Goal: Information Seeking & Learning: Learn about a topic

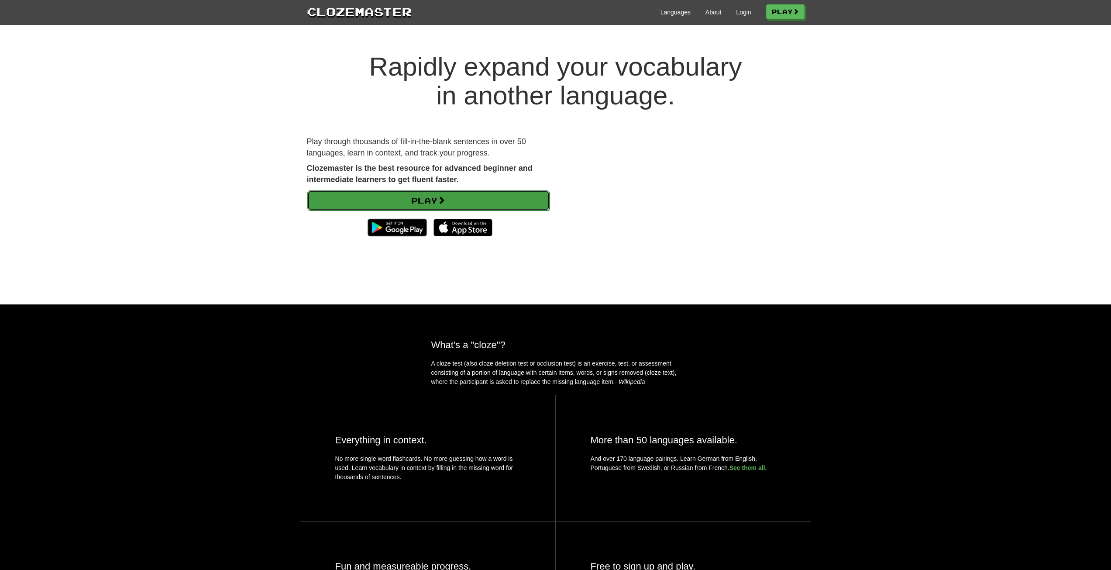
click at [500, 201] on link "Play" at bounding box center [428, 200] width 242 height 20
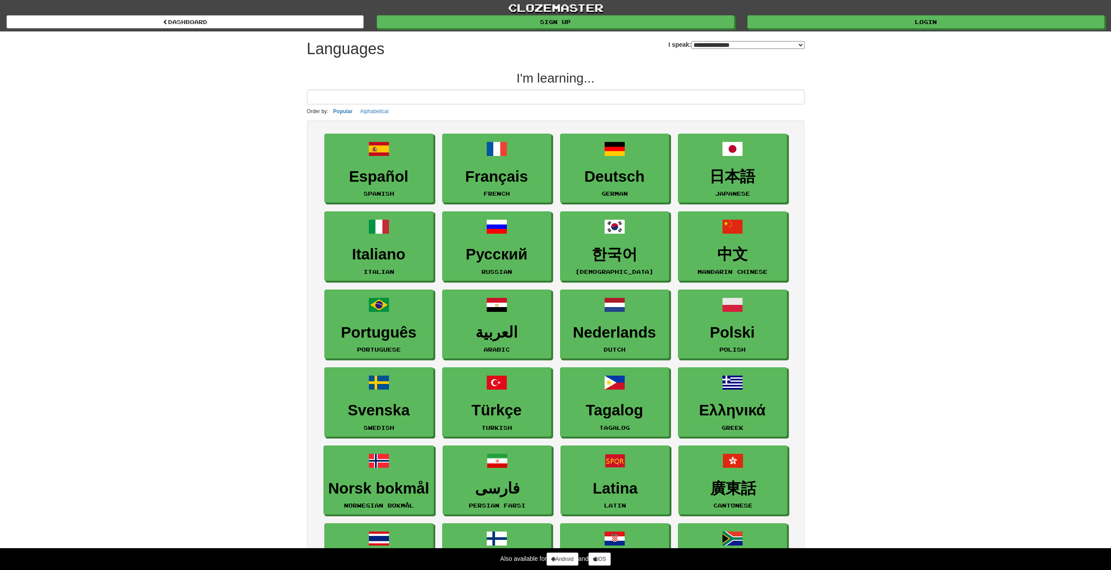
select select "*******"
click at [510, 96] on input at bounding box center [556, 96] width 498 height 15
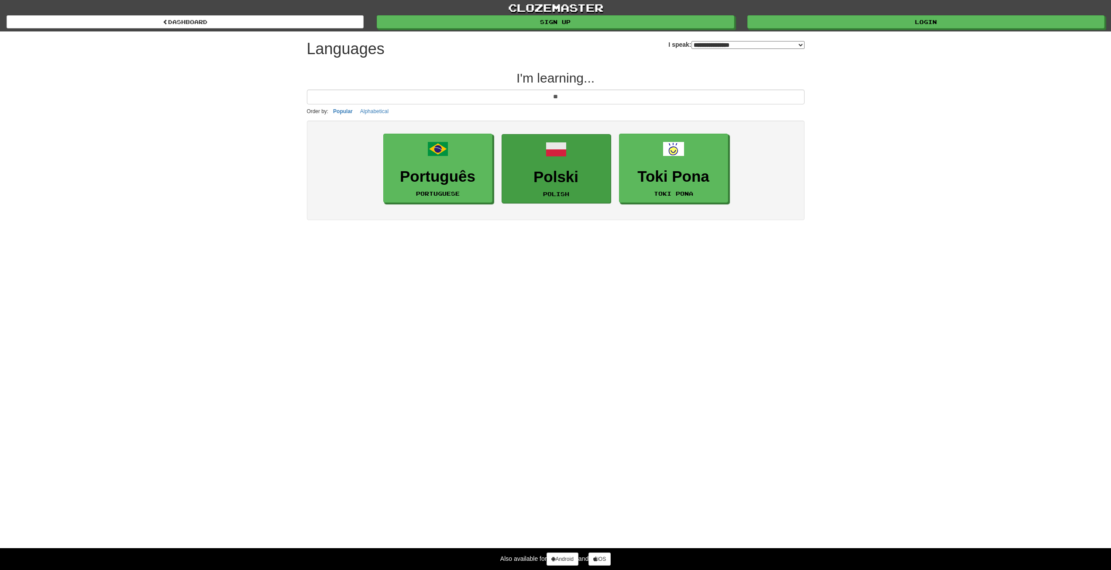
type input "**"
click at [593, 168] on link "Polski Polish" at bounding box center [556, 168] width 109 height 69
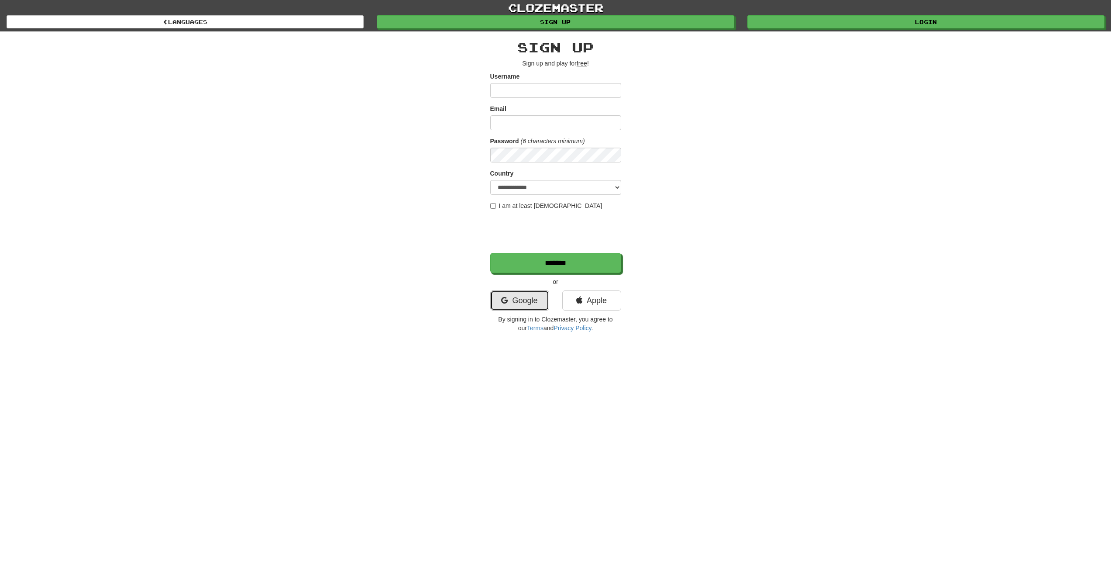
click at [527, 301] on link "Google" at bounding box center [519, 300] width 59 height 20
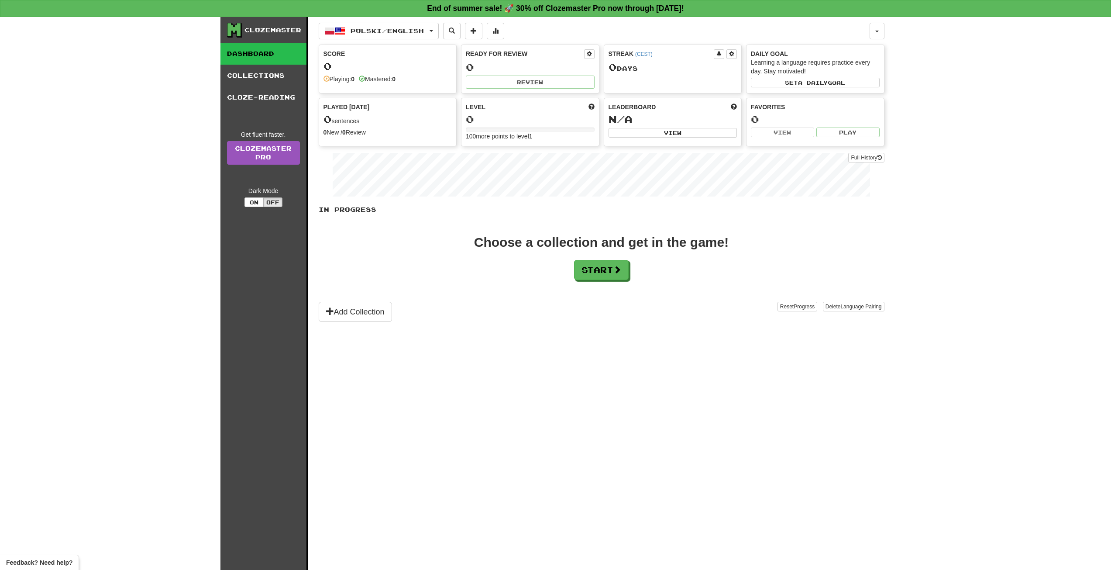
click at [599, 259] on div "Choose a collection and get in the game! Start" at bounding box center [602, 258] width 566 height 44
click at [606, 276] on button "Start" at bounding box center [602, 270] width 55 height 20
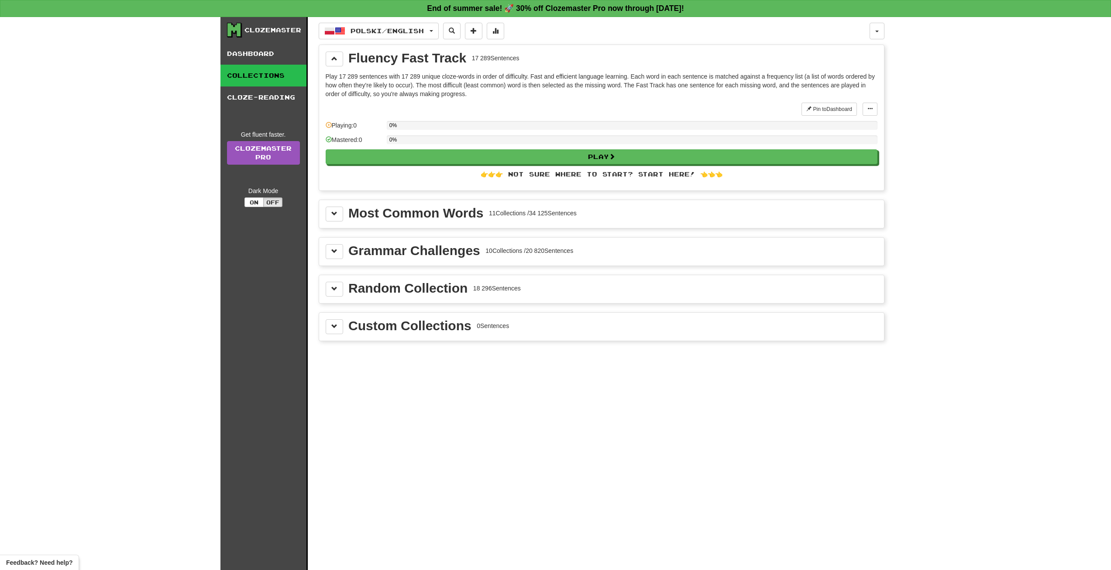
drag, startPoint x: 417, startPoint y: 231, endPoint x: 400, endPoint y: 225, distance: 17.8
click at [416, 231] on div "Polski / English Español / Polski Streak: 0 Review: 0 Points today: 0 Español /…" at bounding box center [602, 304] width 566 height 575
click at [330, 215] on button at bounding box center [334, 214] width 17 height 15
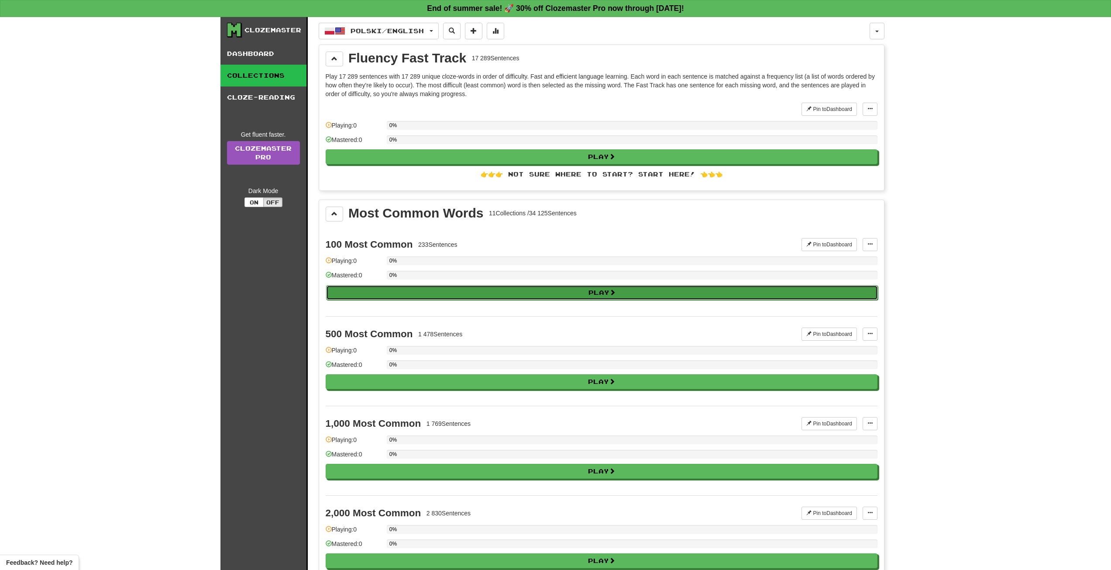
click at [567, 289] on button "Play" at bounding box center [602, 292] width 552 height 15
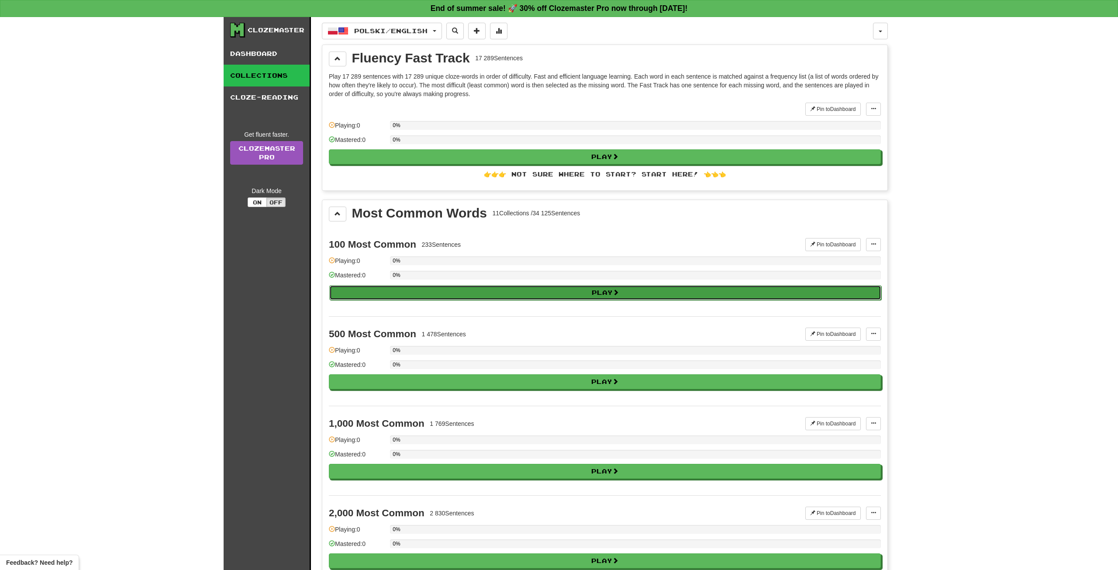
select select "**"
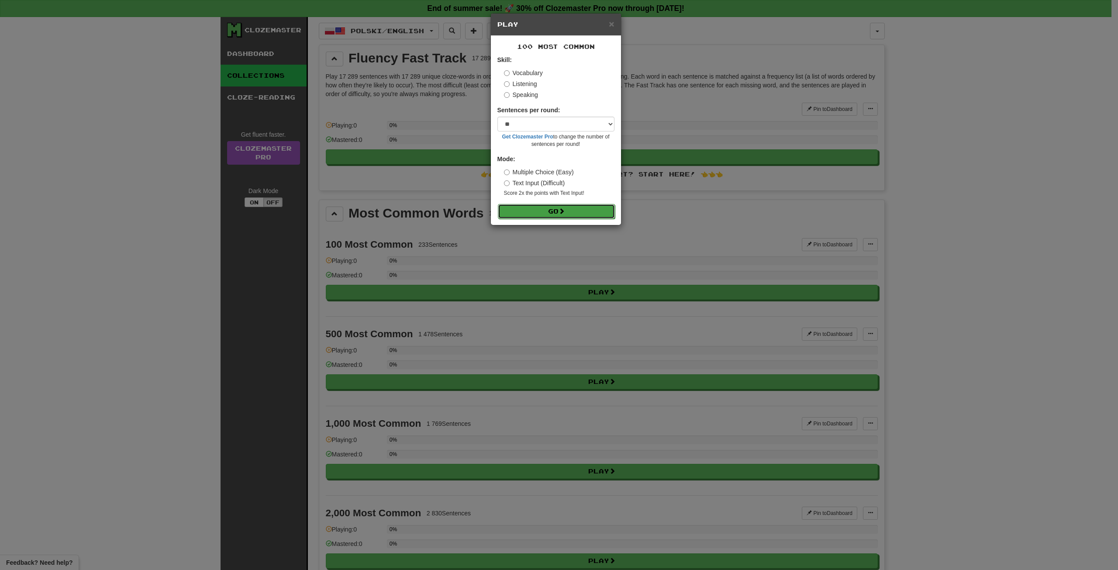
click at [541, 210] on button "Go" at bounding box center [556, 211] width 117 height 15
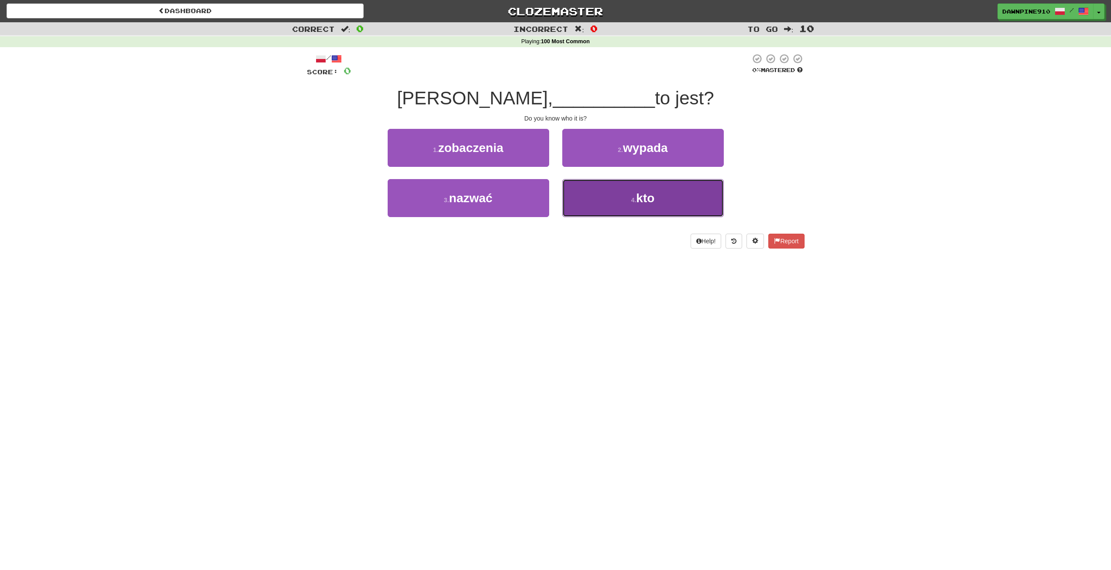
click at [590, 186] on button "4 . kto" at bounding box center [643, 198] width 162 height 38
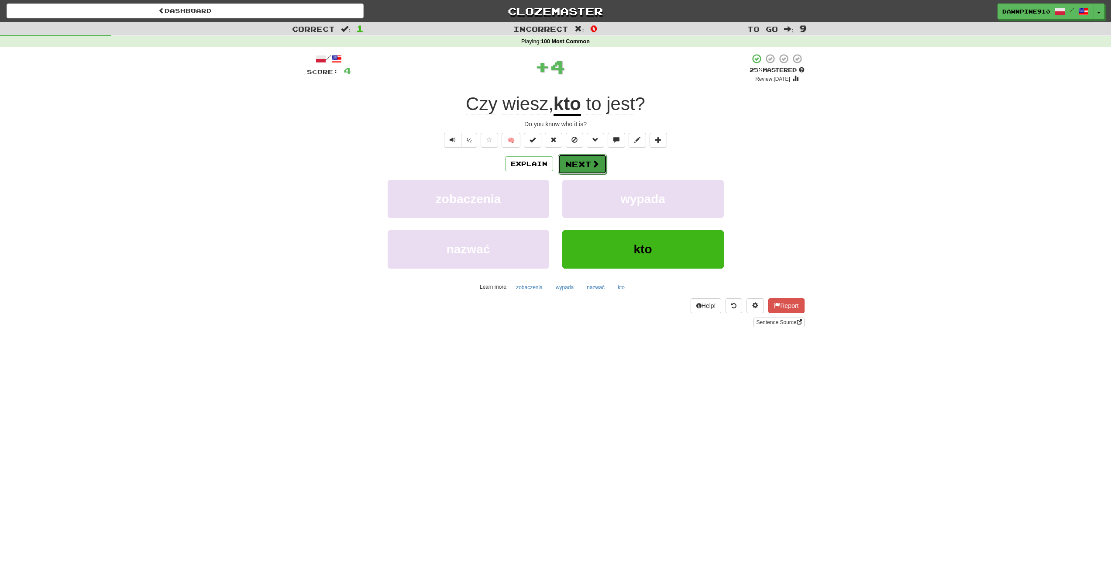
click at [582, 159] on button "Next" at bounding box center [582, 164] width 49 height 20
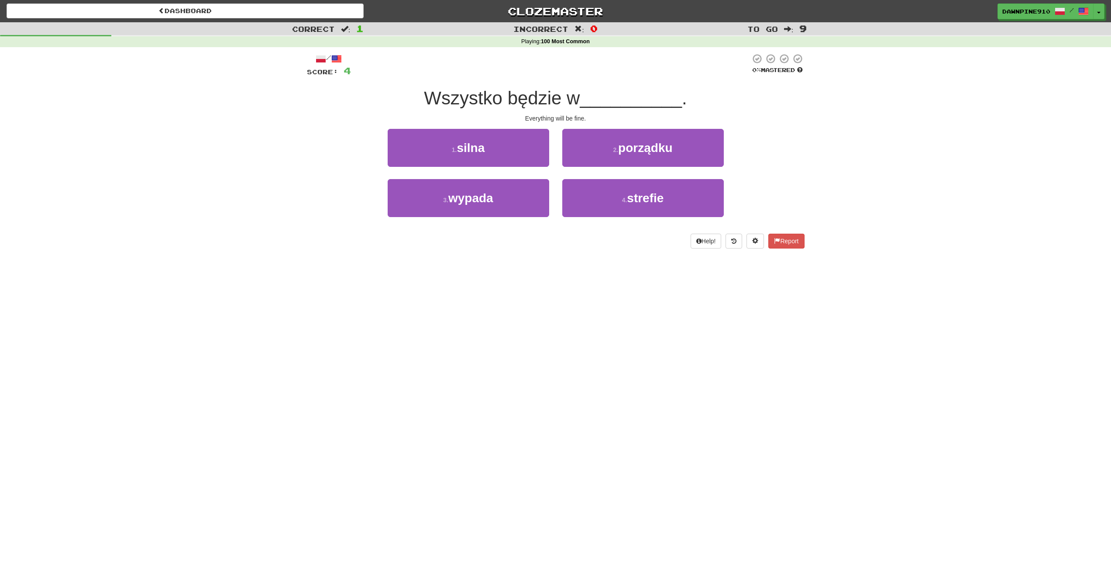
click at [723, 380] on div "Dashboard Clozemaster DawnPine910 / Toggle Dropdown Dashboard Leaderboard Activ…" at bounding box center [555, 285] width 1111 height 570
click at [703, 137] on button "2 . porządku" at bounding box center [643, 148] width 162 height 38
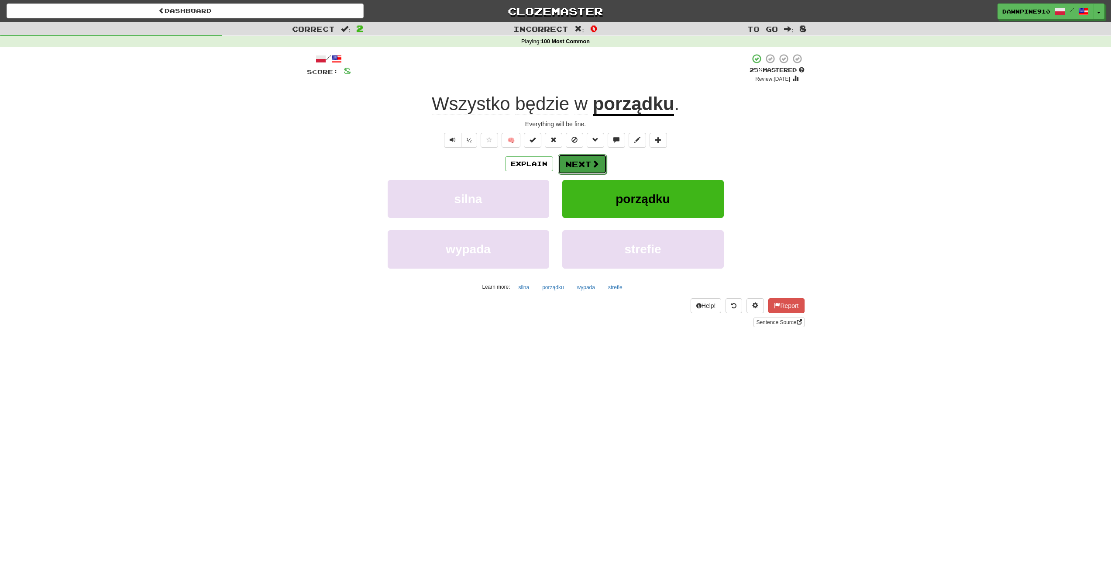
click at [590, 162] on button "Next" at bounding box center [582, 164] width 49 height 20
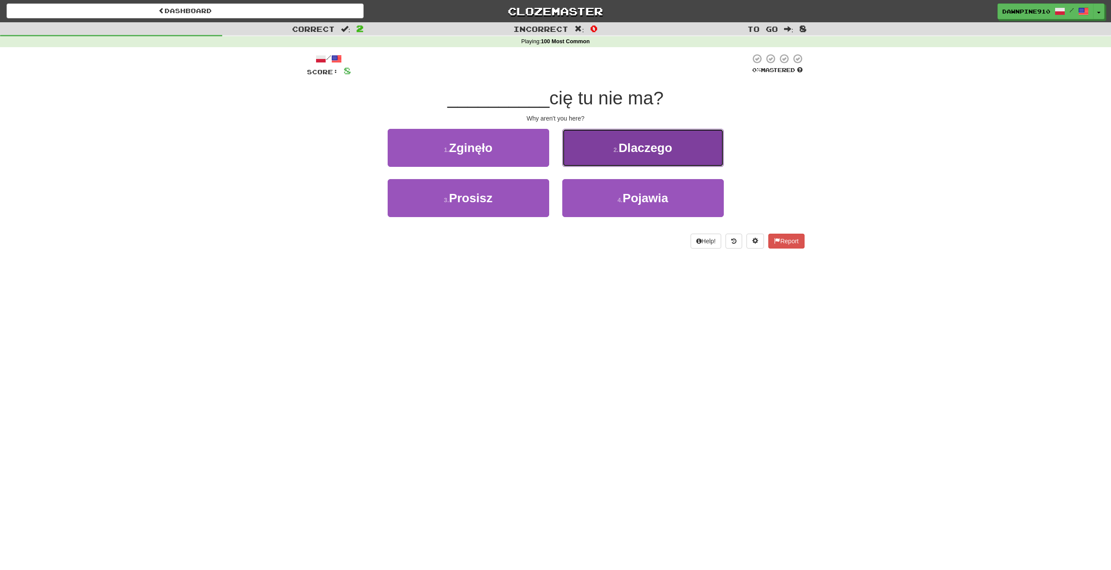
click at [586, 152] on button "2 . Dlaczego" at bounding box center [643, 148] width 162 height 38
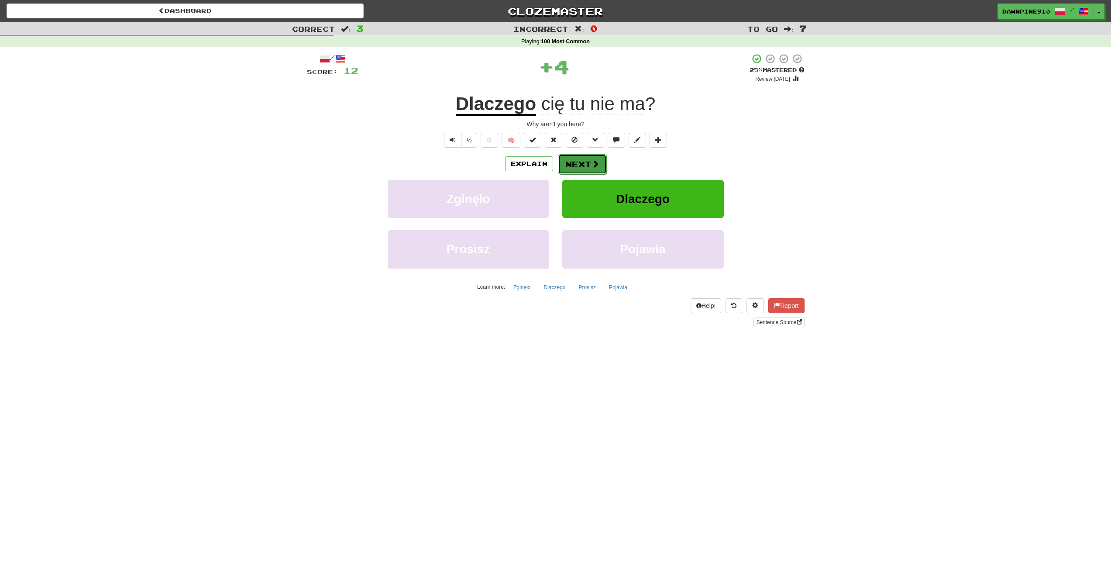
click at [565, 170] on button "Next" at bounding box center [582, 164] width 49 height 20
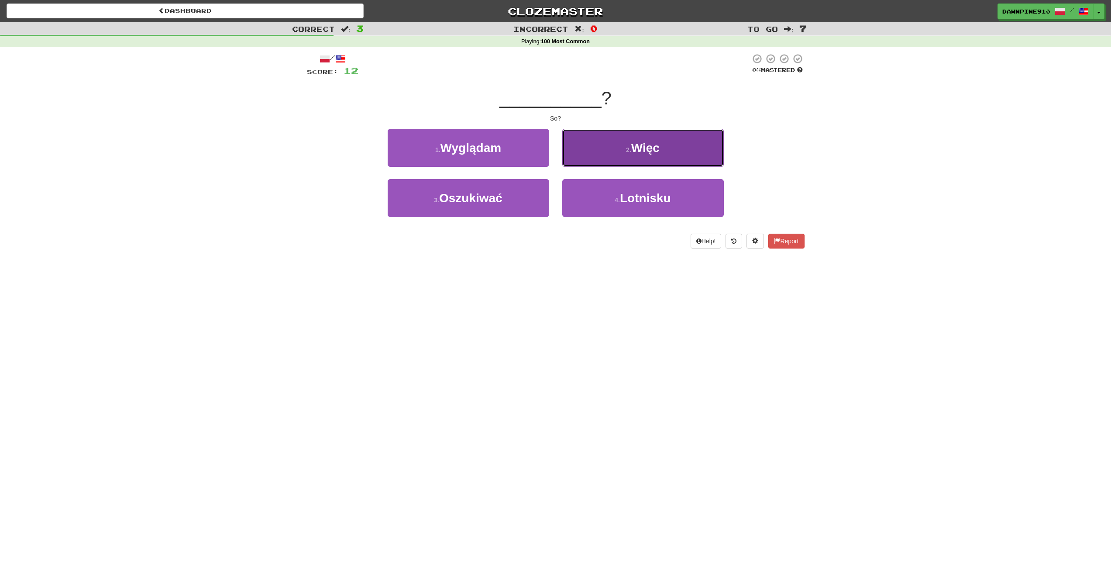
click at [583, 153] on button "2 . Więc" at bounding box center [643, 148] width 162 height 38
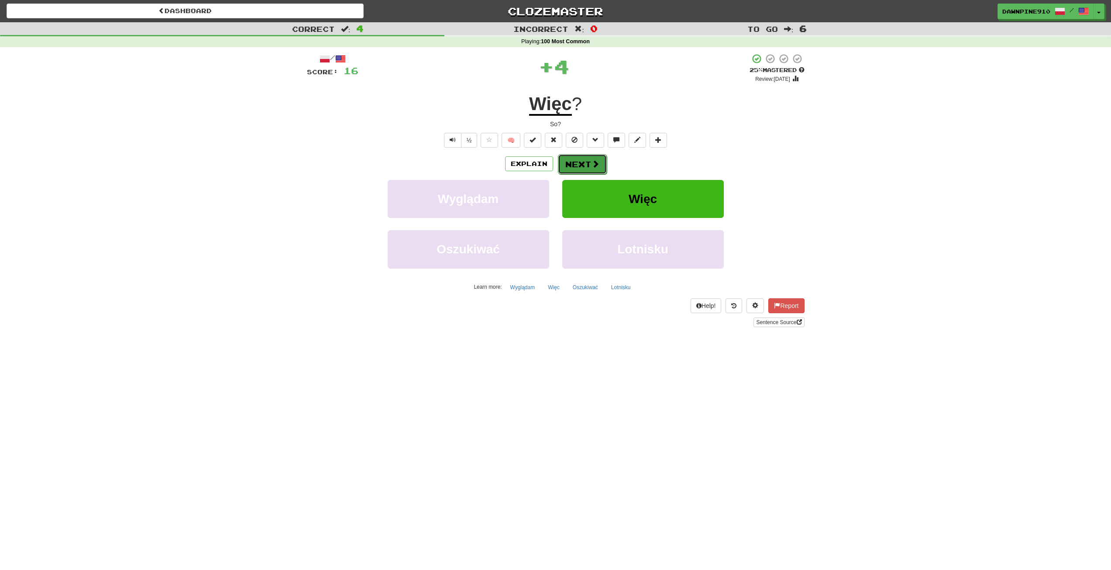
click at [593, 162] on span at bounding box center [596, 164] width 8 height 8
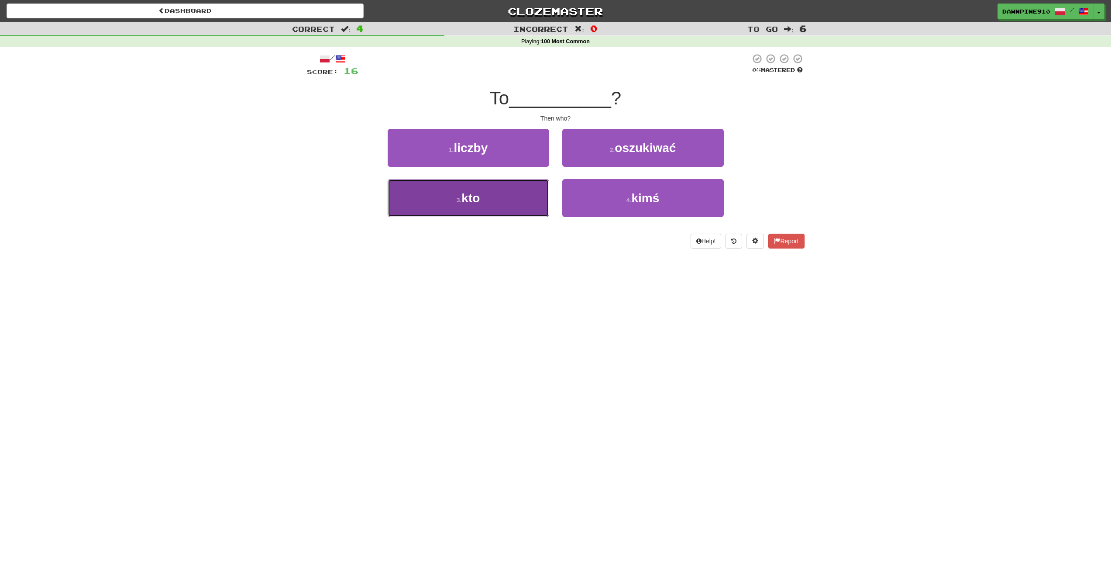
click at [506, 203] on button "3 . kto" at bounding box center [469, 198] width 162 height 38
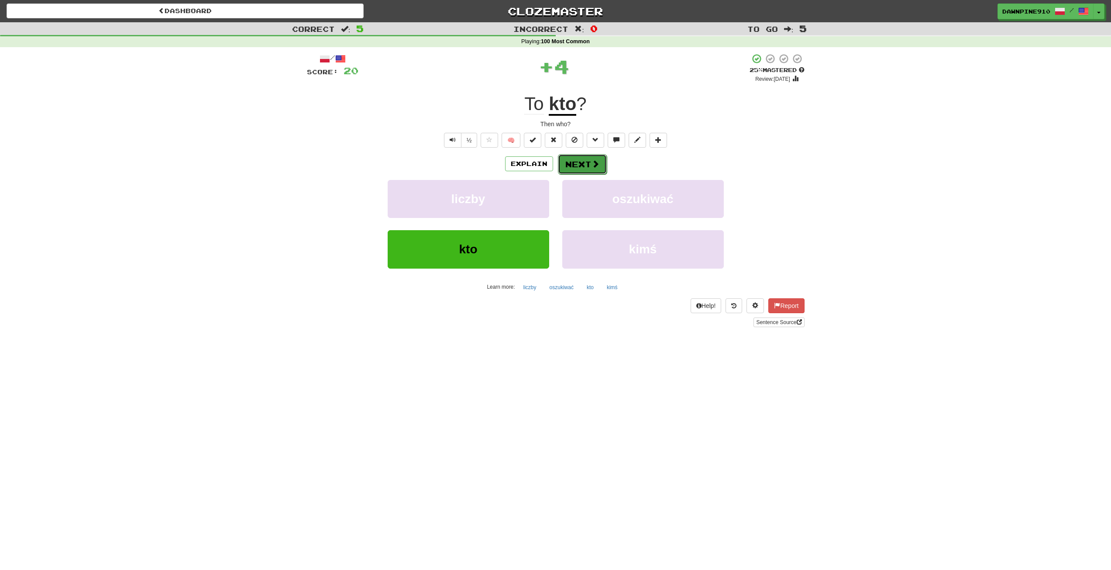
click at [570, 164] on button "Next" at bounding box center [582, 164] width 49 height 20
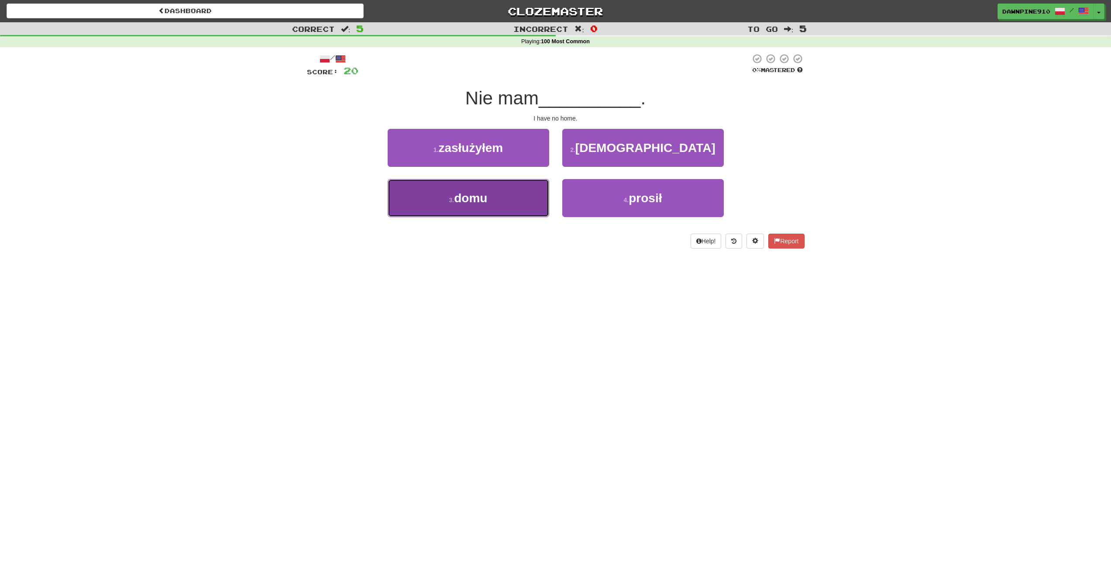
click at [483, 188] on button "3 . domu" at bounding box center [469, 198] width 162 height 38
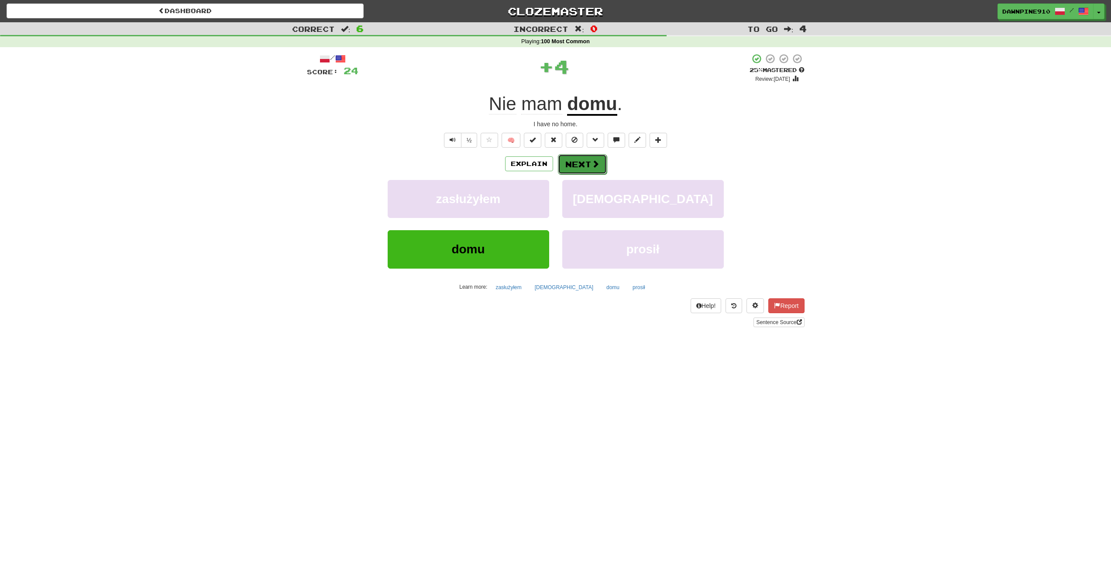
click at [585, 165] on button "Next" at bounding box center [582, 164] width 49 height 20
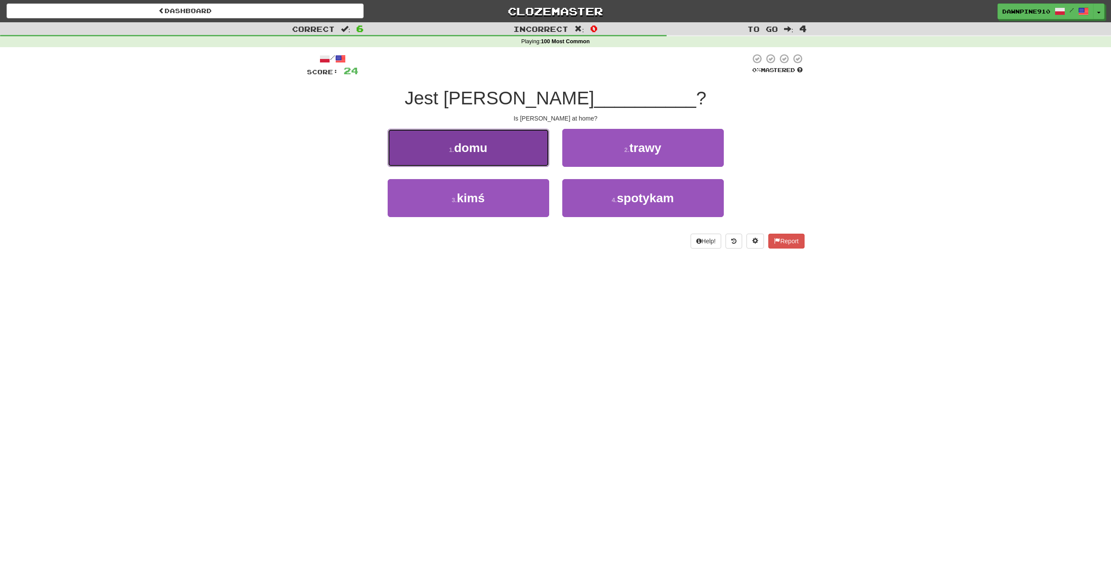
click at [499, 138] on button "1 . domu" at bounding box center [469, 148] width 162 height 38
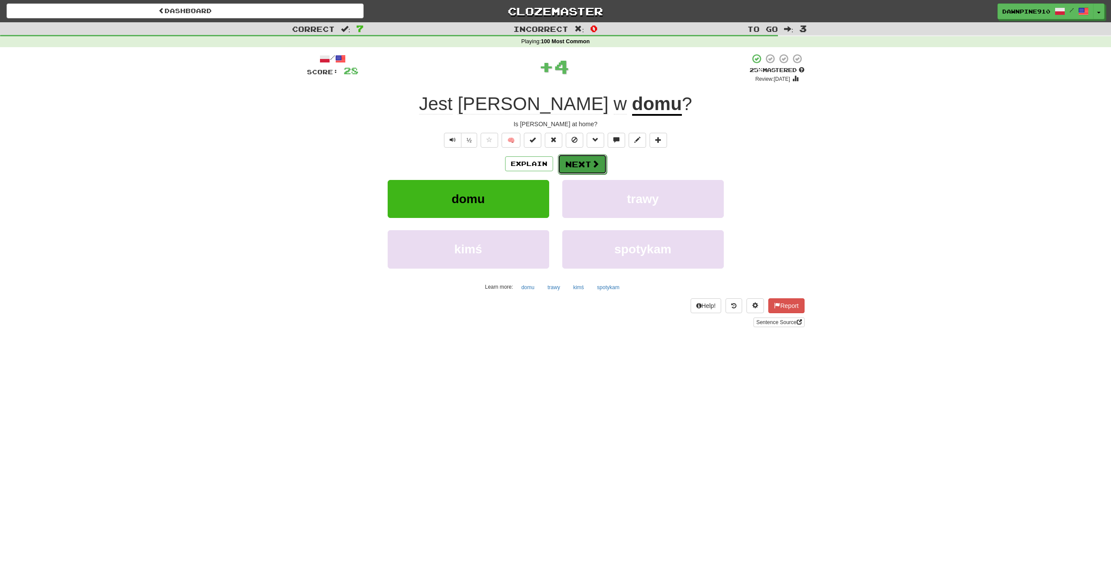
click at [582, 163] on button "Next" at bounding box center [582, 164] width 49 height 20
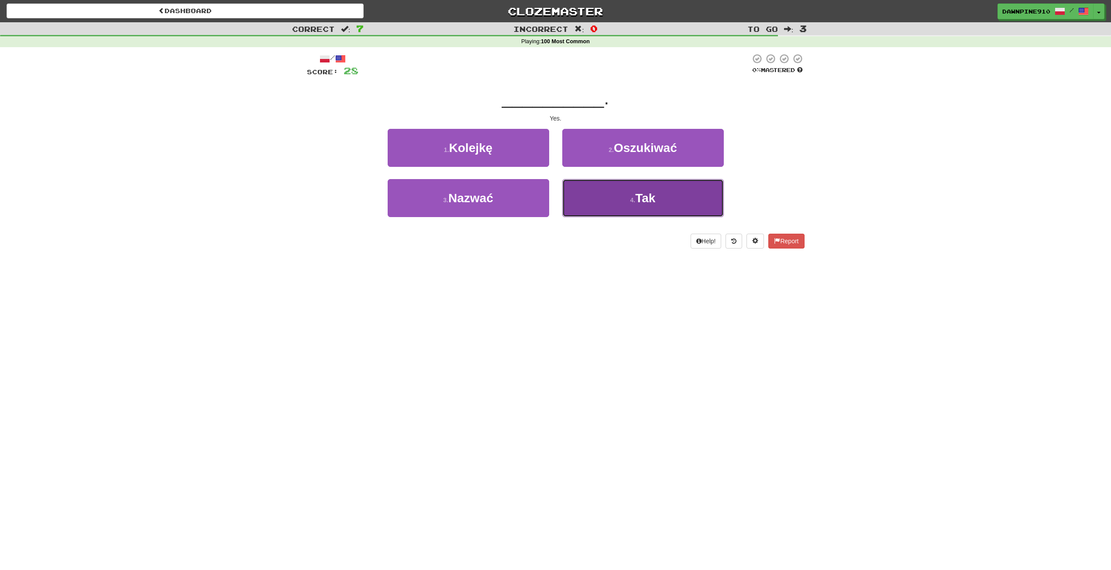
click at [623, 204] on button "4 . Tak" at bounding box center [643, 198] width 162 height 38
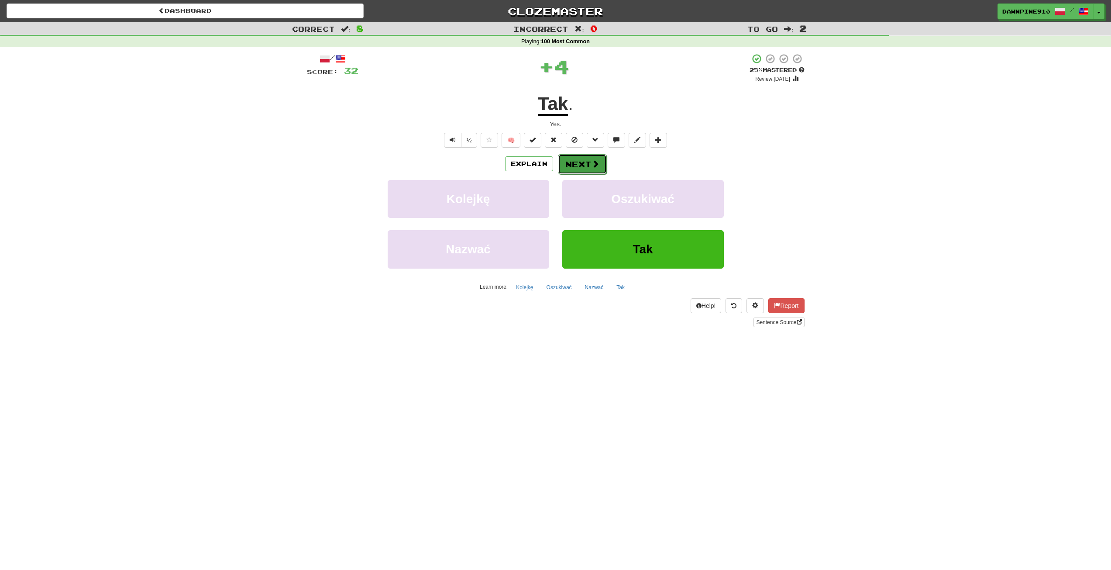
click at [593, 157] on button "Next" at bounding box center [582, 164] width 49 height 20
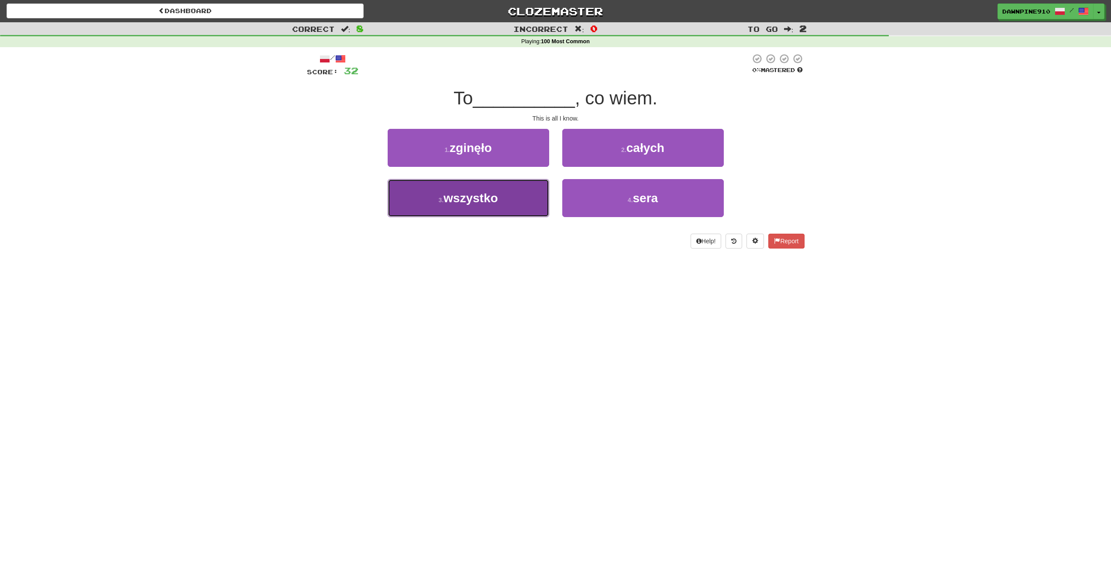
click at [534, 193] on button "3 . wszystko" at bounding box center [469, 198] width 162 height 38
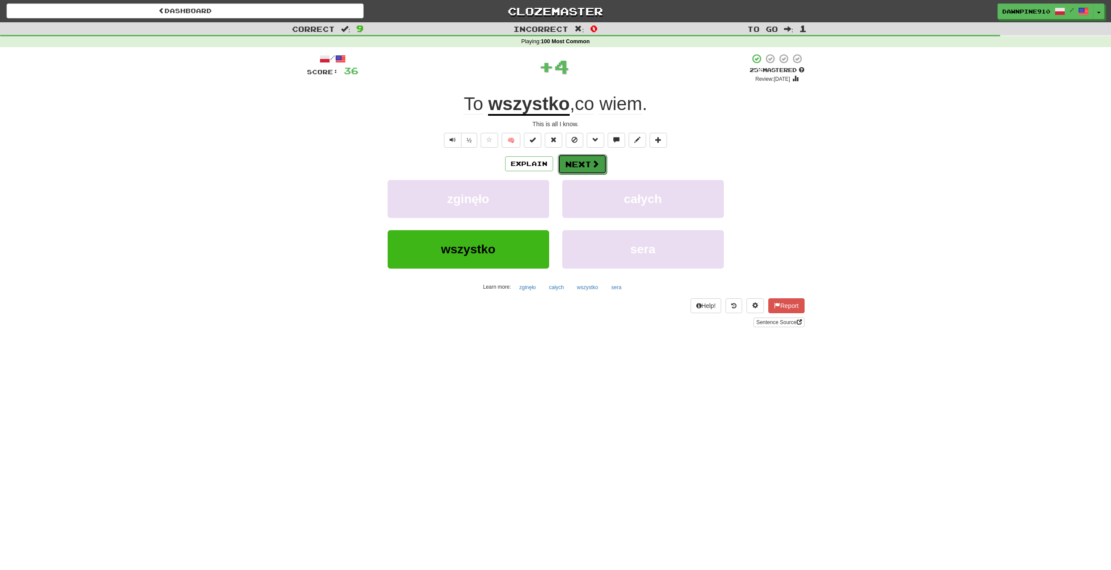
click at [578, 158] on button "Next" at bounding box center [582, 164] width 49 height 20
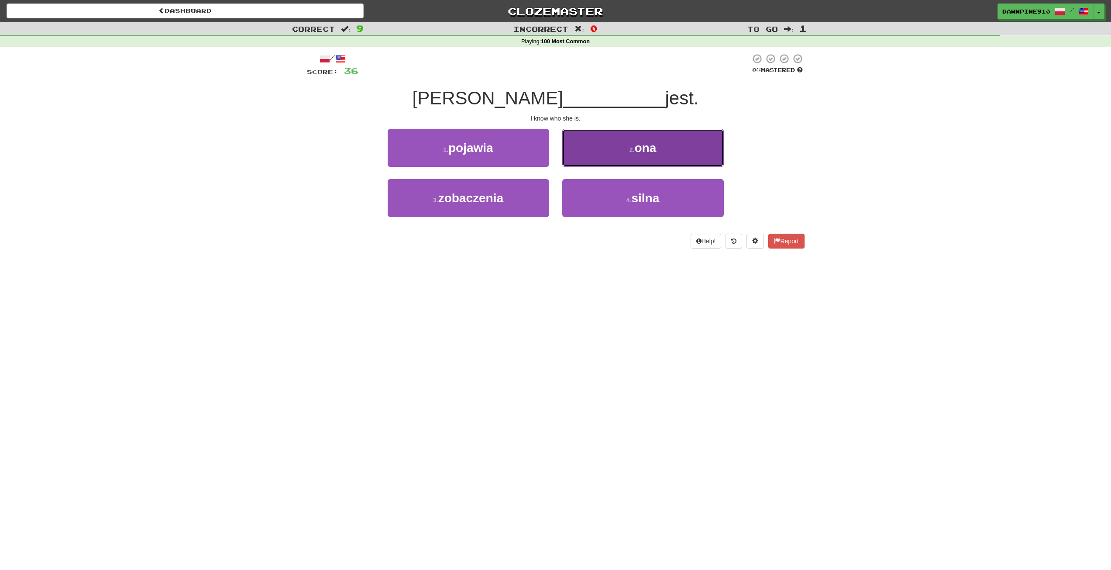
click at [598, 152] on button "2 . ona" at bounding box center [643, 148] width 162 height 38
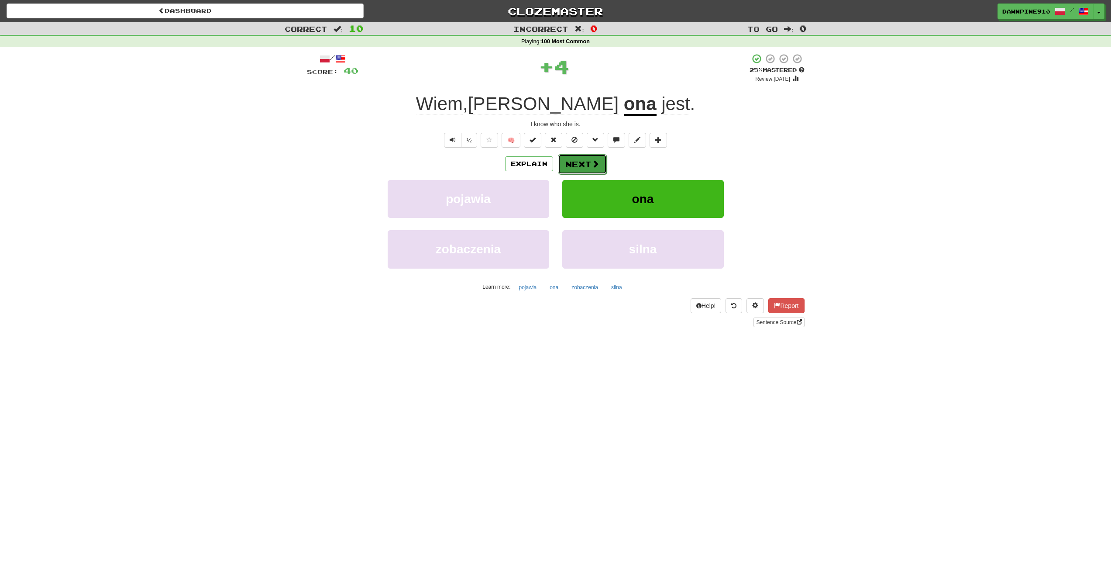
click at [595, 164] on span at bounding box center [596, 164] width 8 height 8
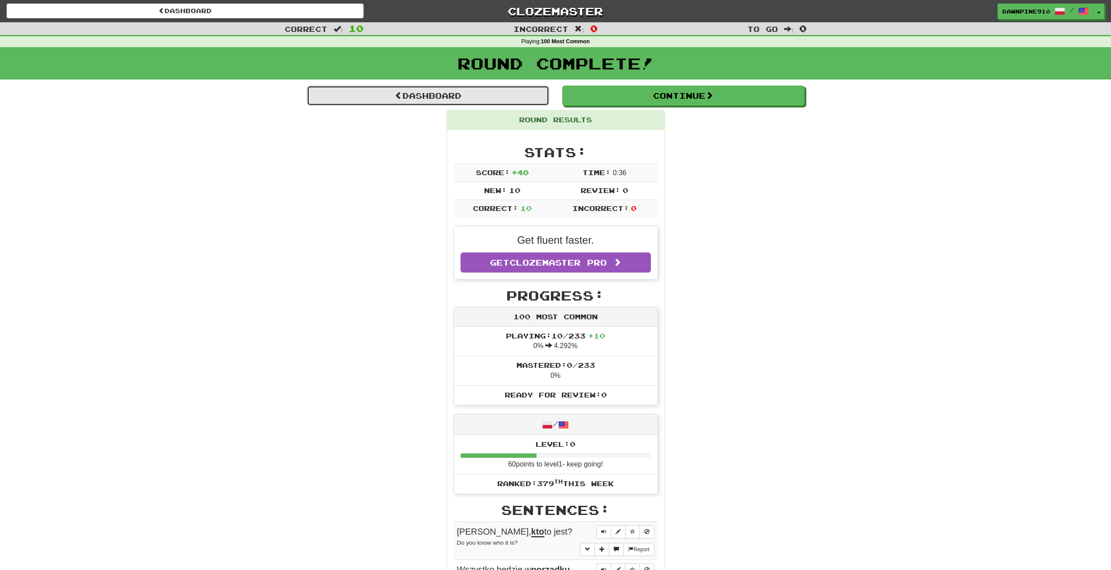
click at [463, 91] on link "Dashboard" at bounding box center [428, 96] width 242 height 20
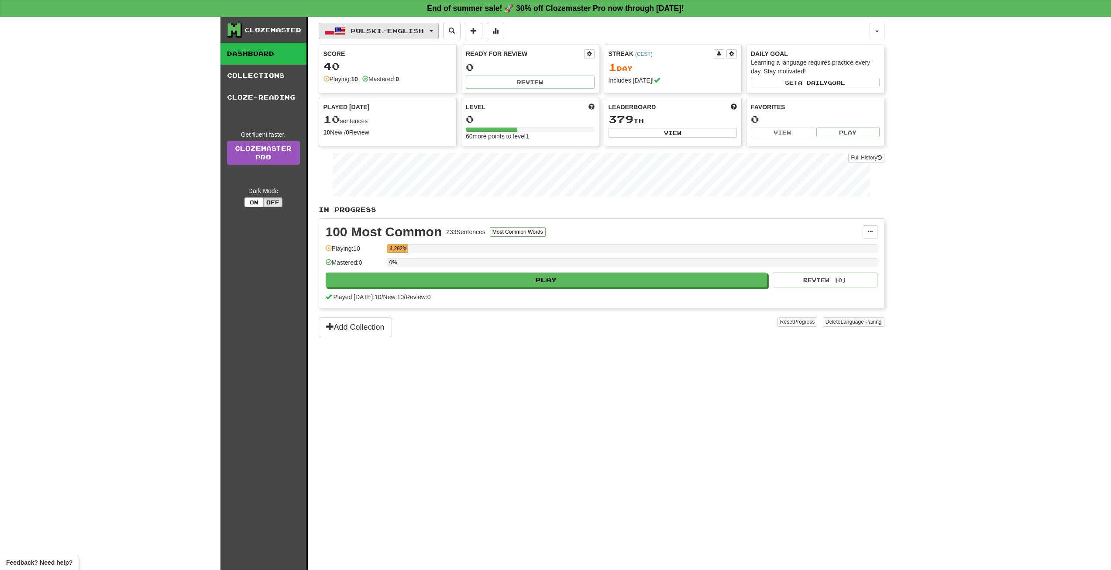
click at [423, 32] on span "Polski / English" at bounding box center [387, 30] width 73 height 7
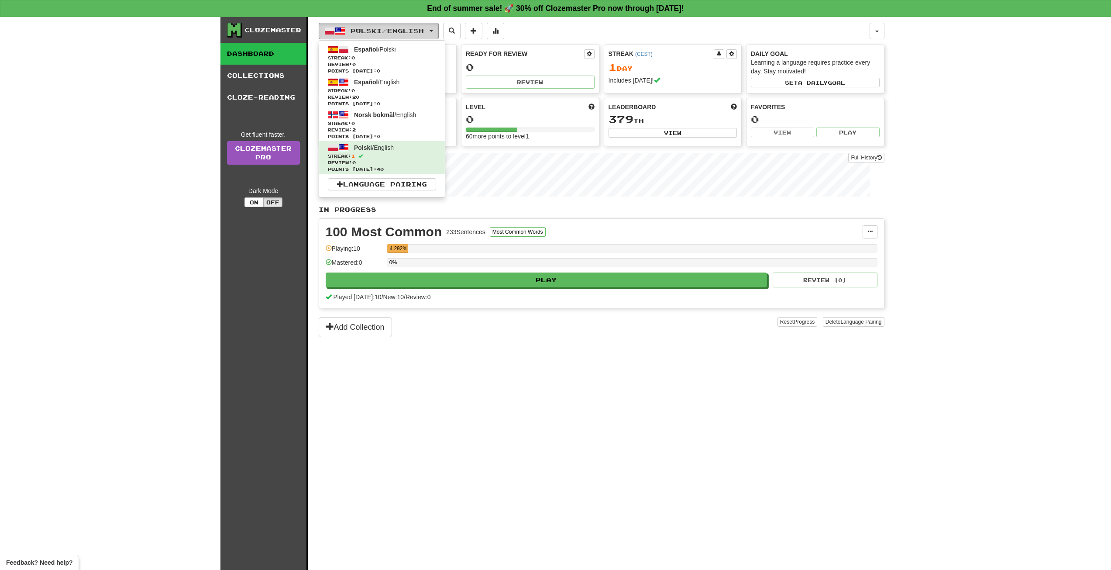
click at [402, 29] on span "Polski / English" at bounding box center [387, 30] width 73 height 7
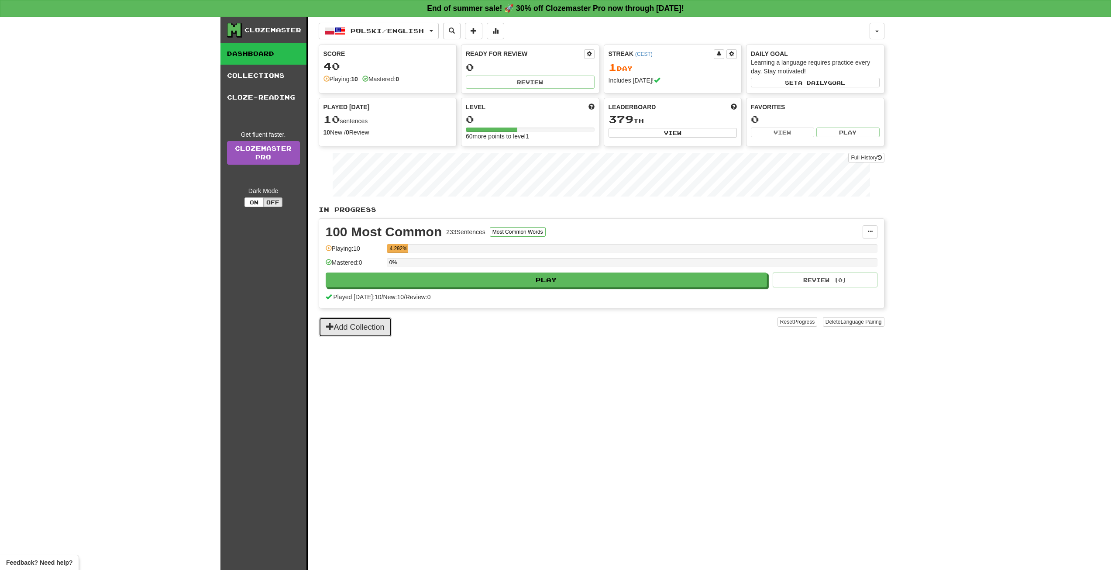
click at [379, 321] on button "Add Collection" at bounding box center [355, 327] width 73 height 20
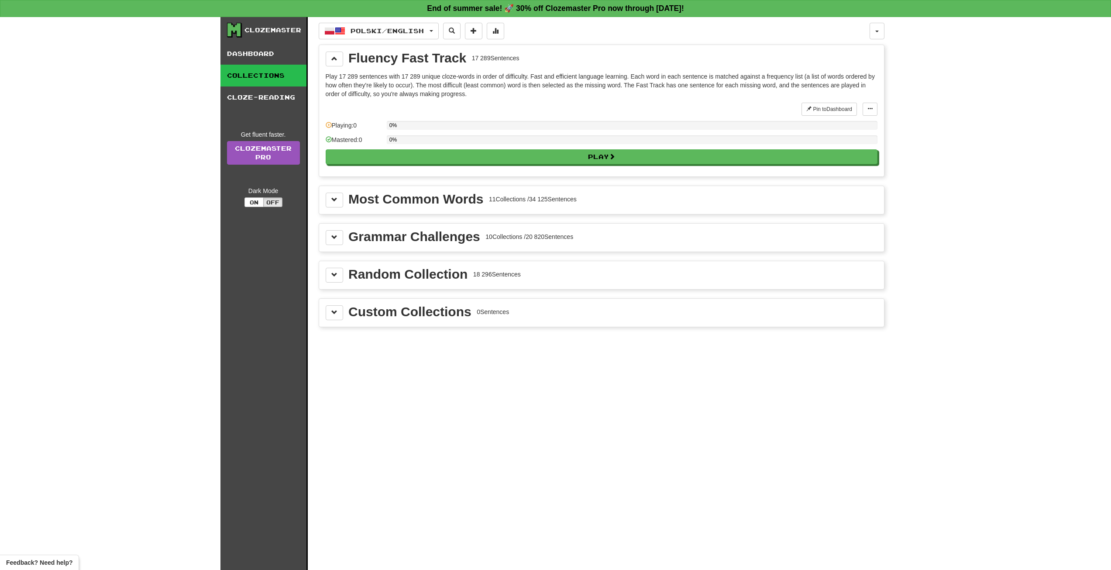
click at [370, 241] on div "Grammar Challenges" at bounding box center [414, 236] width 132 height 13
click at [350, 237] on div "Grammar Challenges" at bounding box center [414, 236] width 132 height 13
click at [350, 247] on div "Grammar Challenges 10 Collections / 20 820 Sentences" at bounding box center [601, 238] width 565 height 28
drag, startPoint x: 345, startPoint y: 237, endPoint x: 340, endPoint y: 235, distance: 5.5
click at [344, 237] on div "Grammar Challenges 10 Collections / 20 820 Sentences" at bounding box center [602, 237] width 552 height 15
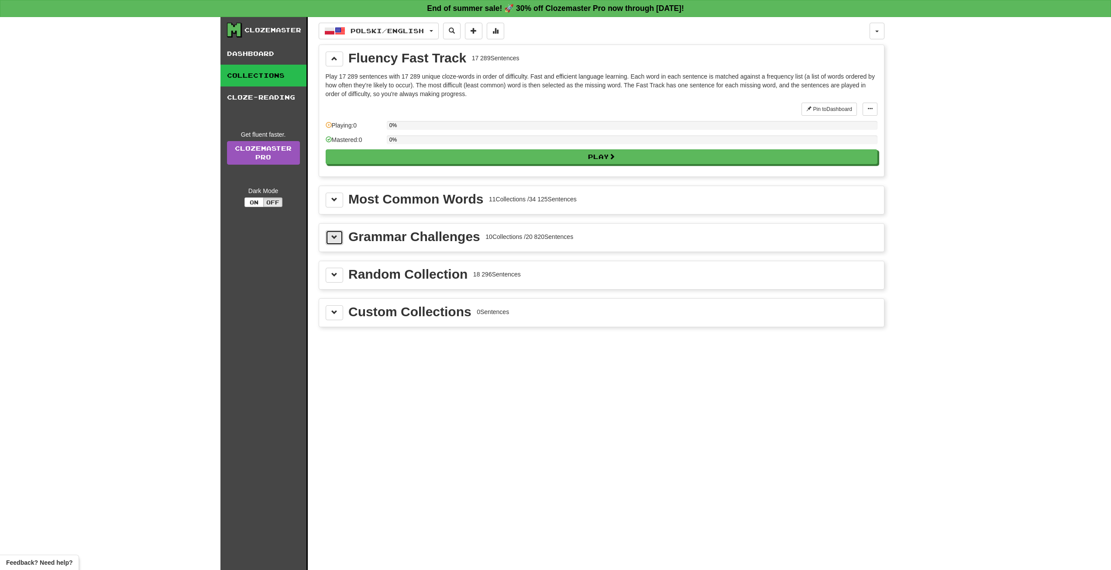
click at [340, 235] on button at bounding box center [334, 237] width 17 height 15
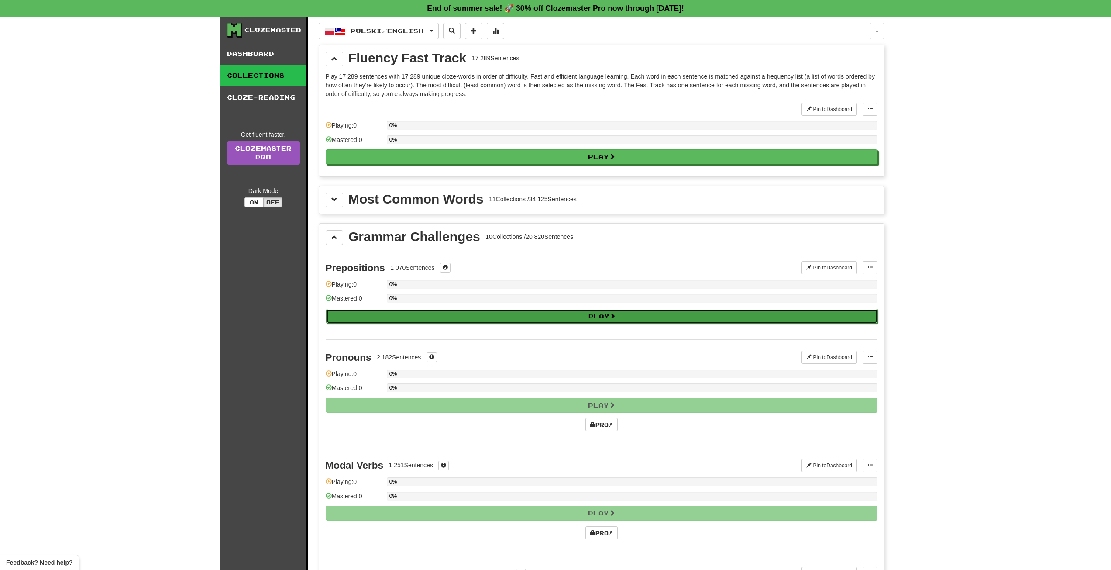
click at [548, 320] on button "Play" at bounding box center [602, 316] width 552 height 15
select select "**"
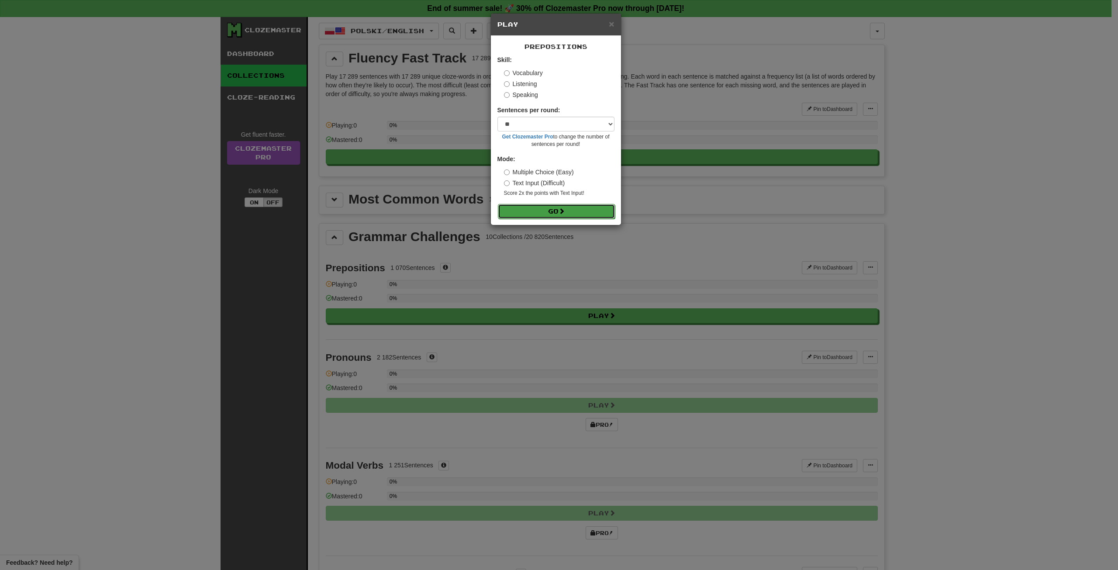
click at [541, 208] on button "Go" at bounding box center [556, 211] width 117 height 15
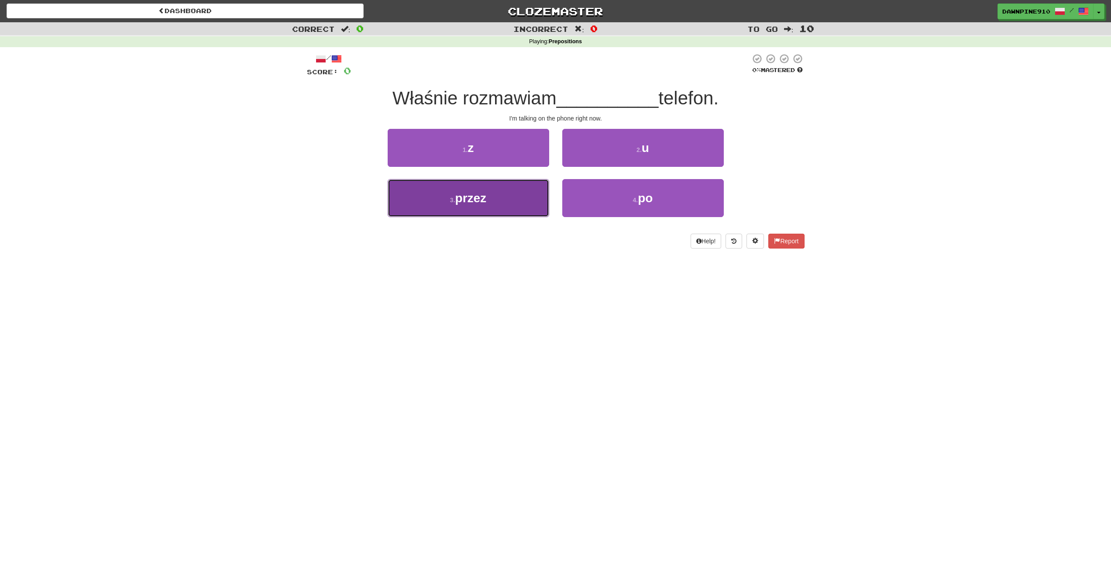
click at [522, 207] on button "3 . przez" at bounding box center [469, 198] width 162 height 38
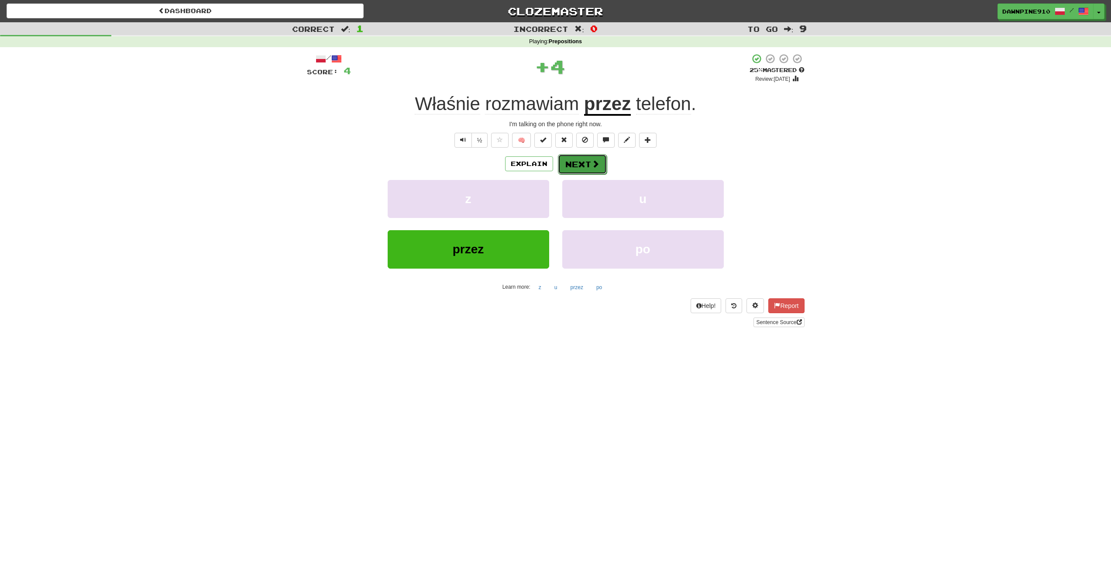
click at [583, 159] on button "Next" at bounding box center [582, 164] width 49 height 20
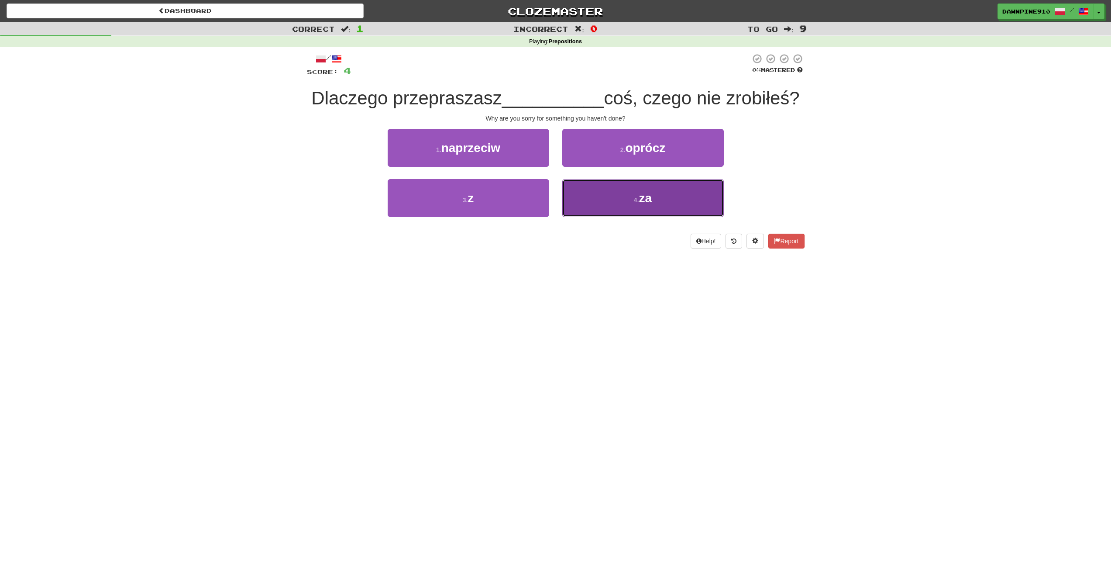
click at [602, 217] on button "4 . za" at bounding box center [643, 198] width 162 height 38
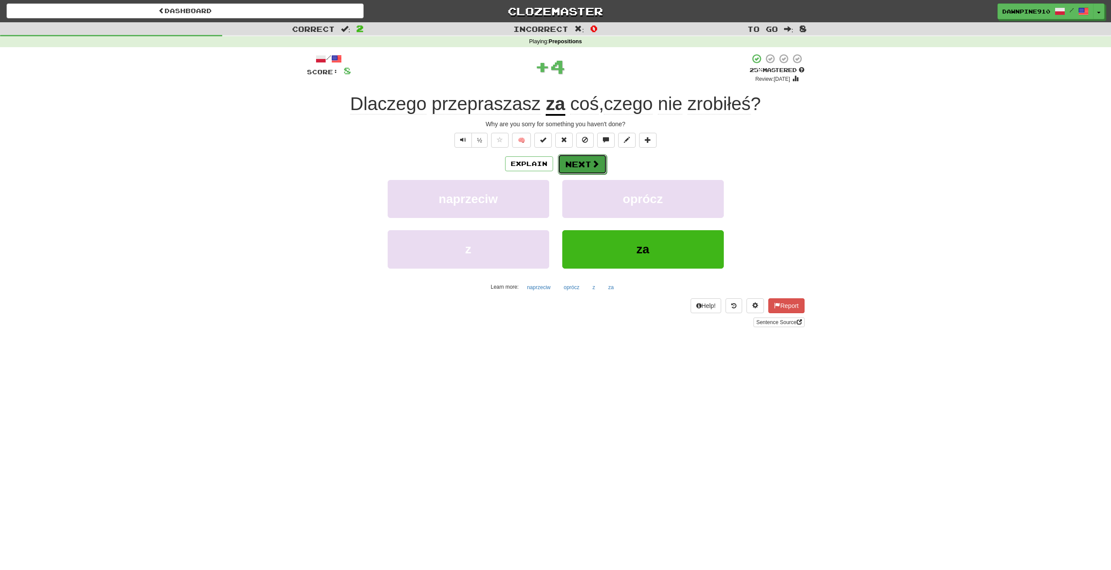
click at [573, 168] on button "Next" at bounding box center [582, 164] width 49 height 20
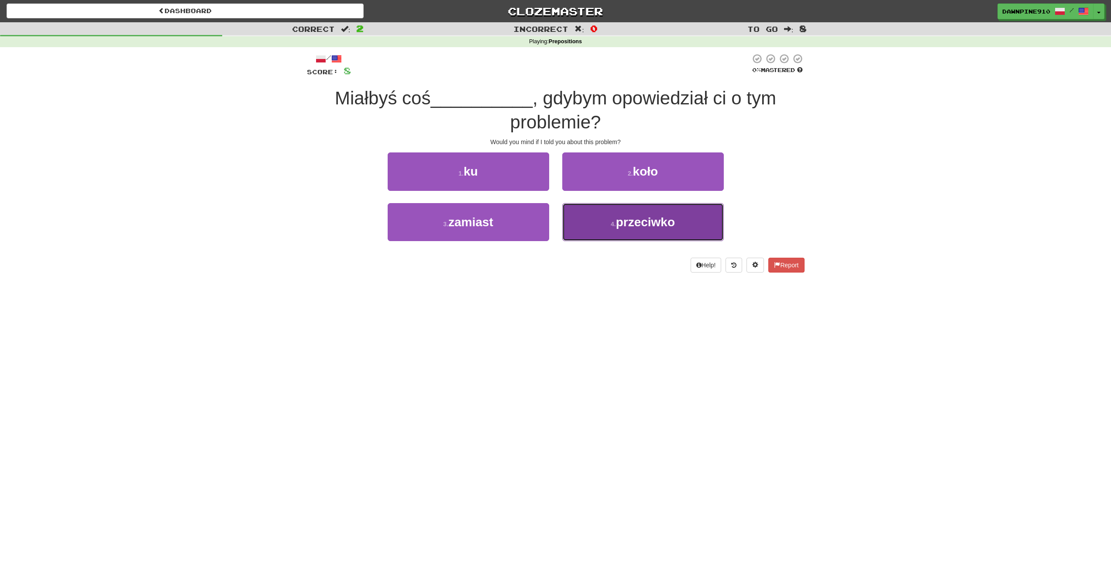
click at [595, 223] on button "4 . przeciwko" at bounding box center [643, 222] width 162 height 38
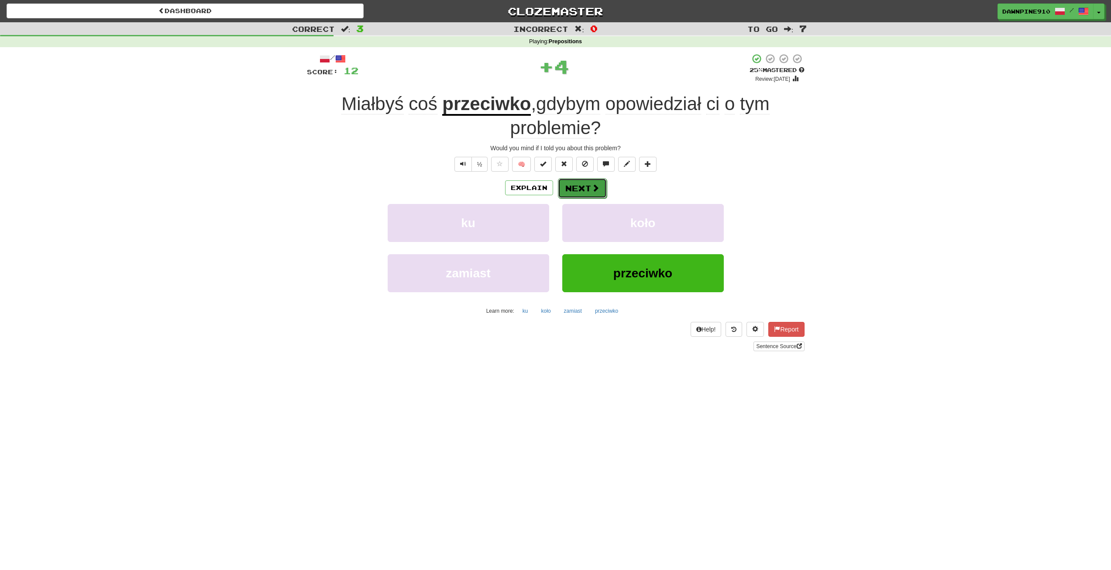
click at [574, 192] on button "Next" at bounding box center [582, 188] width 49 height 20
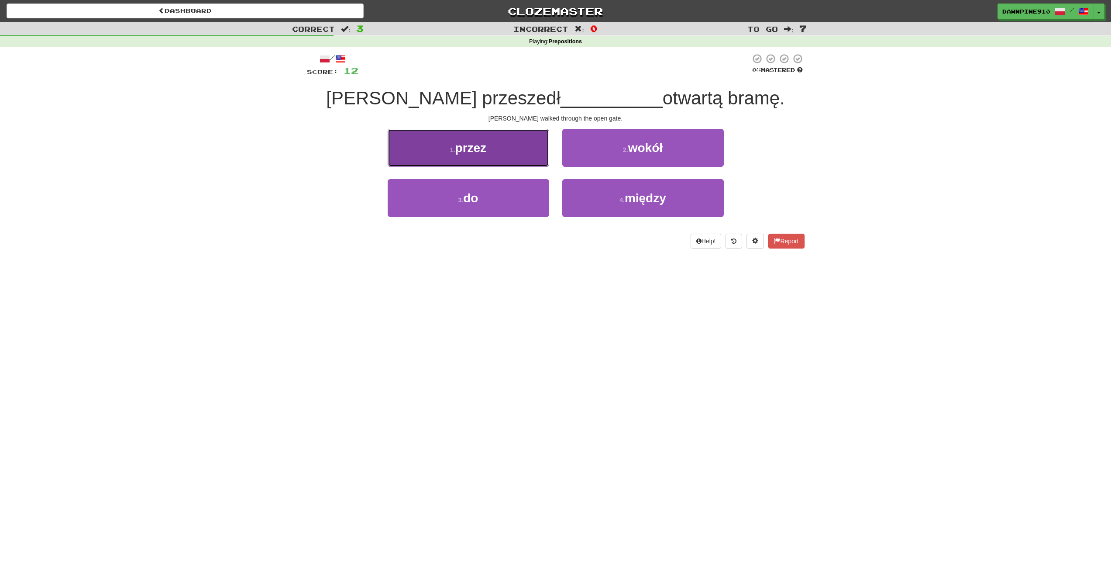
click at [515, 151] on button "1 . przez" at bounding box center [469, 148] width 162 height 38
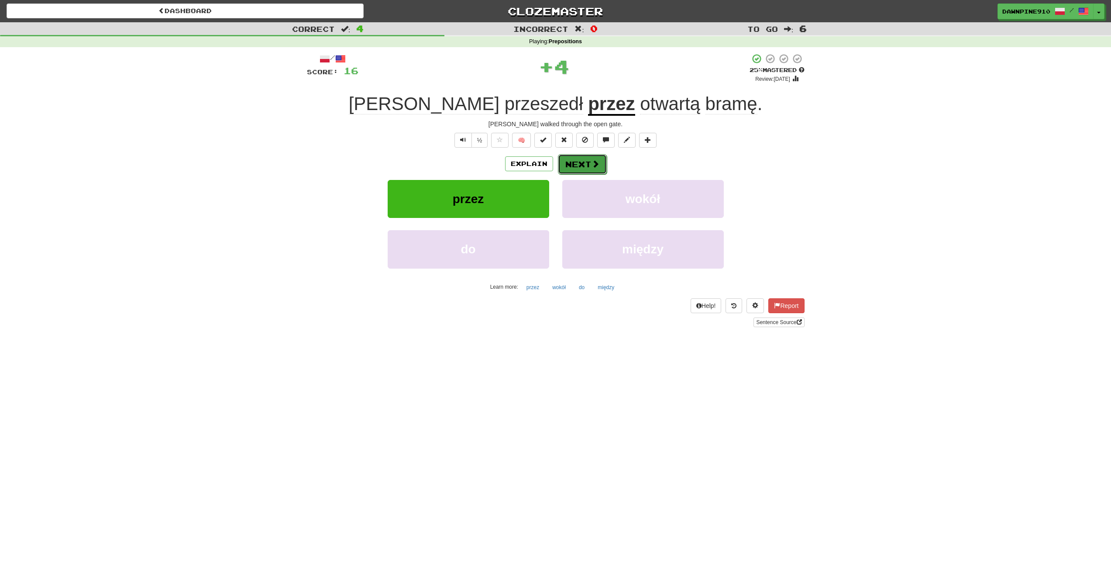
click at [583, 165] on button "Next" at bounding box center [582, 164] width 49 height 20
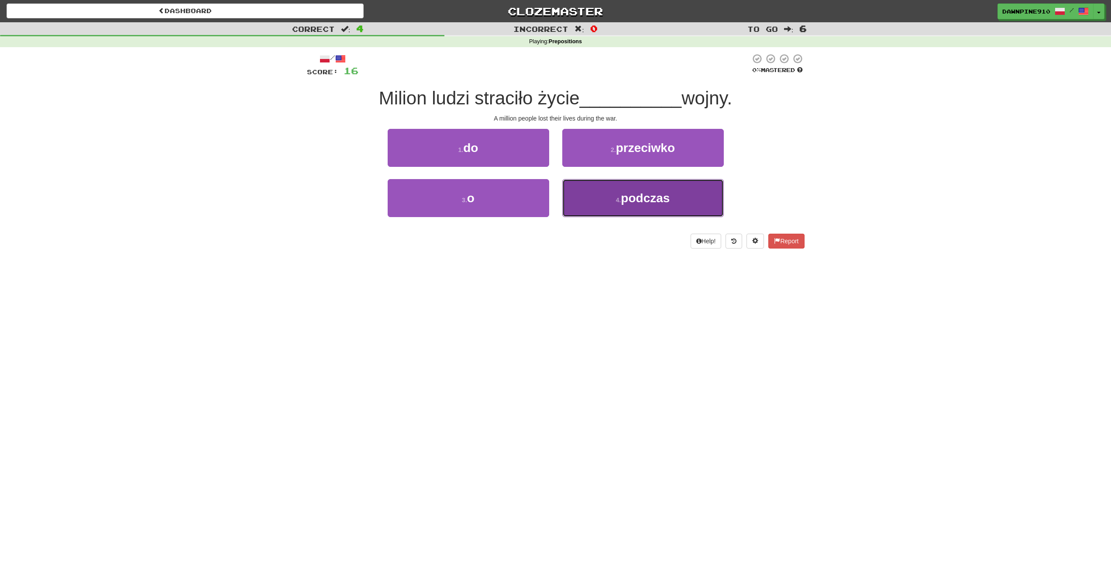
click at [609, 204] on button "4 . podczas" at bounding box center [643, 198] width 162 height 38
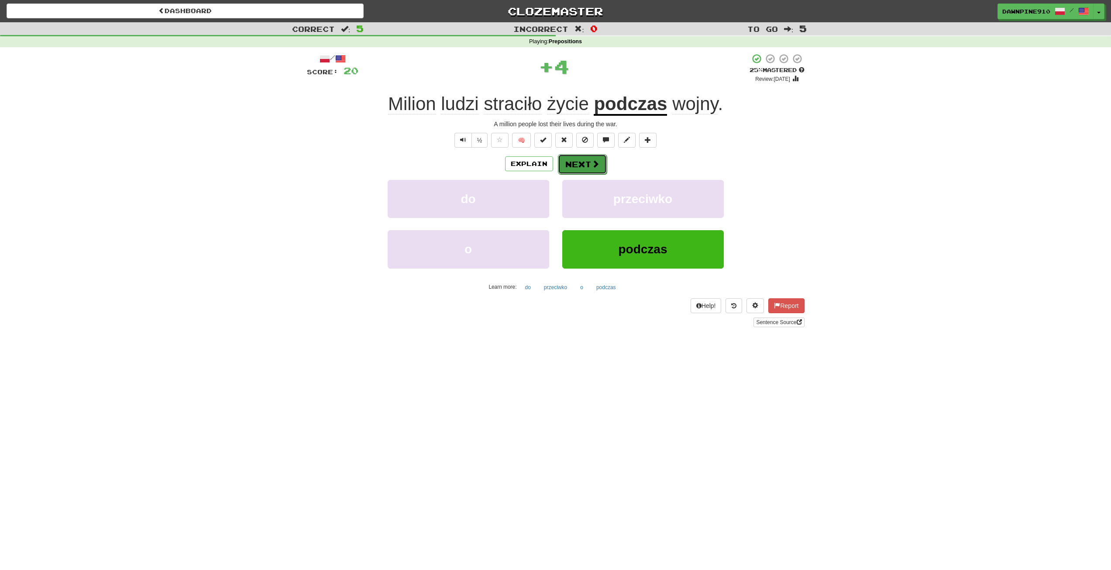
click at [569, 160] on button "Next" at bounding box center [582, 164] width 49 height 20
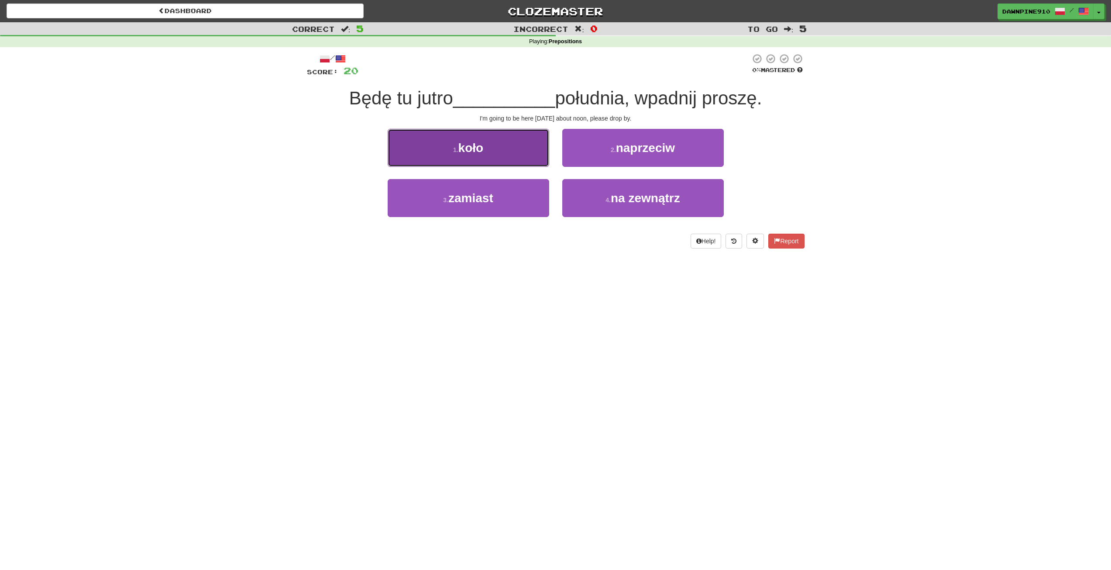
click at [498, 156] on button "1 . koło" at bounding box center [469, 148] width 162 height 38
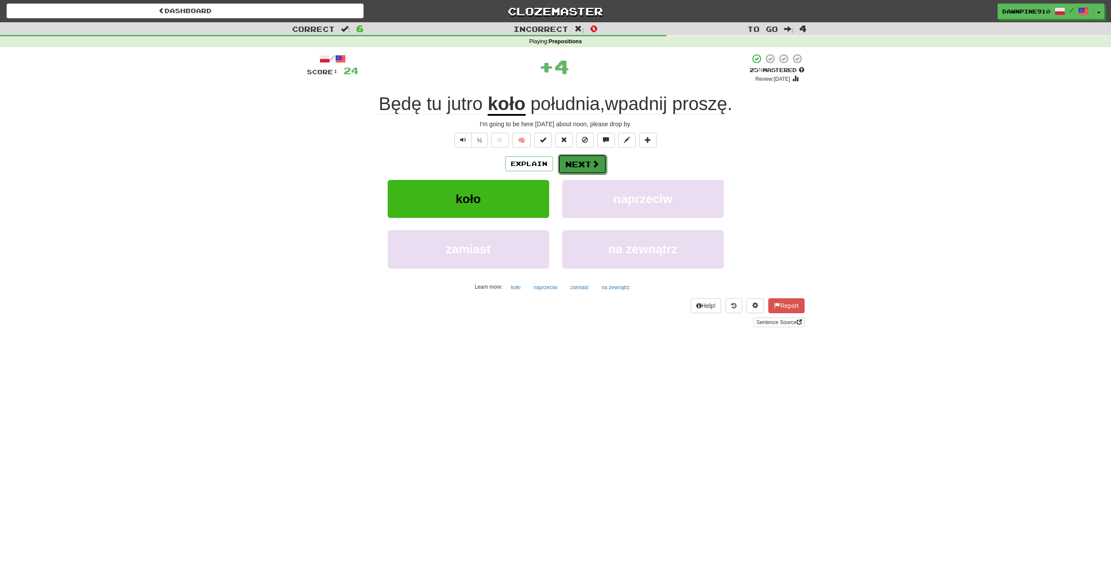
click at [568, 164] on button "Next" at bounding box center [582, 164] width 49 height 20
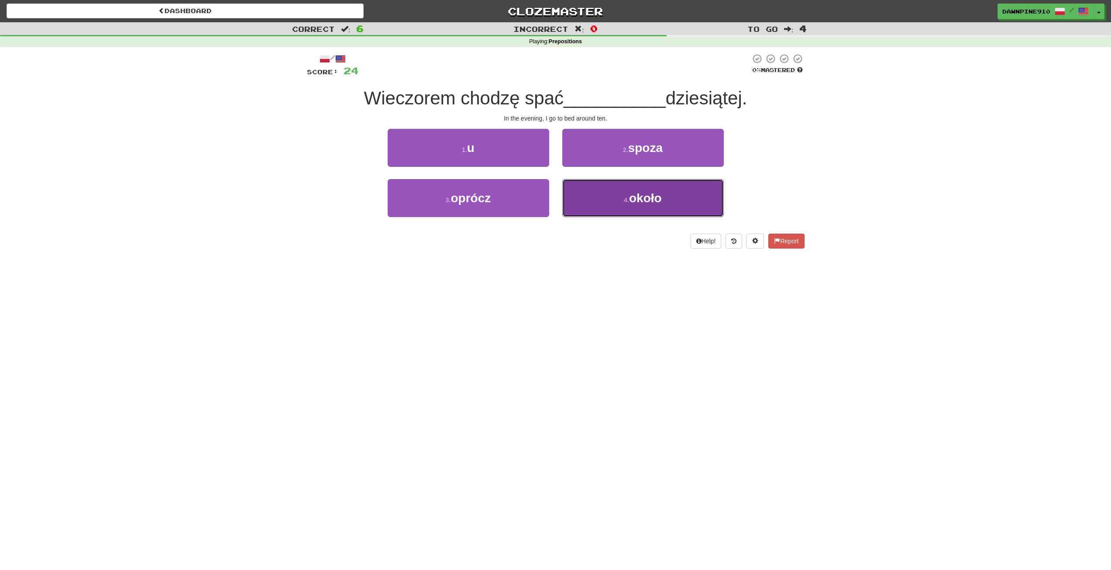
click at [628, 200] on small "4 ." at bounding box center [626, 199] width 5 height 7
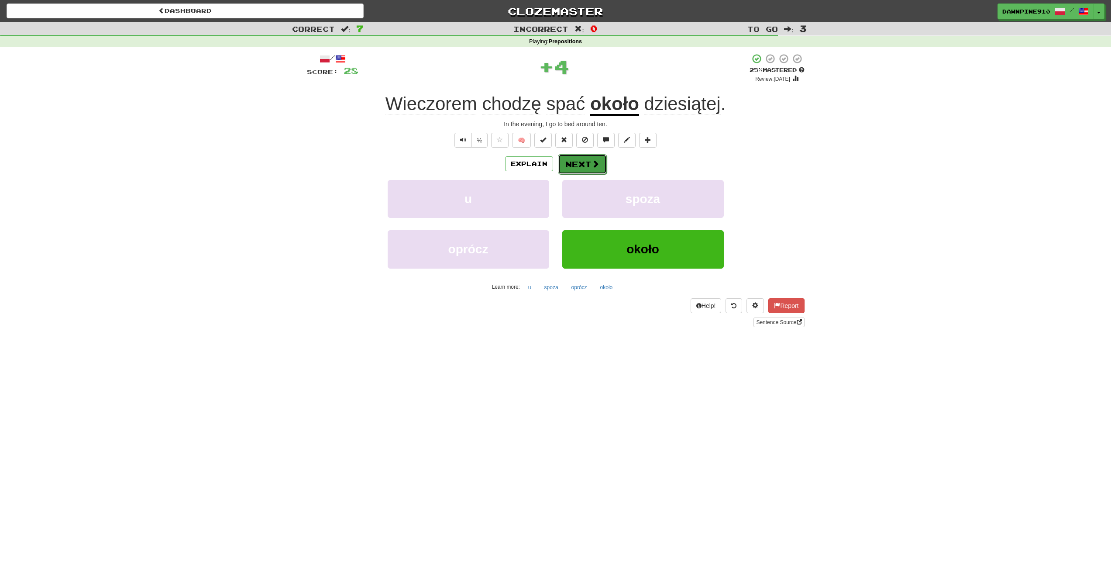
click at [581, 170] on button "Next" at bounding box center [582, 164] width 49 height 20
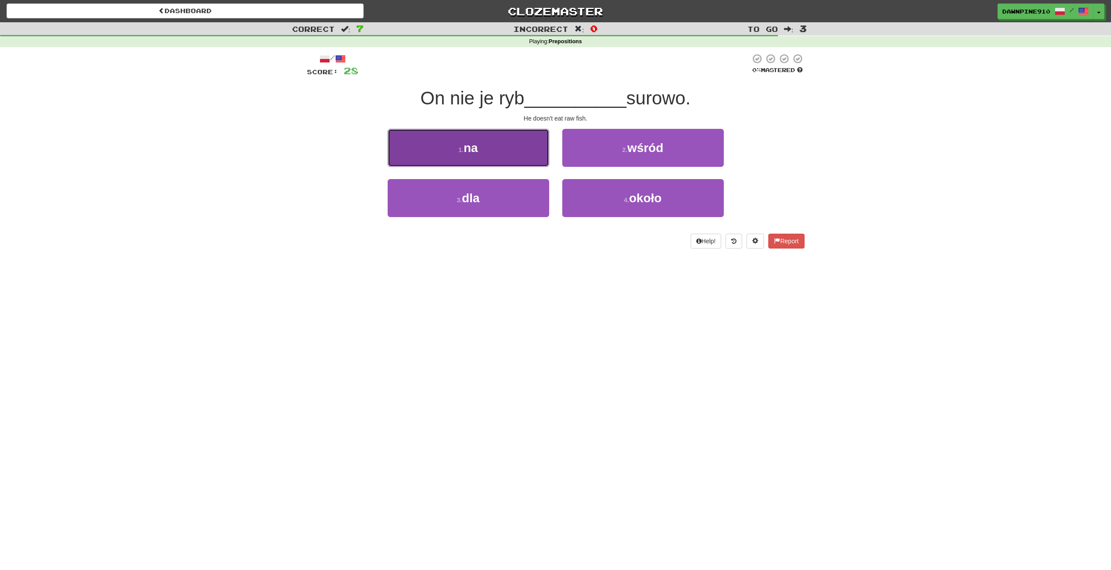
click at [518, 156] on button "1 . na" at bounding box center [469, 148] width 162 height 38
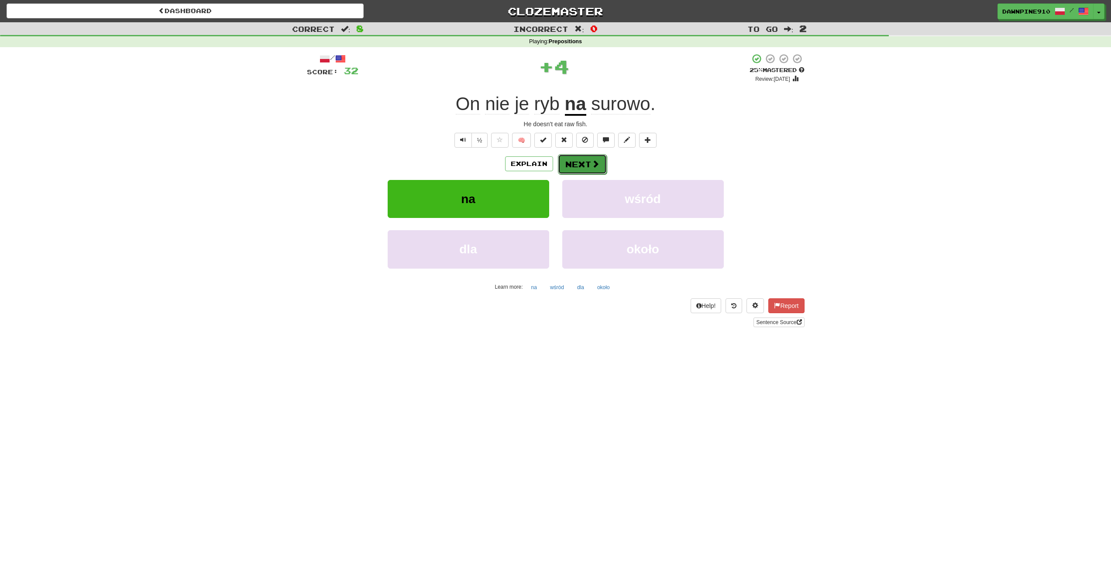
click at [582, 165] on button "Next" at bounding box center [582, 164] width 49 height 20
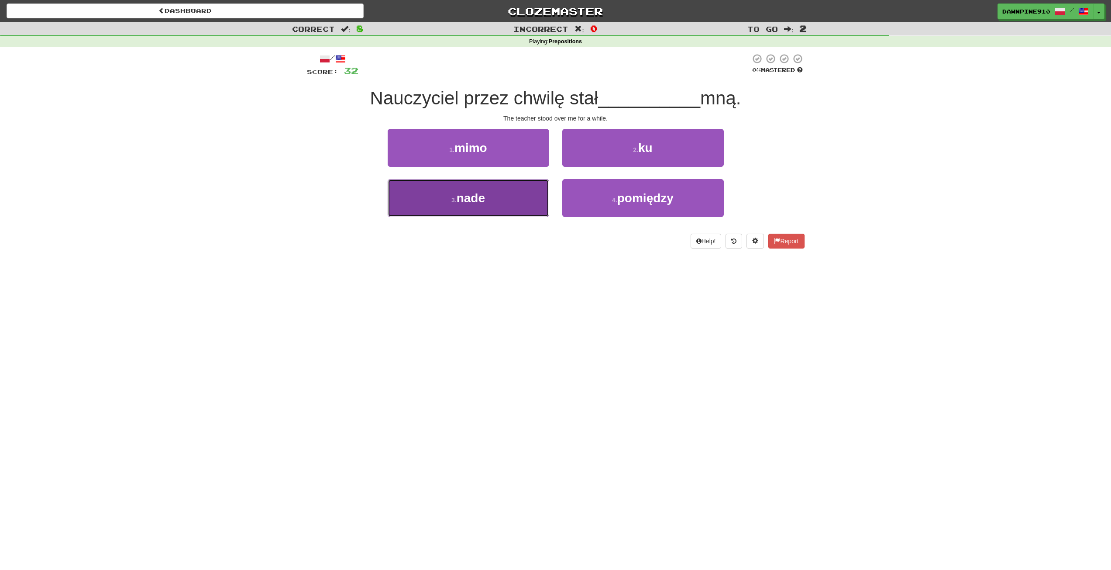
click at [525, 193] on button "3 . nade" at bounding box center [469, 198] width 162 height 38
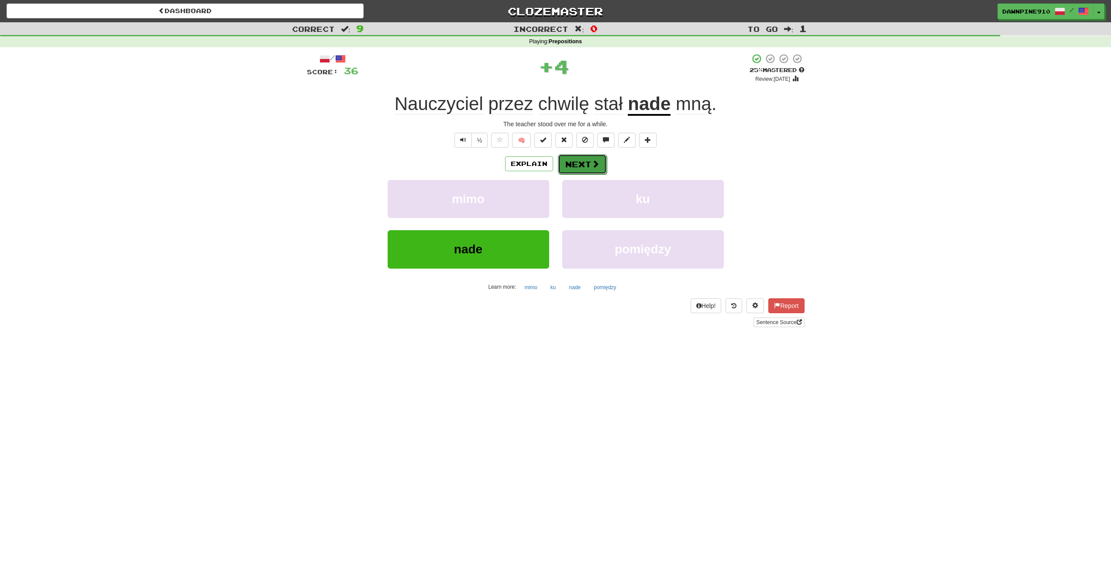
click at [587, 161] on button "Next" at bounding box center [582, 164] width 49 height 20
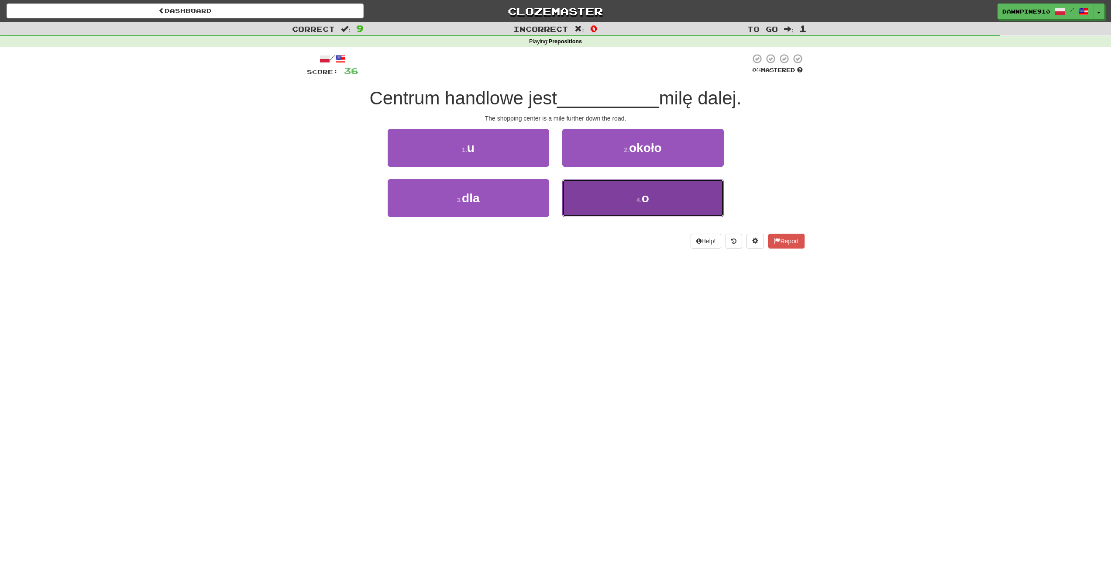
click at [632, 208] on button "4 . o" at bounding box center [643, 198] width 162 height 38
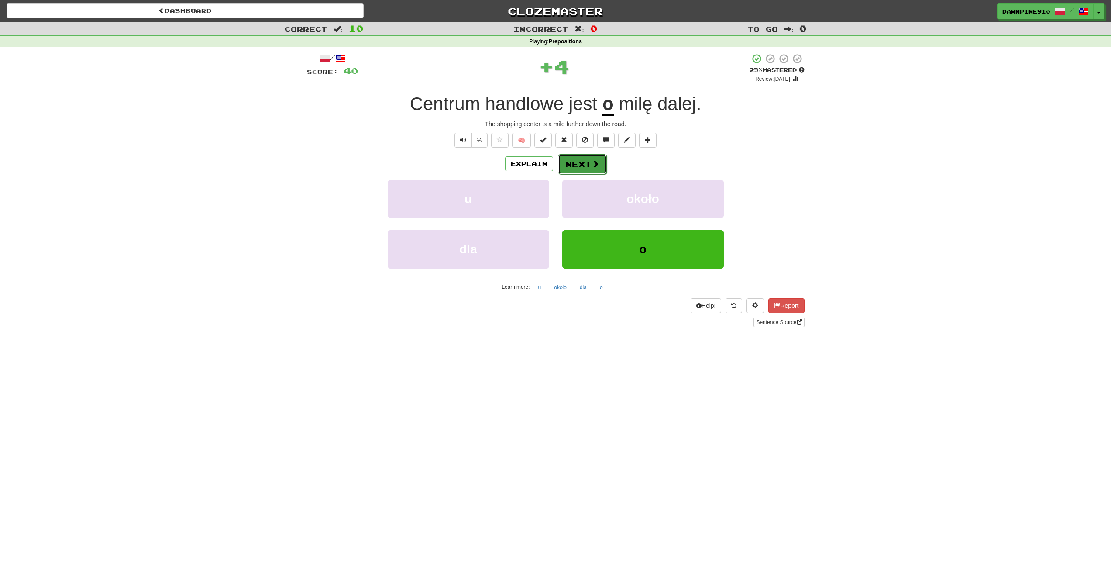
click at [602, 165] on button "Next" at bounding box center [582, 164] width 49 height 20
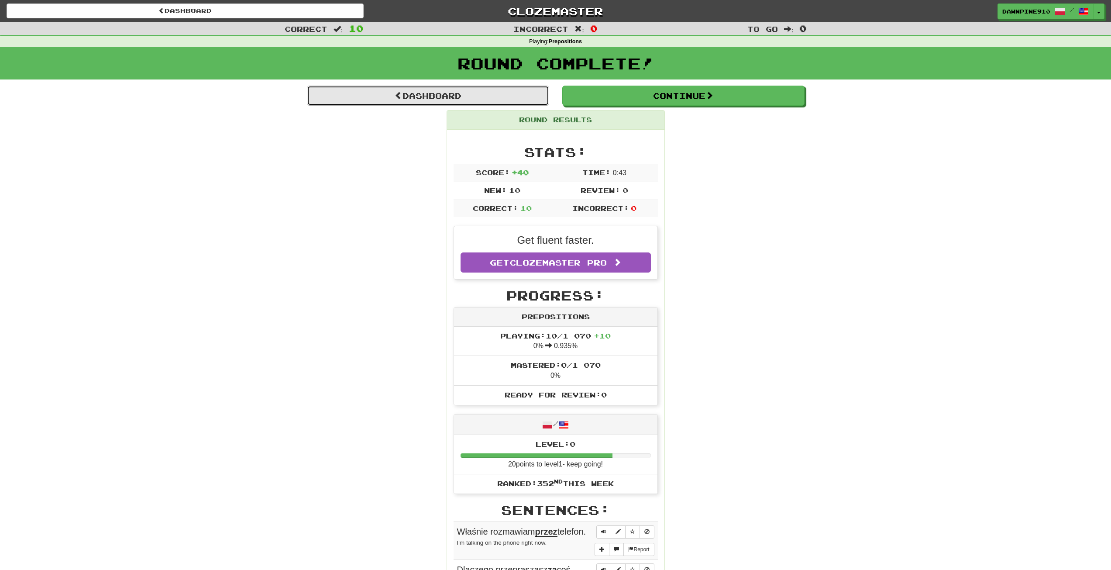
click at [436, 90] on link "Dashboard" at bounding box center [428, 96] width 242 height 20
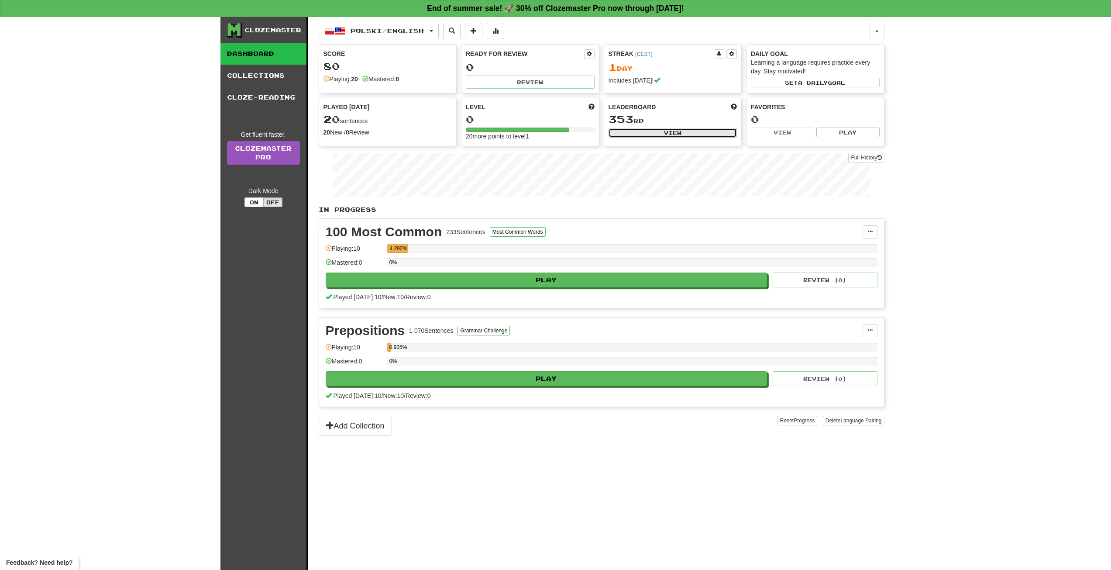
click at [651, 134] on button "View" at bounding box center [673, 133] width 129 height 10
select select "**********"
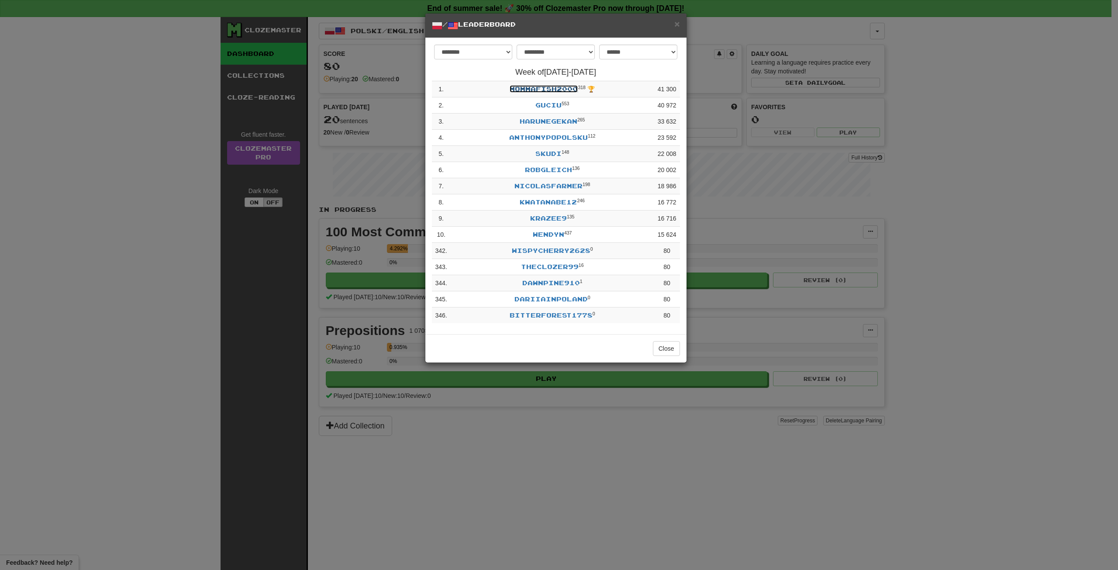
click at [540, 88] on link "mommafish2000" at bounding box center [543, 88] width 68 height 7
click at [678, 26] on span "×" at bounding box center [676, 24] width 5 height 10
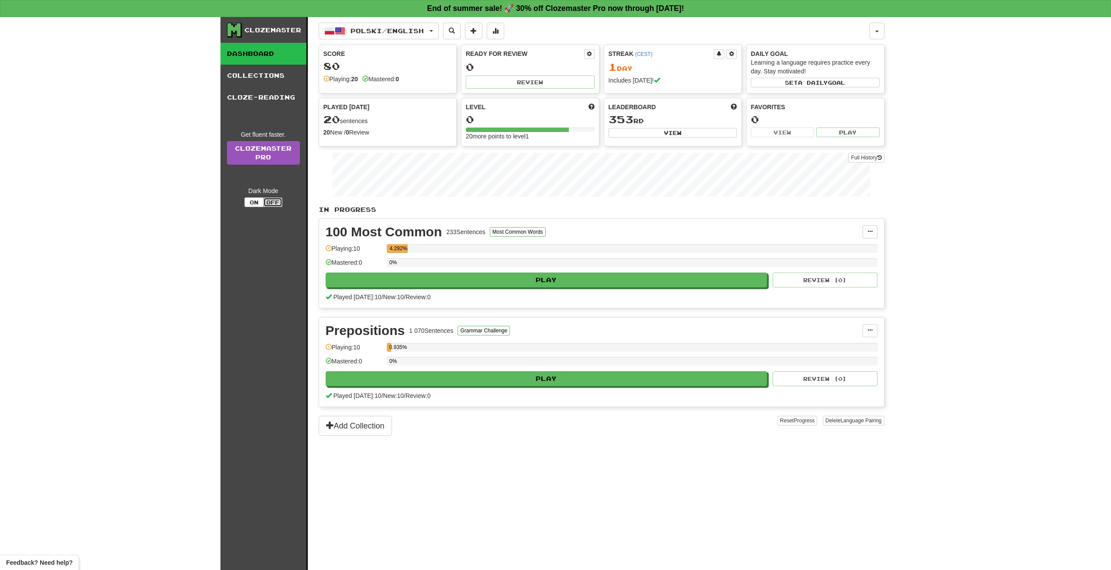
click at [275, 202] on button "Off" at bounding box center [272, 202] width 19 height 10
click at [272, 196] on div "Dark Mode On Off" at bounding box center [263, 196] width 73 height 21
click at [273, 202] on button "Off" at bounding box center [272, 202] width 19 height 10
drag, startPoint x: 271, startPoint y: 202, endPoint x: 257, endPoint y: 201, distance: 14.4
click at [268, 201] on button "Off" at bounding box center [272, 202] width 19 height 10
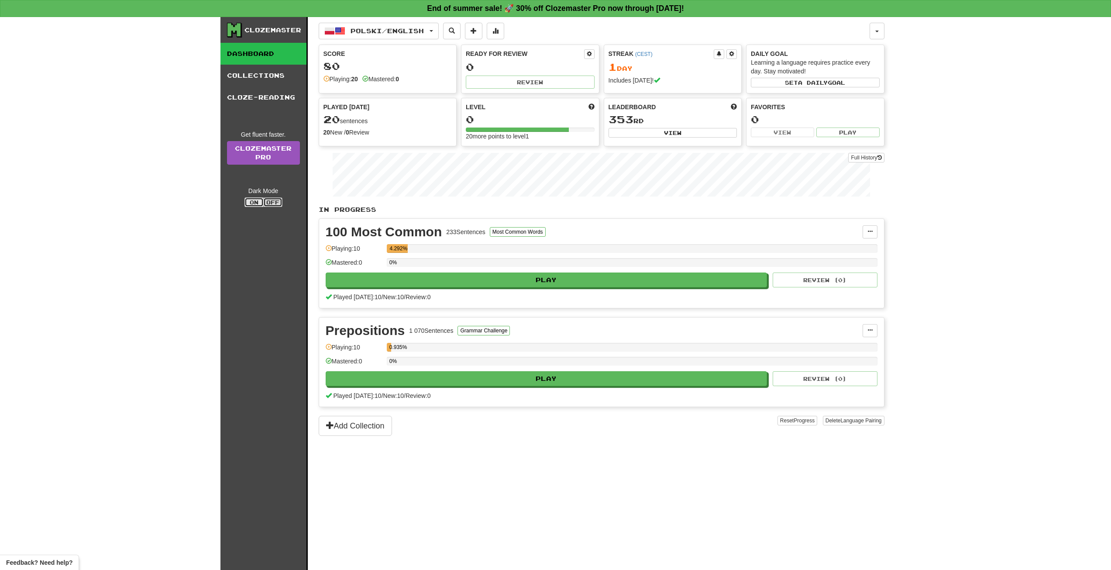
click at [257, 201] on button "On" at bounding box center [253, 202] width 19 height 10
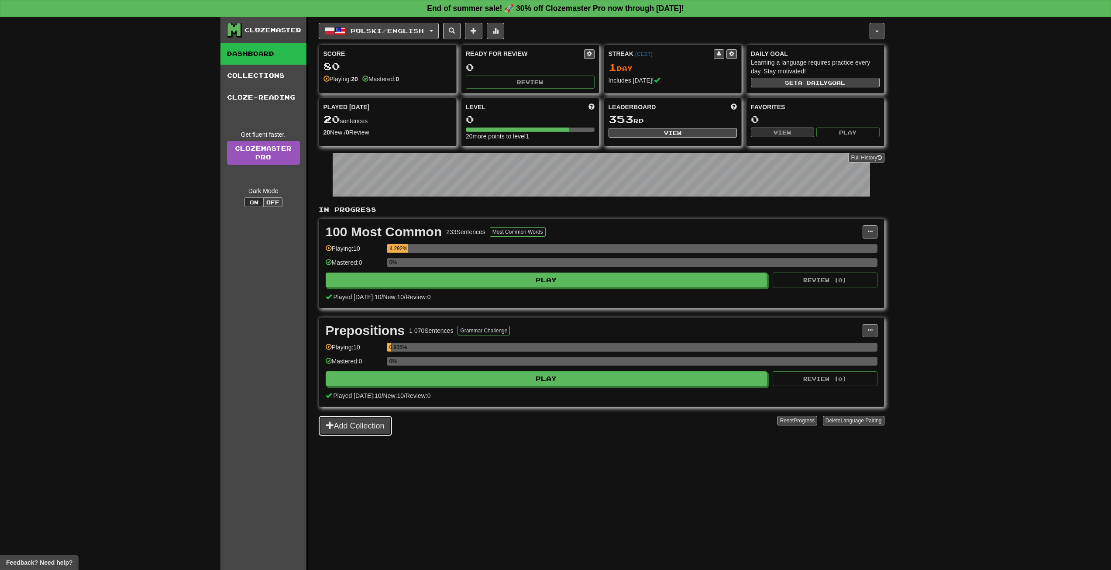
click at [358, 426] on button "Add Collection" at bounding box center [355, 426] width 73 height 20
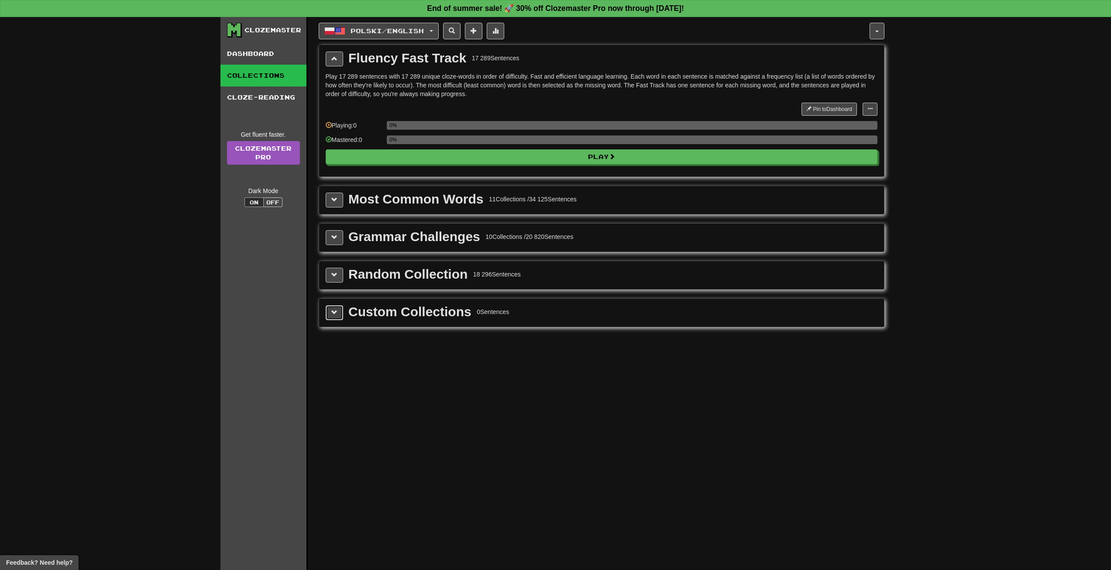
click at [339, 313] on button at bounding box center [334, 312] width 17 height 15
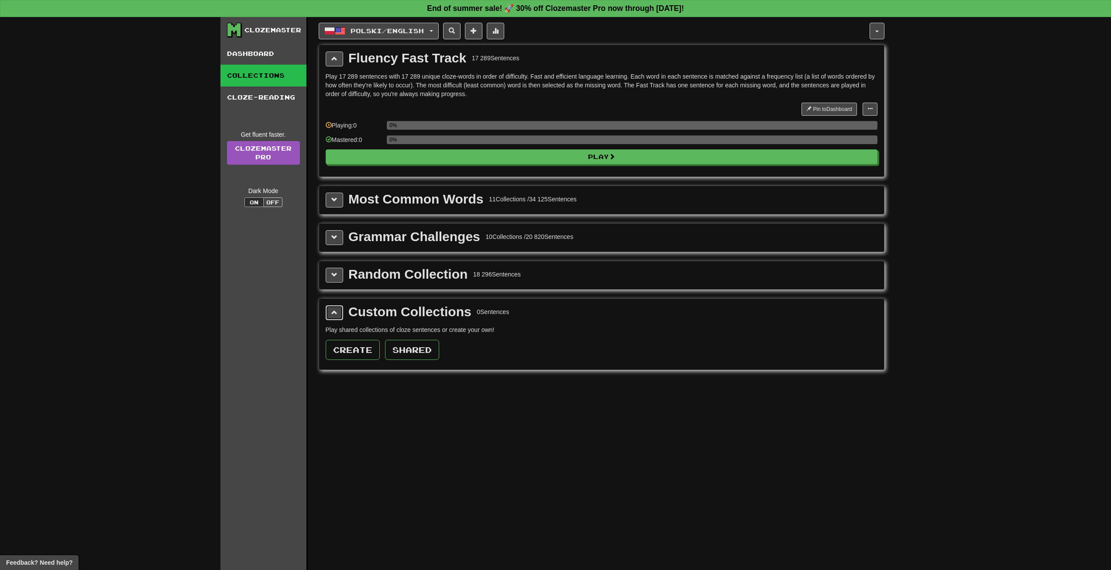
click at [339, 313] on button at bounding box center [334, 312] width 17 height 15
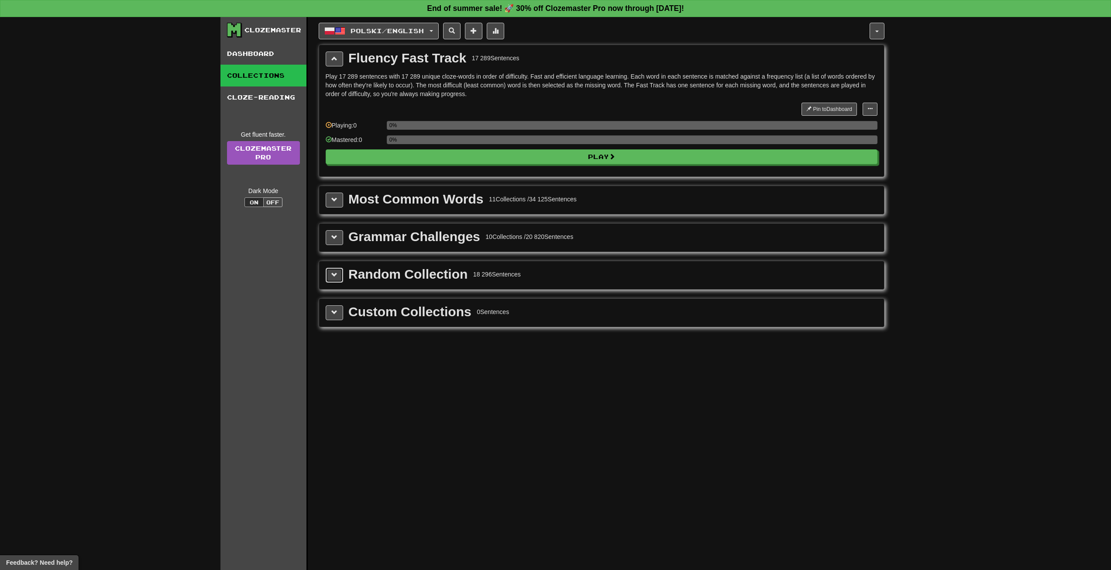
click at [337, 274] on button at bounding box center [334, 275] width 17 height 15
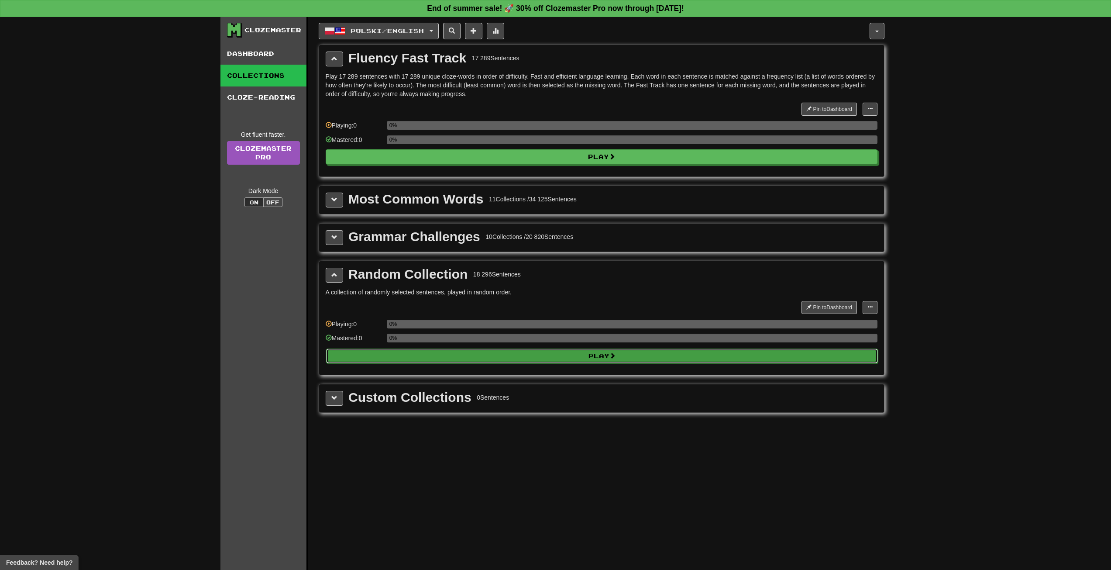
click at [456, 356] on button "Play" at bounding box center [602, 355] width 552 height 15
select select "**"
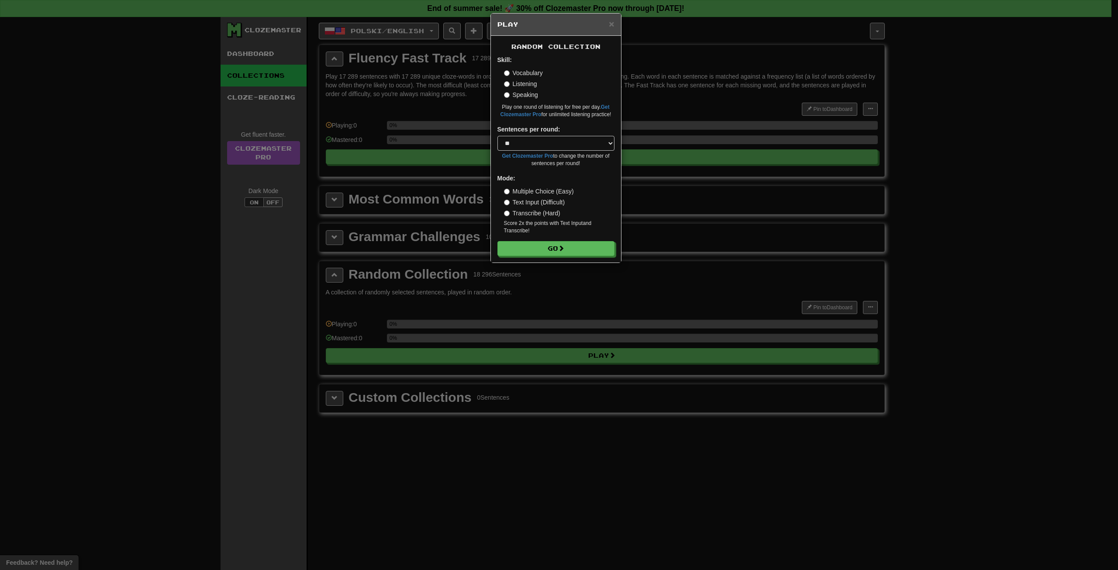
click at [534, 210] on label "Transcribe (Hard)" at bounding box center [532, 213] width 56 height 9
click at [512, 187] on label "Multiple Choice (Easy)" at bounding box center [539, 191] width 70 height 9
click at [542, 251] on button "Go" at bounding box center [556, 248] width 117 height 15
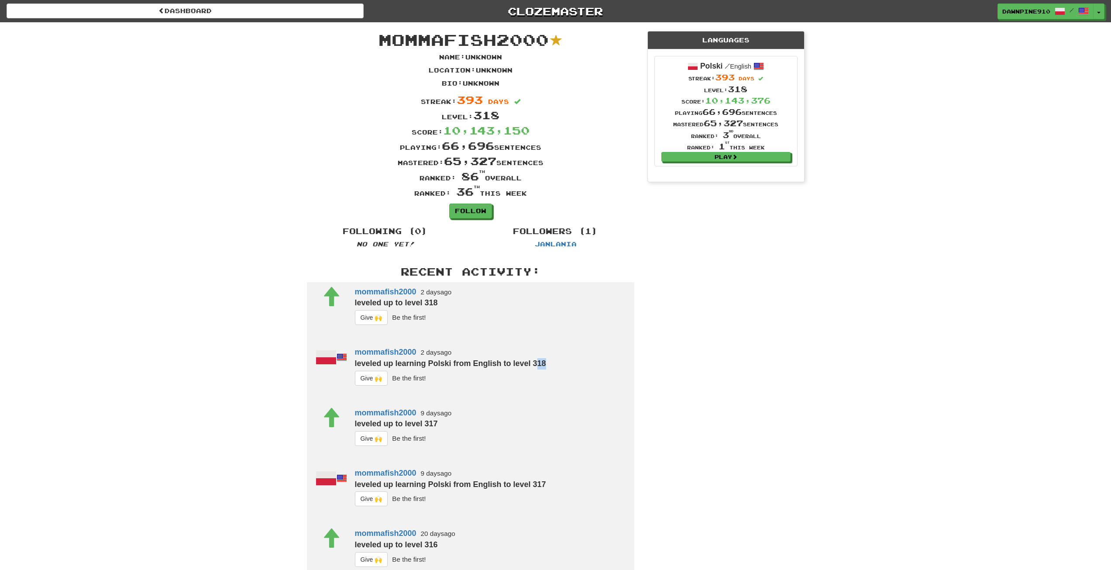
drag, startPoint x: 537, startPoint y: 365, endPoint x: 548, endPoint y: 366, distance: 10.5
click at [548, 366] on div "leveled up learning Polski from English to level 318" at bounding box center [490, 363] width 271 height 11
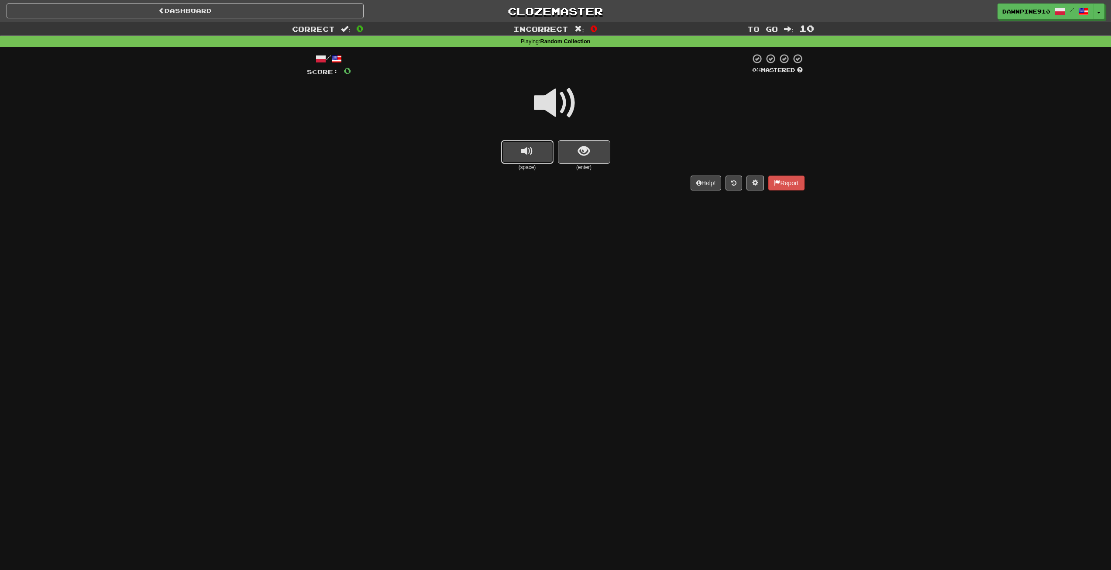
click at [528, 162] on button "replay audio" at bounding box center [527, 152] width 52 height 24
click at [585, 220] on div "Dashboard Clozemaster DawnPine910 / Toggle Dropdown Dashboard Leaderboard Activ…" at bounding box center [555, 285] width 1111 height 570
click at [703, 181] on button "Help!" at bounding box center [706, 183] width 31 height 15
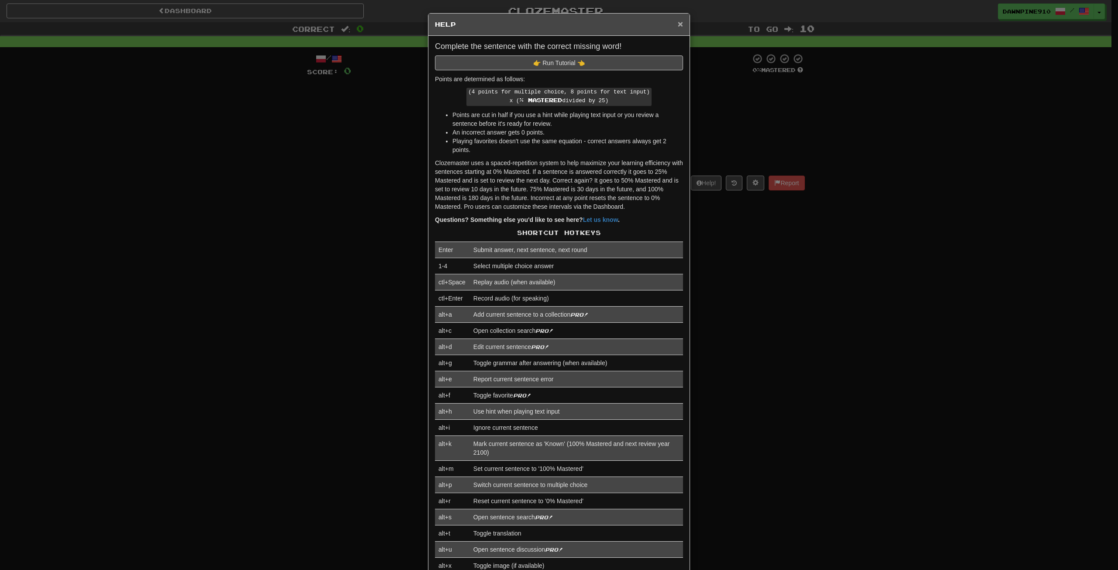
click at [678, 21] on span "×" at bounding box center [680, 24] width 5 height 10
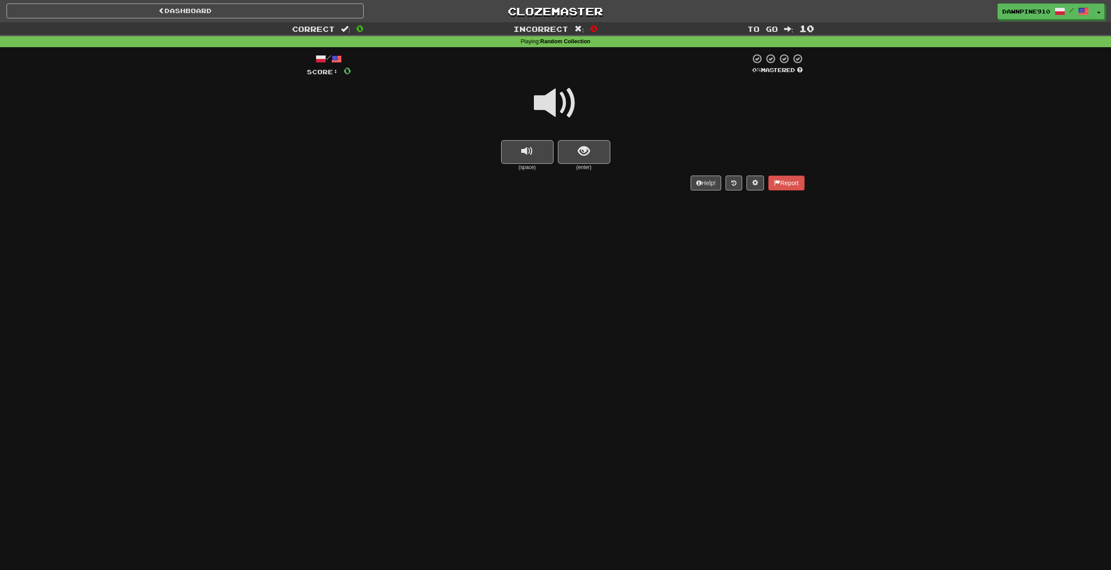
click at [551, 105] on span at bounding box center [556, 103] width 44 height 44
click at [686, 86] on div at bounding box center [556, 109] width 498 height 62
click at [583, 219] on div "Dashboard Clozemaster DawnPine910 / Toggle Dropdown Dashboard Leaderboard Activ…" at bounding box center [555, 285] width 1111 height 570
click at [561, 286] on div "Dashboard Clozemaster DawnPine910 / Toggle Dropdown Dashboard Leaderboard Activ…" at bounding box center [555, 285] width 1111 height 570
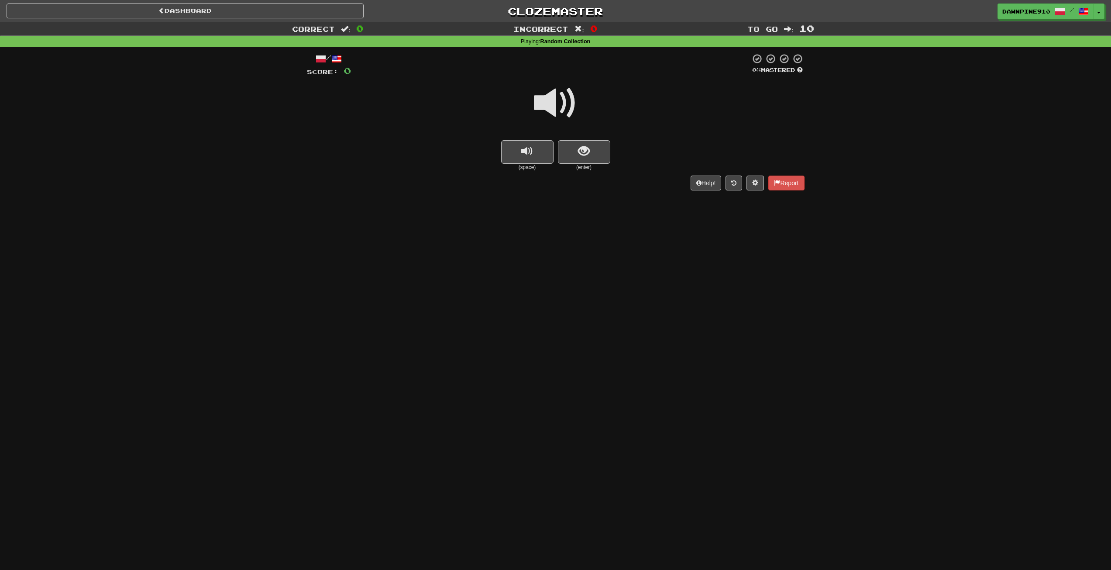
click at [713, 229] on div "Dashboard Clozemaster DawnPine910 / Toggle Dropdown Dashboard Leaderboard Activ…" at bounding box center [555, 285] width 1111 height 570
drag, startPoint x: 422, startPoint y: 225, endPoint x: 417, endPoint y: 202, distance: 23.5
click at [421, 224] on div "Dashboard Clozemaster DawnPine910 / Toggle Dropdown Dashboard Leaderboard Activ…" at bounding box center [555, 285] width 1111 height 570
drag, startPoint x: 386, startPoint y: 128, endPoint x: 381, endPoint y: 120, distance: 9.4
click at [383, 123] on div at bounding box center [556, 109] width 498 height 62
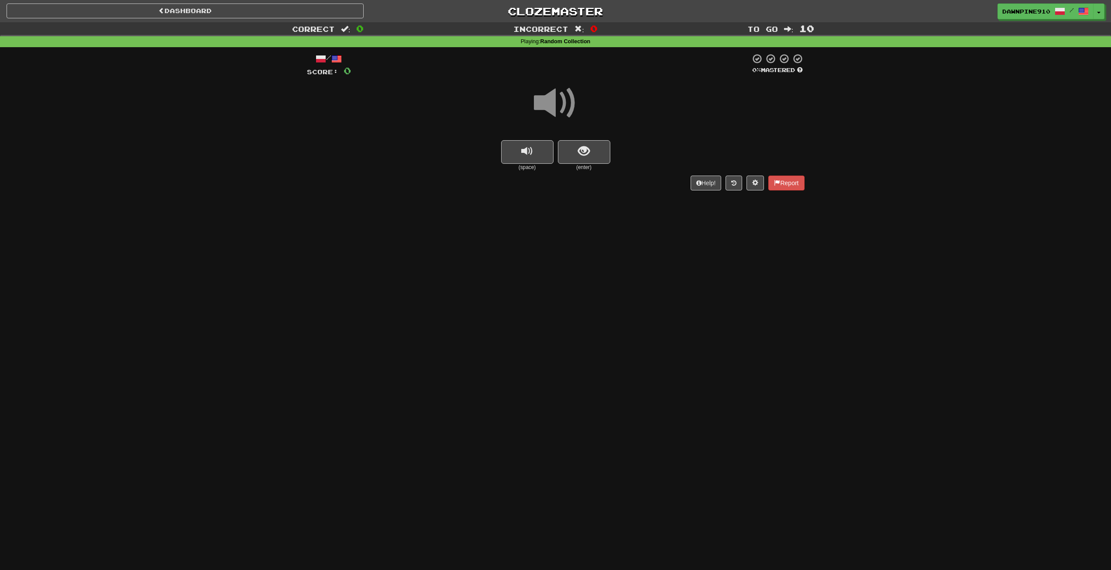
click at [354, 98] on div at bounding box center [556, 109] width 498 height 62
click at [737, 183] on button at bounding box center [734, 183] width 17 height 15
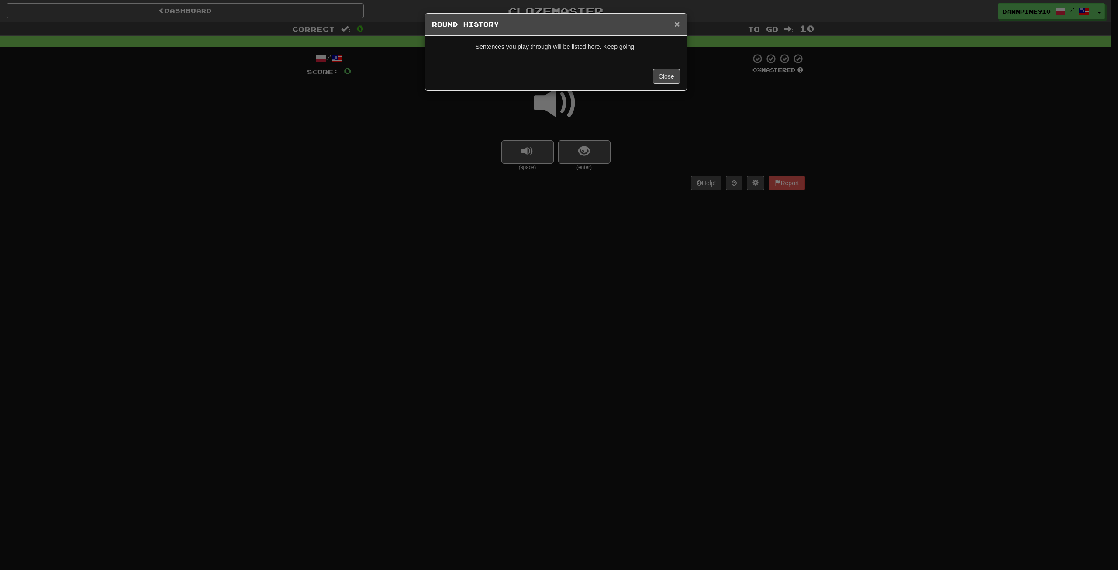
click at [675, 23] on span "×" at bounding box center [676, 24] width 5 height 10
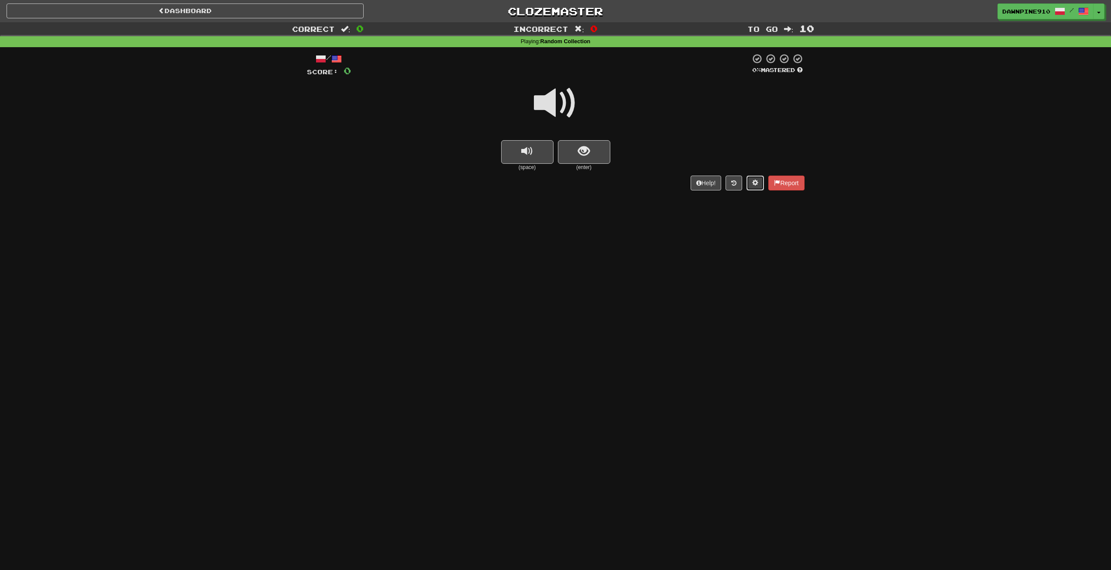
click at [754, 182] on span at bounding box center [755, 182] width 6 height 6
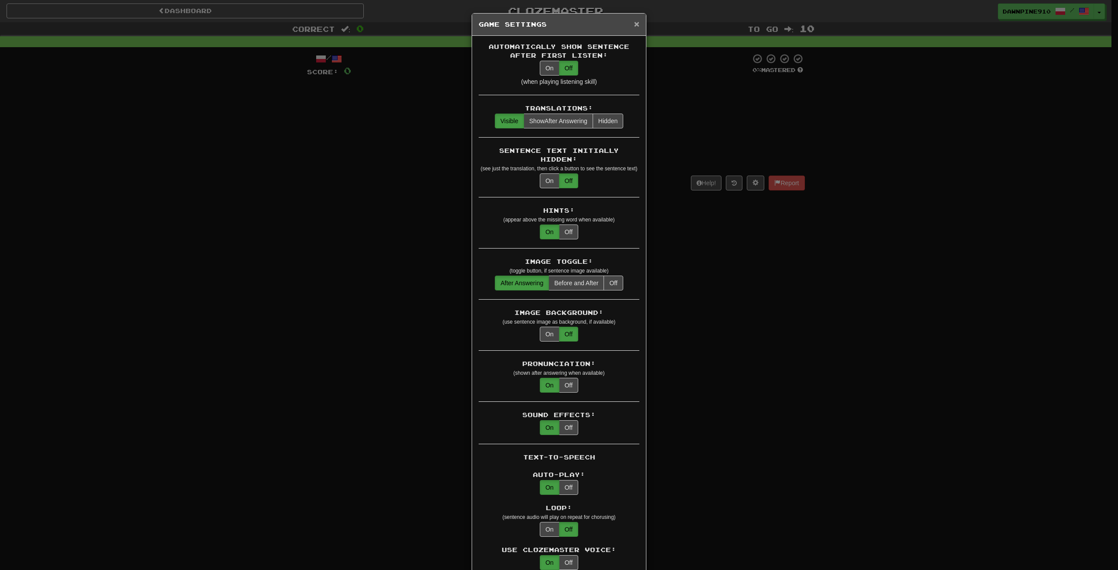
click at [634, 26] on span "×" at bounding box center [636, 24] width 5 height 10
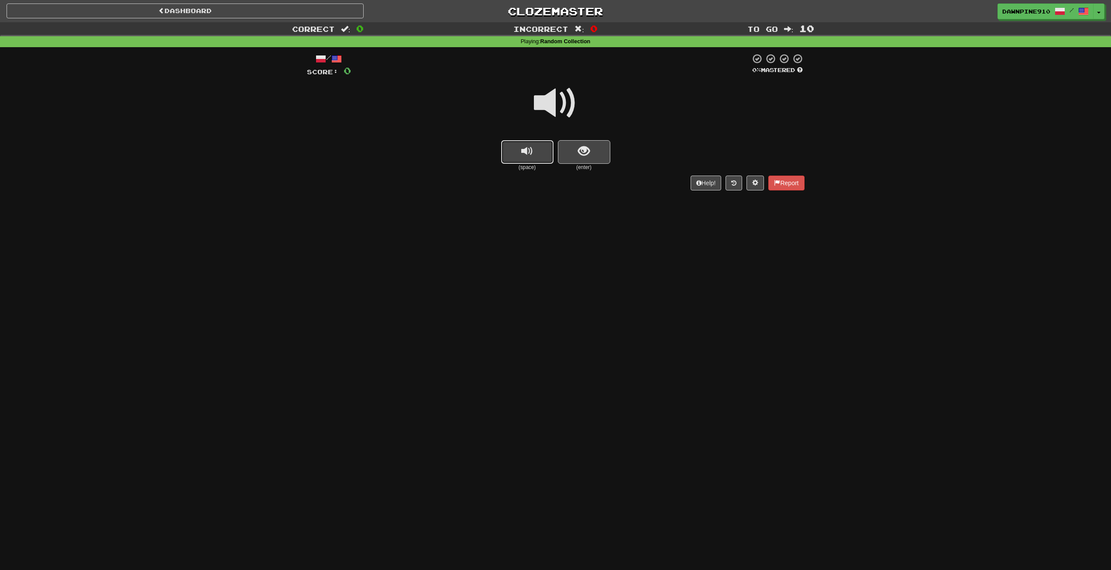
click at [526, 152] on span "replay audio" at bounding box center [527, 151] width 12 height 12
click at [540, 224] on div "Dashboard Clozemaster DawnPine910 / Toggle Dropdown Dashboard Leaderboard Activ…" at bounding box center [555, 285] width 1111 height 570
click at [703, 185] on button "Help!" at bounding box center [706, 183] width 31 height 15
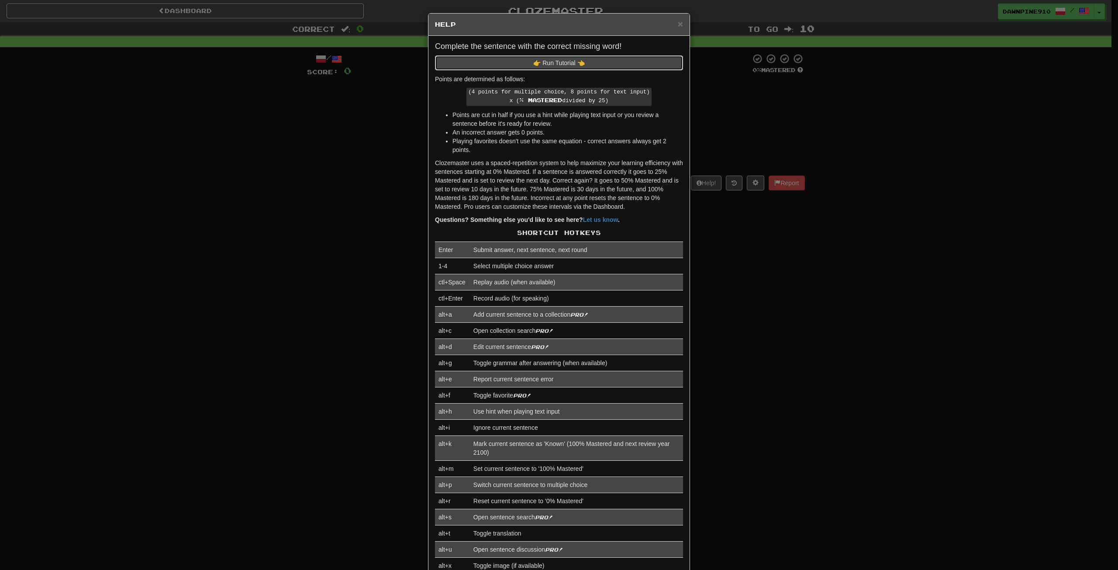
click at [554, 61] on button "👉 Run Tutorial 👈" at bounding box center [559, 62] width 248 height 15
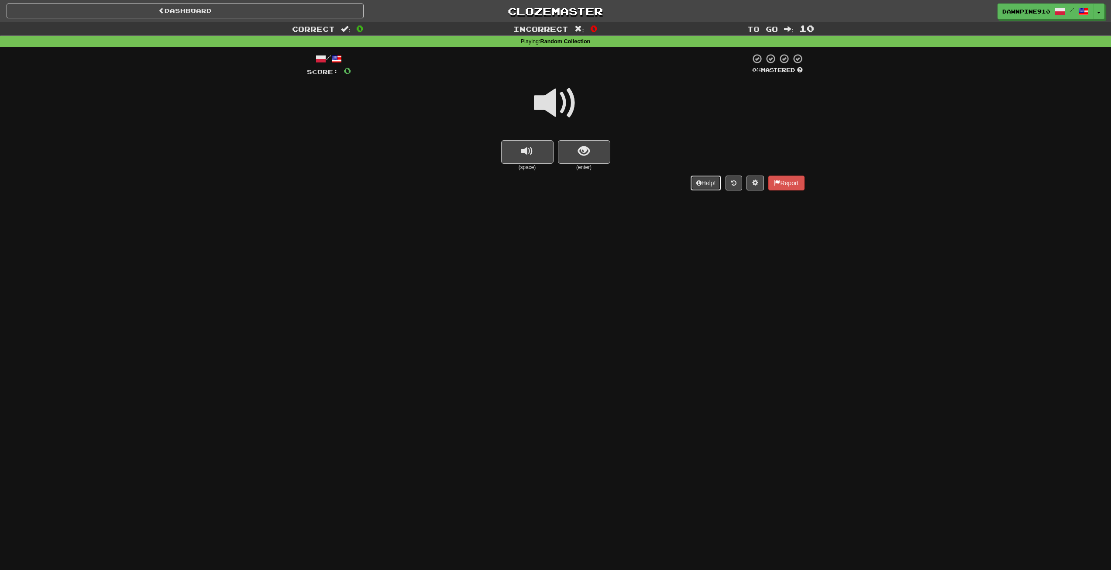
click at [708, 182] on button "Help!" at bounding box center [706, 183] width 31 height 15
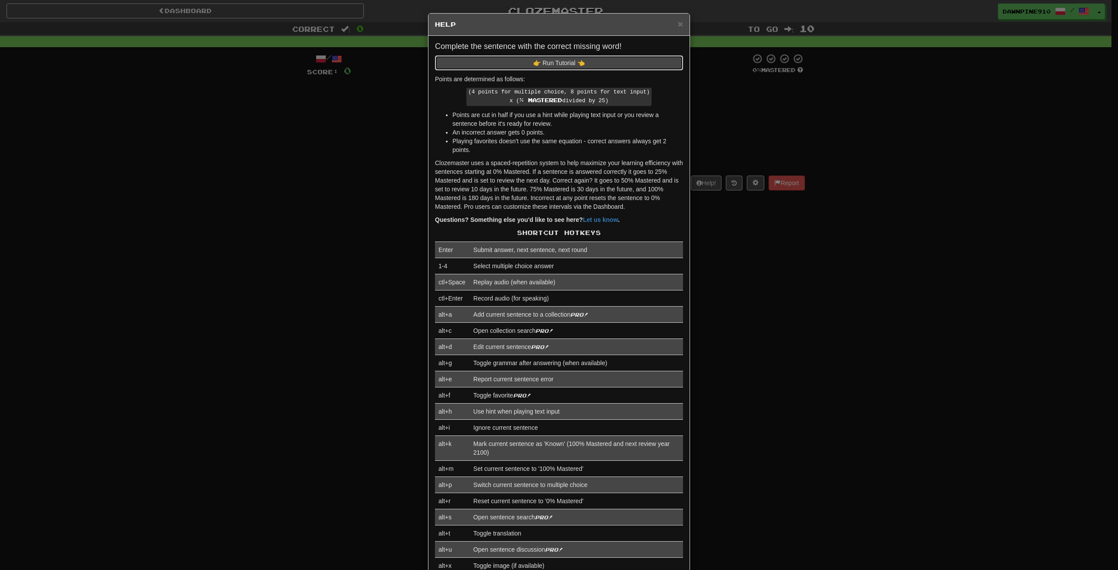
click at [531, 67] on button "👉 Run Tutorial 👈" at bounding box center [559, 62] width 248 height 15
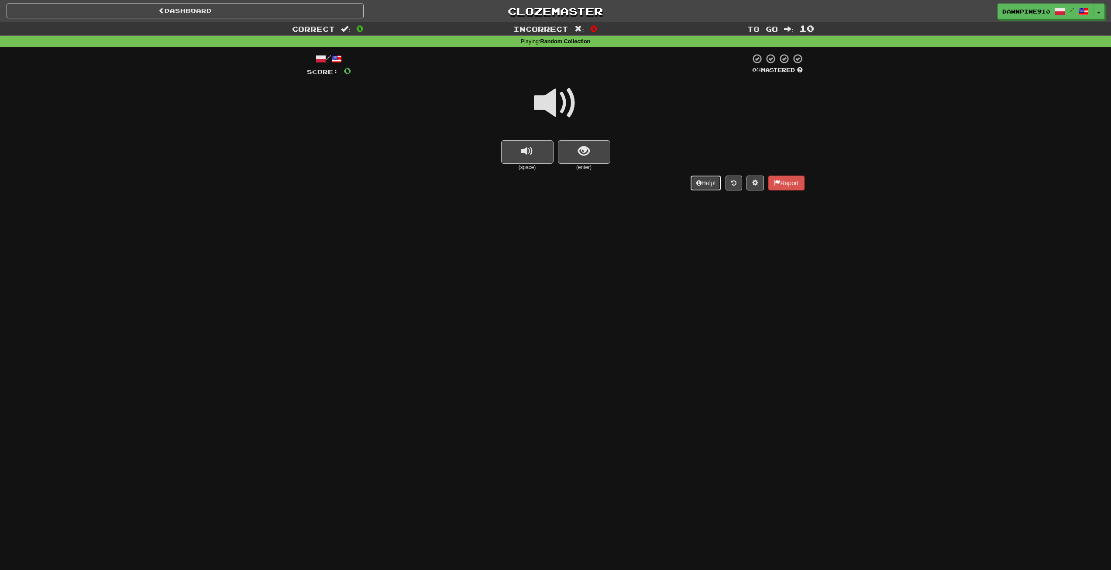
click at [709, 182] on button "Help!" at bounding box center [706, 183] width 31 height 15
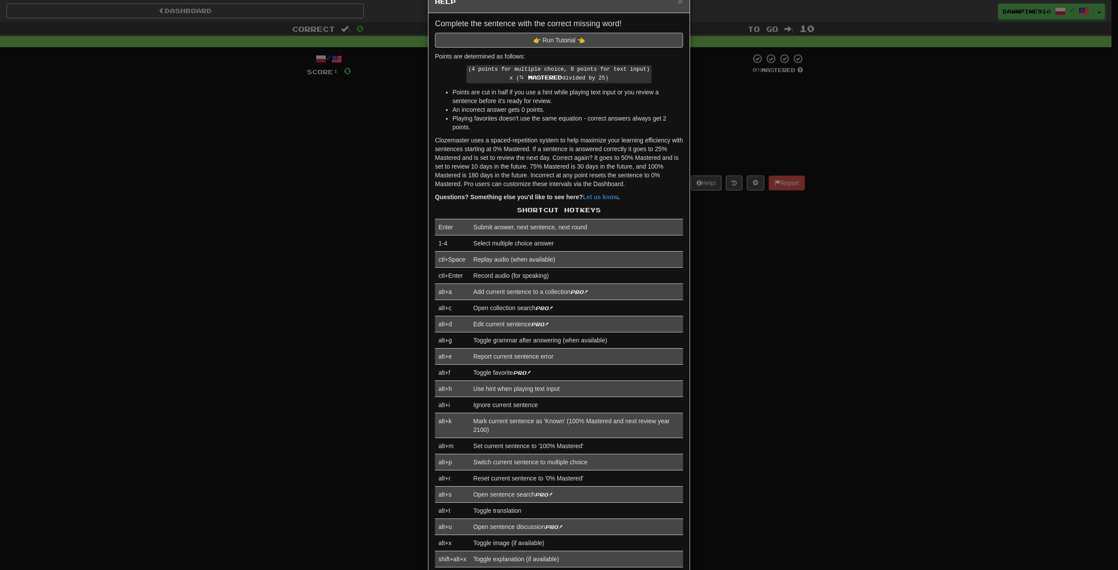
scroll to position [72, 0]
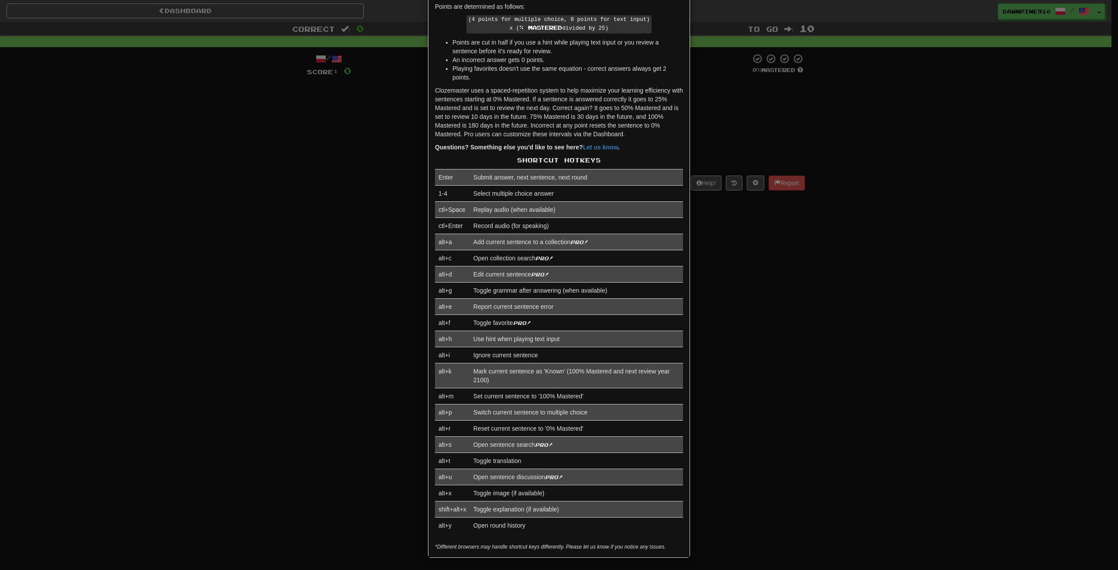
click at [743, 234] on div "× Help Complete the sentence with the correct missing word! 👉 Run Tutorial 👈 Po…" at bounding box center [559, 285] width 1118 height 570
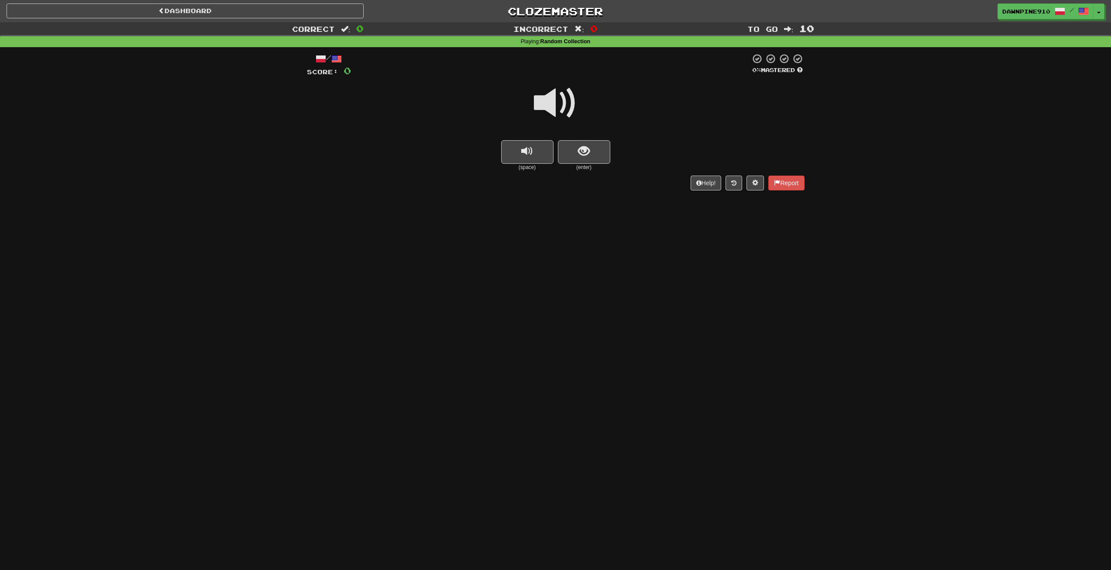
click at [620, 205] on div "Dashboard Clozemaster DawnPine910 / Toggle Dropdown Dashboard Leaderboard Activ…" at bounding box center [555, 285] width 1111 height 570
click at [697, 180] on button "Help!" at bounding box center [706, 183] width 31 height 15
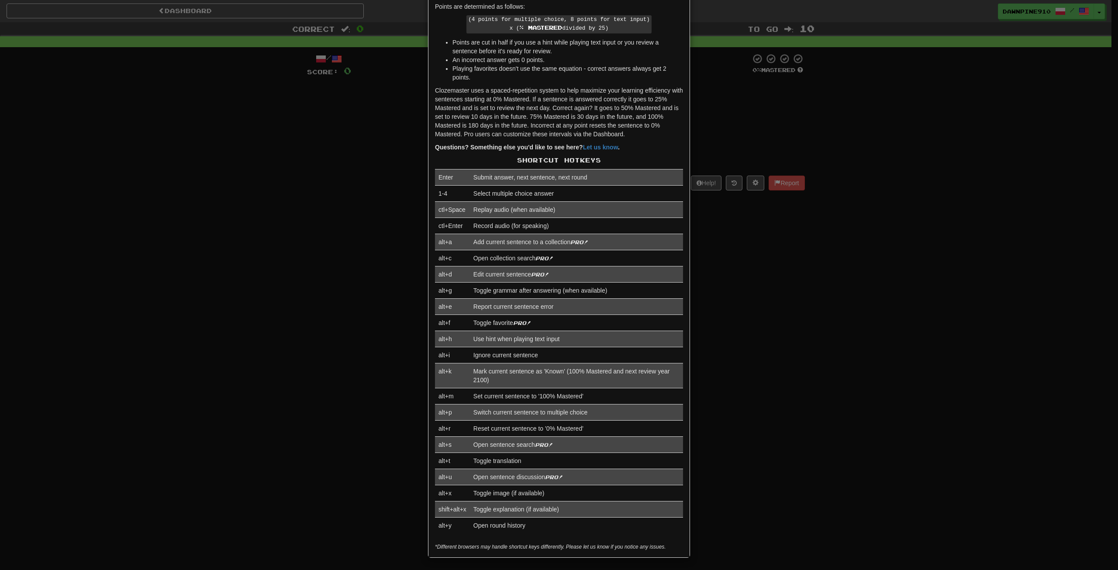
click at [804, 351] on div "× Help Complete the sentence with the correct missing word! 👉 Run Tutorial 👈 Po…" at bounding box center [559, 285] width 1118 height 570
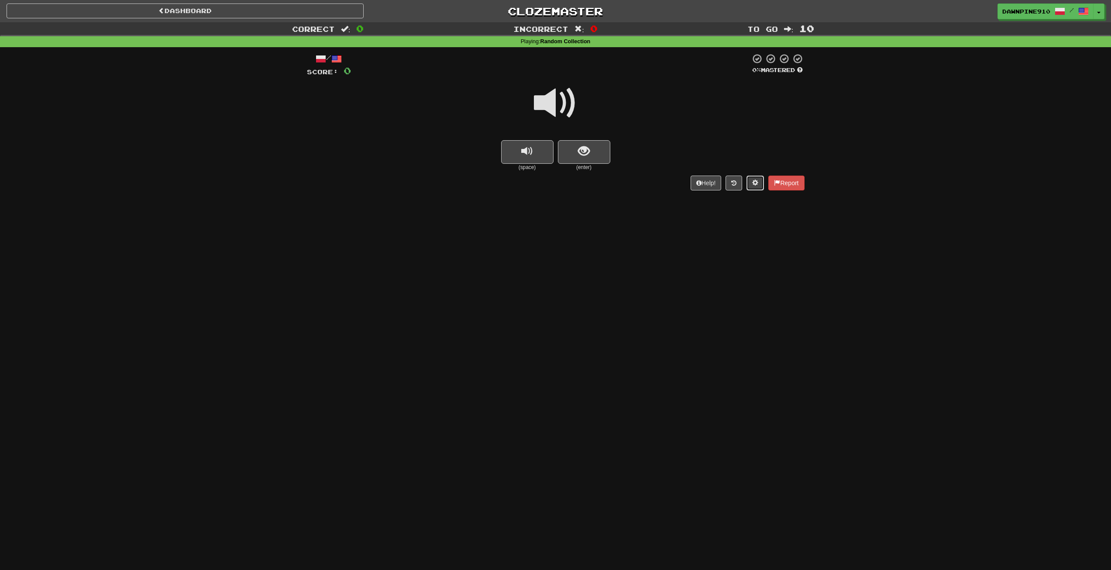
click at [754, 182] on span at bounding box center [755, 182] width 6 height 6
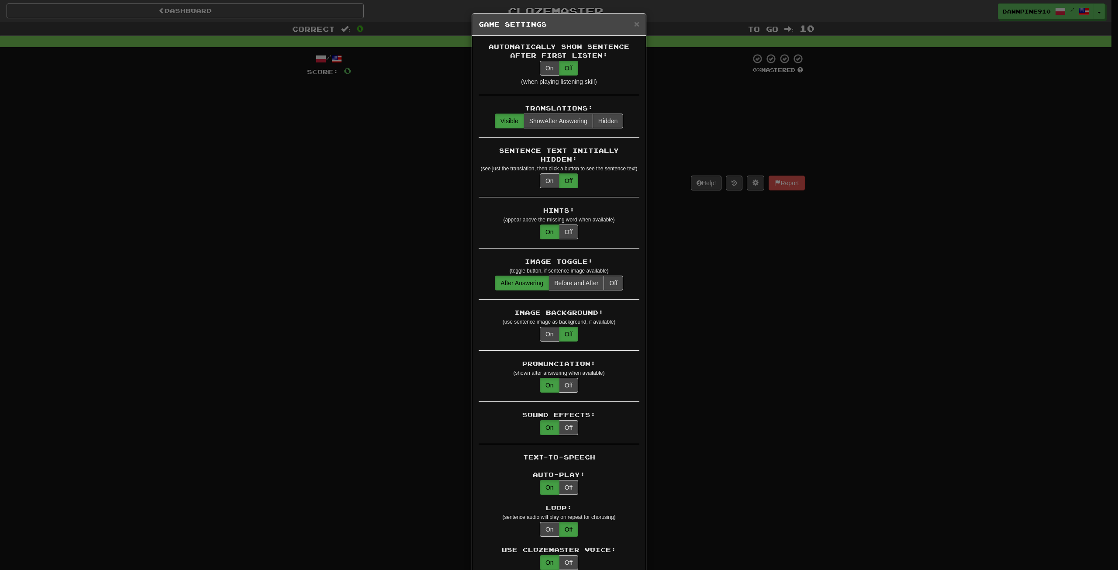
click at [751, 180] on div "× Game Settings Automatically Show Sentence After First Listen: On Off (when pl…" at bounding box center [559, 285] width 1118 height 570
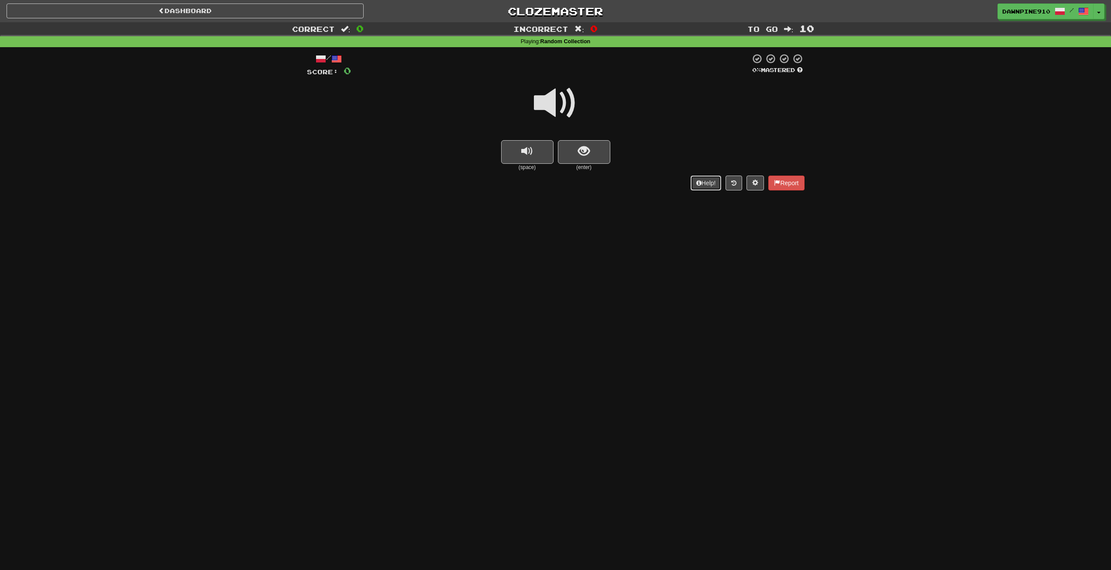
click at [712, 180] on button "Help!" at bounding box center [706, 183] width 31 height 15
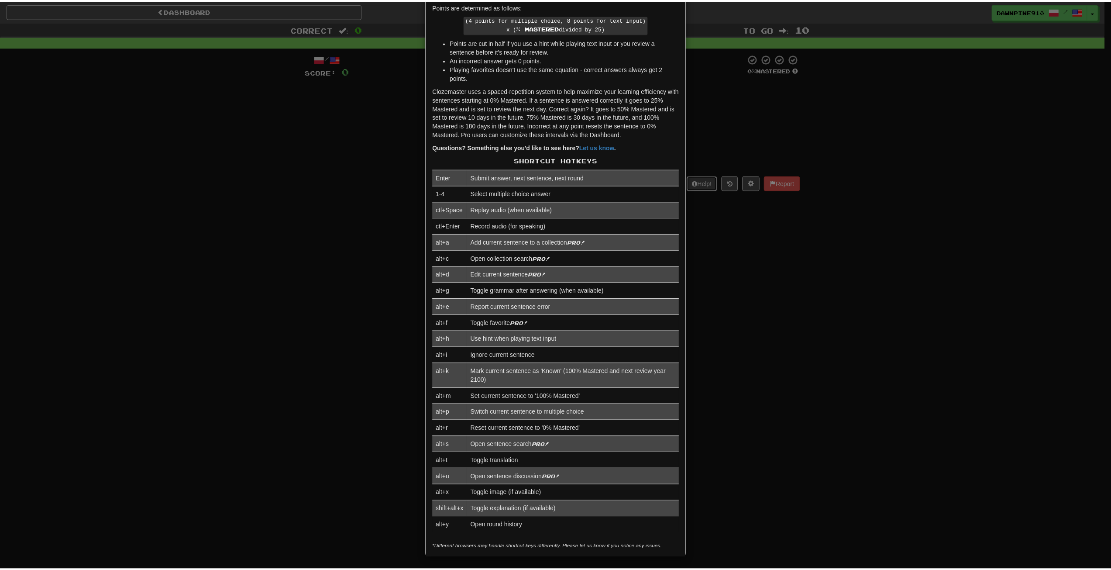
scroll to position [0, 0]
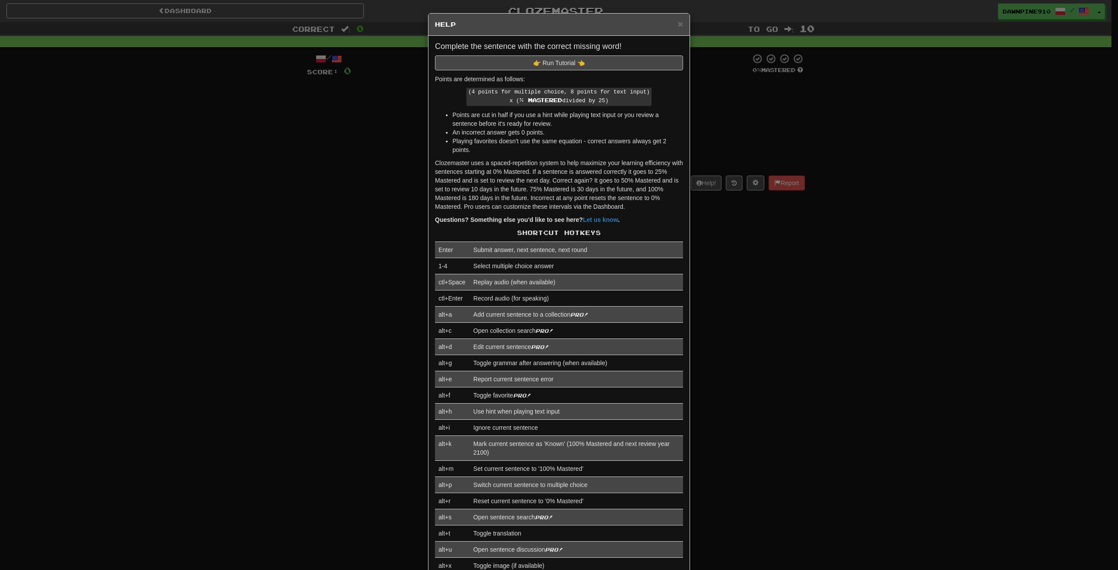
click at [721, 274] on div "× Help Complete the sentence with the correct missing word! 👉 Run Tutorial 👈 Po…" at bounding box center [559, 285] width 1118 height 570
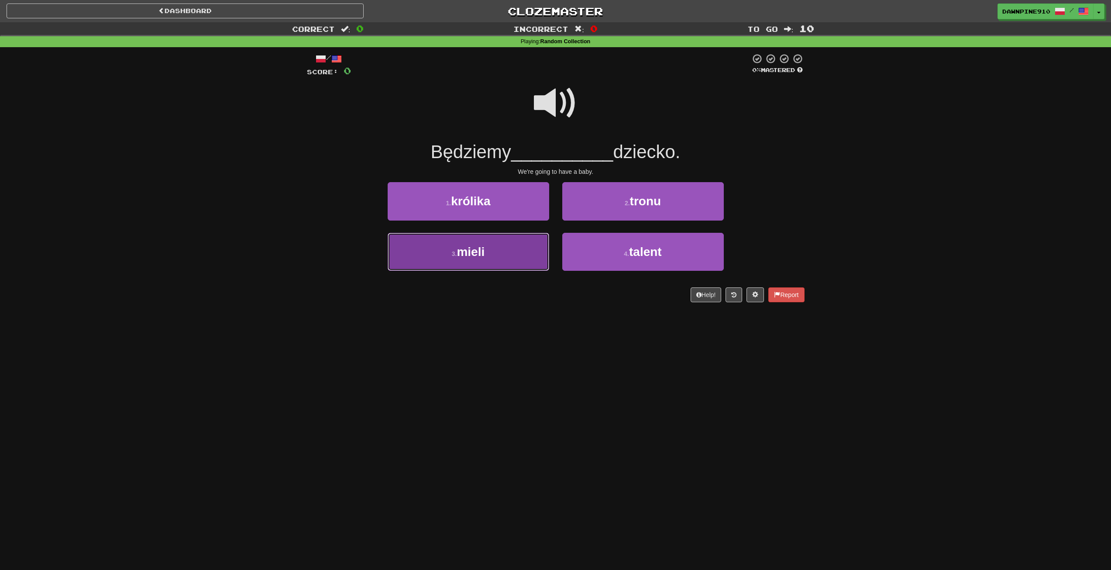
click at [511, 248] on button "3 . mieli" at bounding box center [469, 252] width 162 height 38
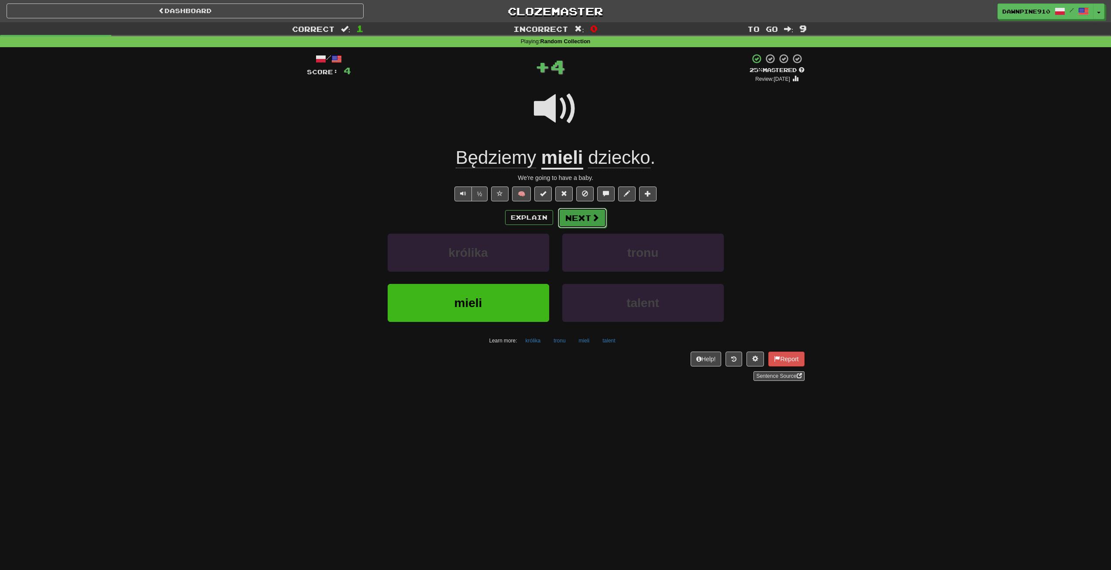
click at [587, 218] on button "Next" at bounding box center [582, 218] width 49 height 20
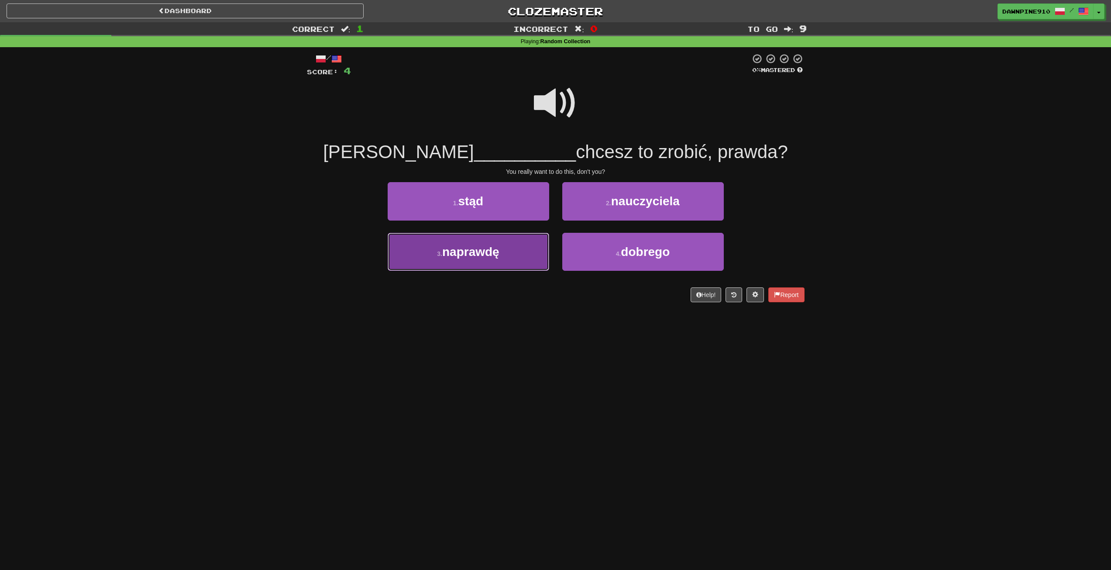
click at [515, 253] on button "3 . naprawdę" at bounding box center [469, 252] width 162 height 38
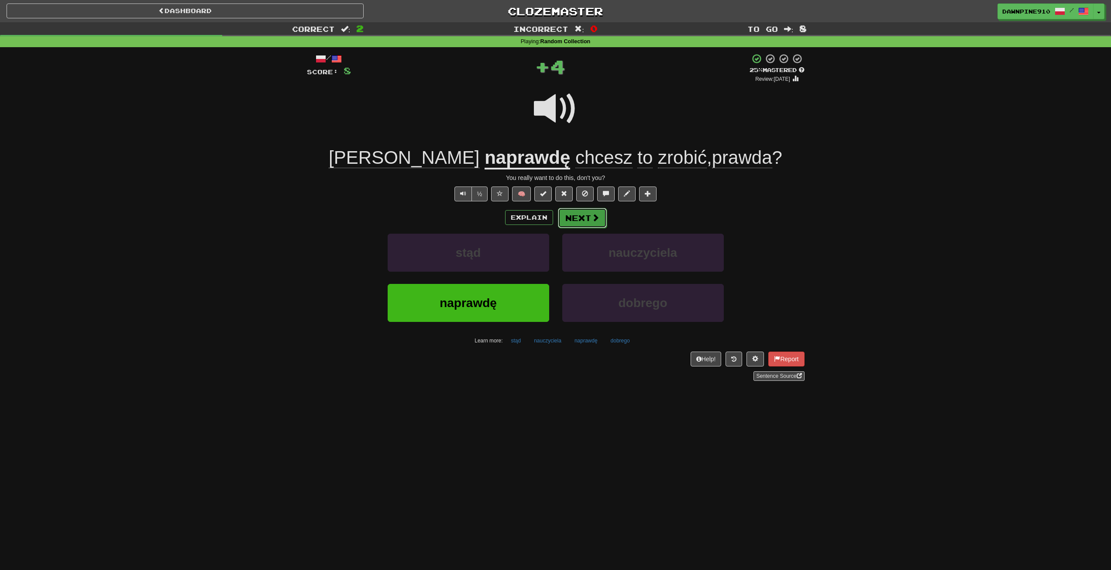
click at [586, 220] on button "Next" at bounding box center [582, 218] width 49 height 20
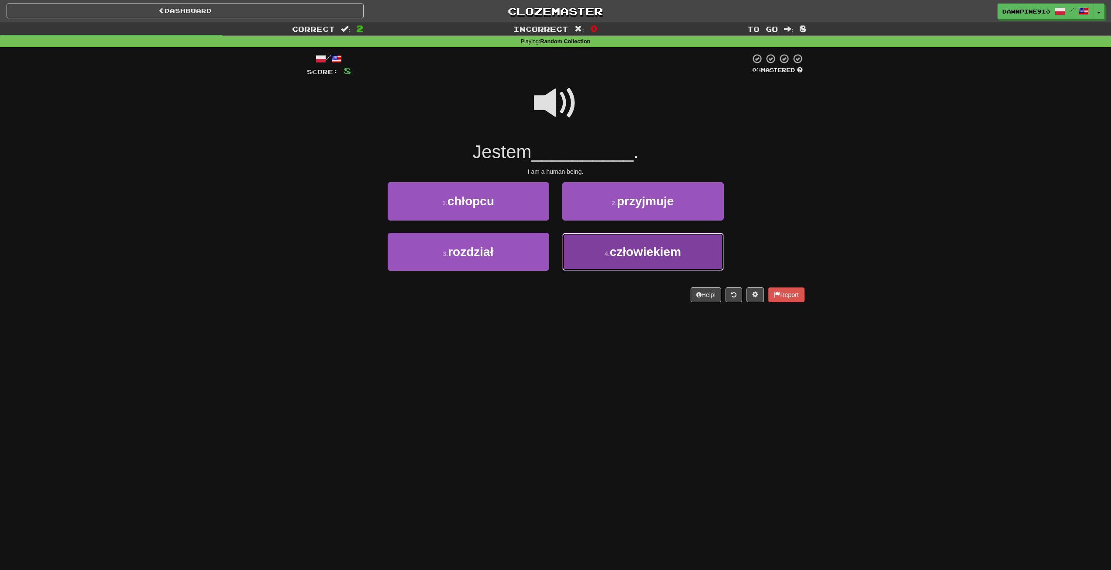
drag, startPoint x: 627, startPoint y: 259, endPoint x: 632, endPoint y: 254, distance: 7.7
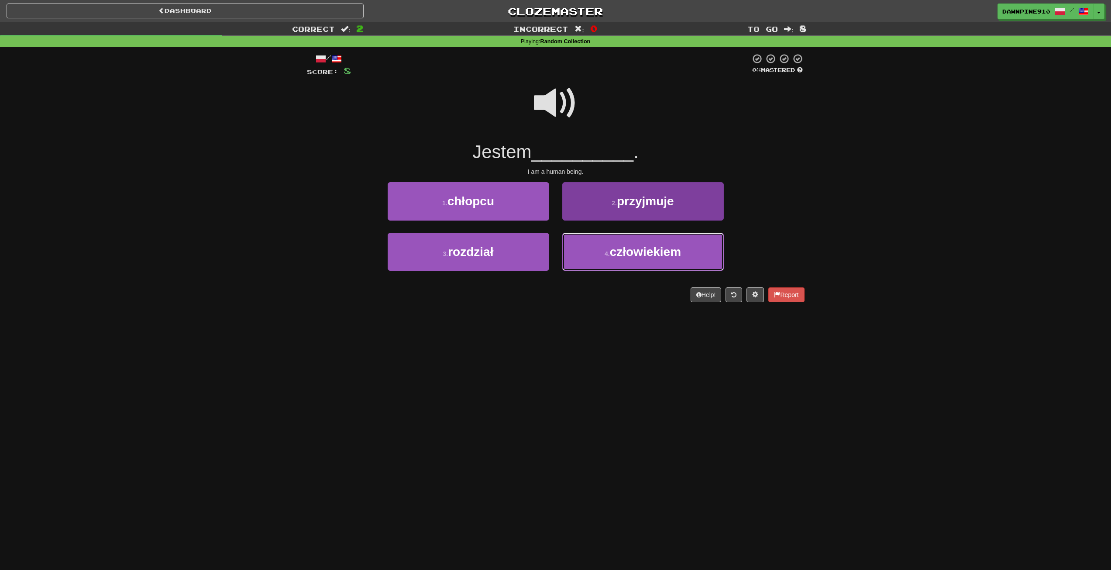
click at [628, 259] on button "4 . człowiekiem" at bounding box center [643, 252] width 162 height 38
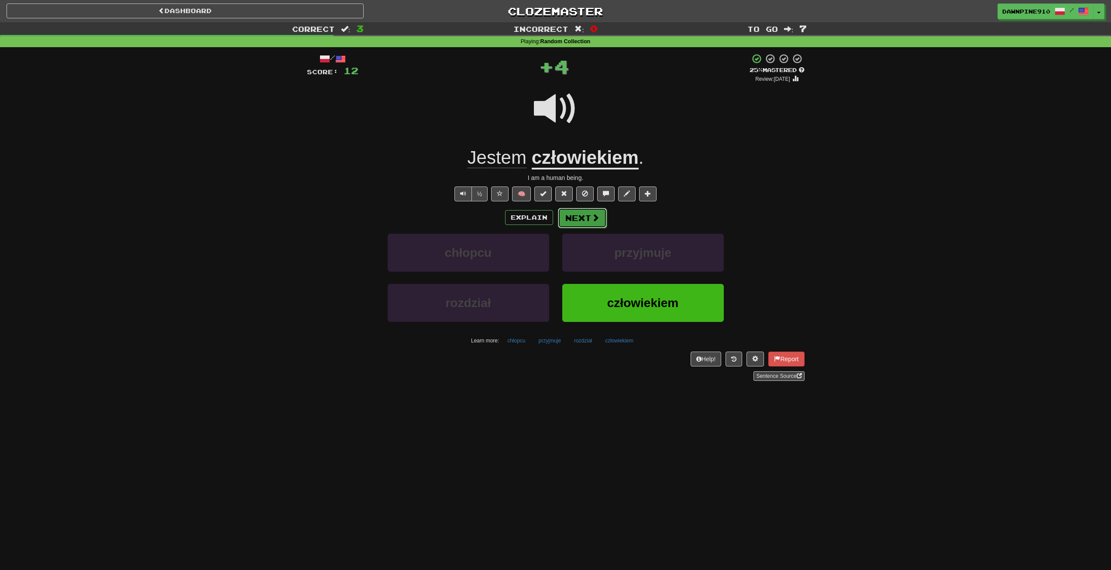
click at [580, 221] on button "Next" at bounding box center [582, 218] width 49 height 20
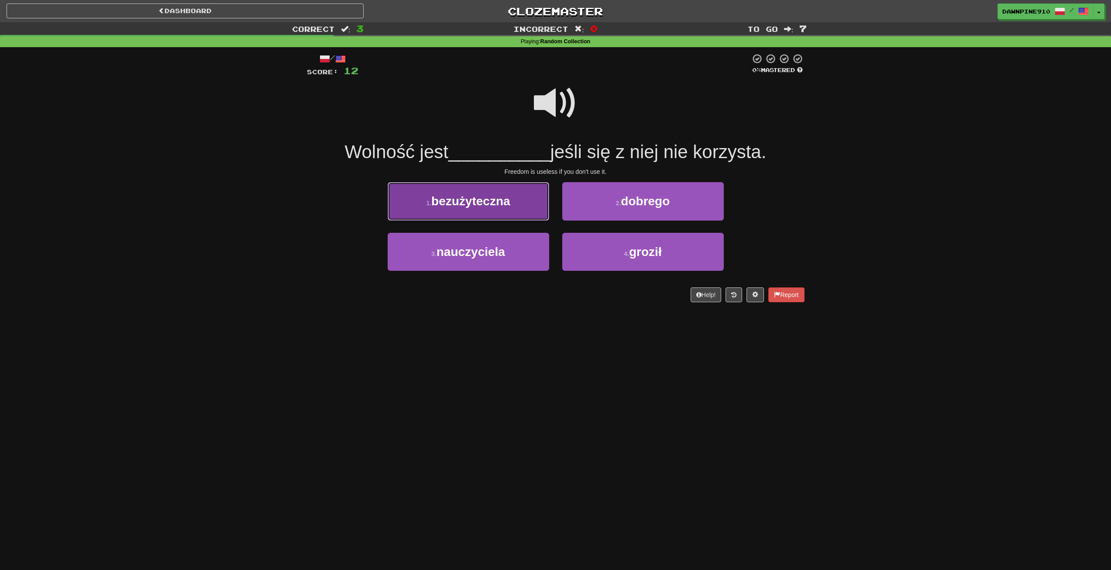
click at [524, 210] on button "1 . bezużyteczna" at bounding box center [469, 201] width 162 height 38
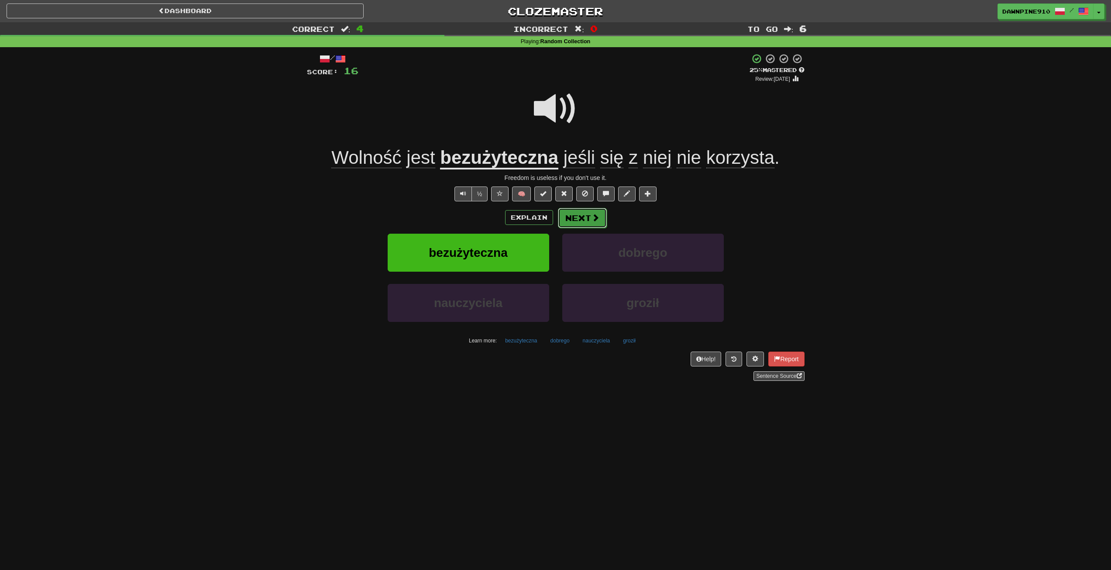
click at [581, 222] on button "Next" at bounding box center [582, 218] width 49 height 20
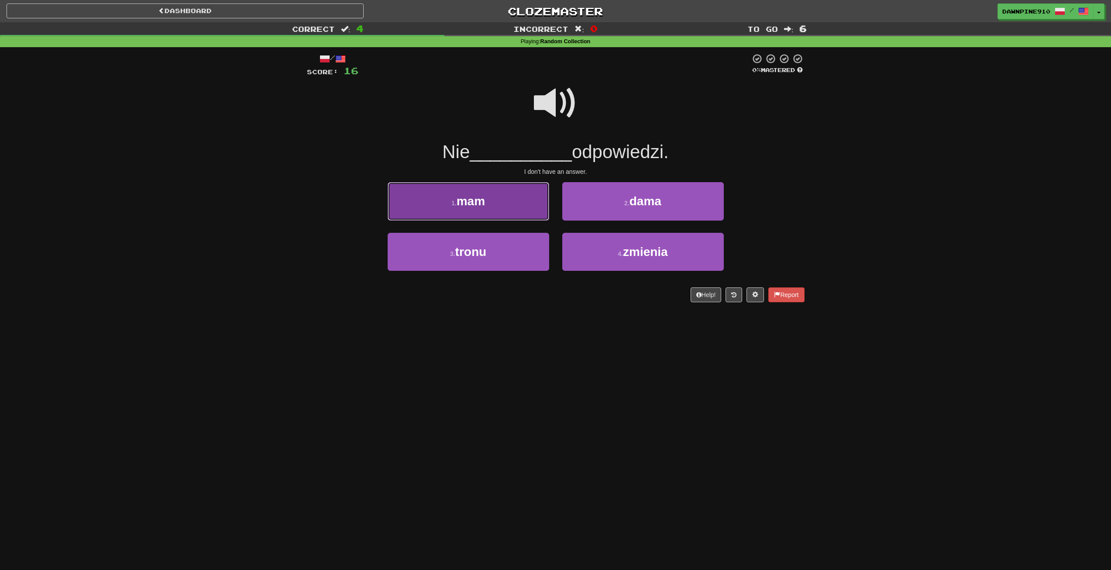
click at [443, 198] on button "1 . mam" at bounding box center [469, 201] width 162 height 38
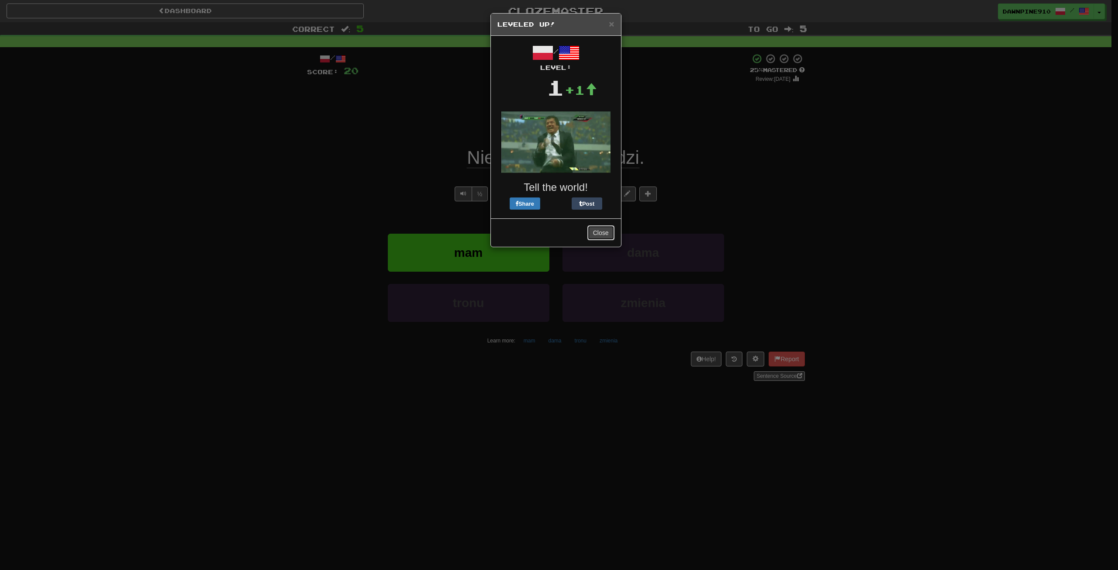
click at [601, 233] on button "Close" at bounding box center [600, 232] width 27 height 15
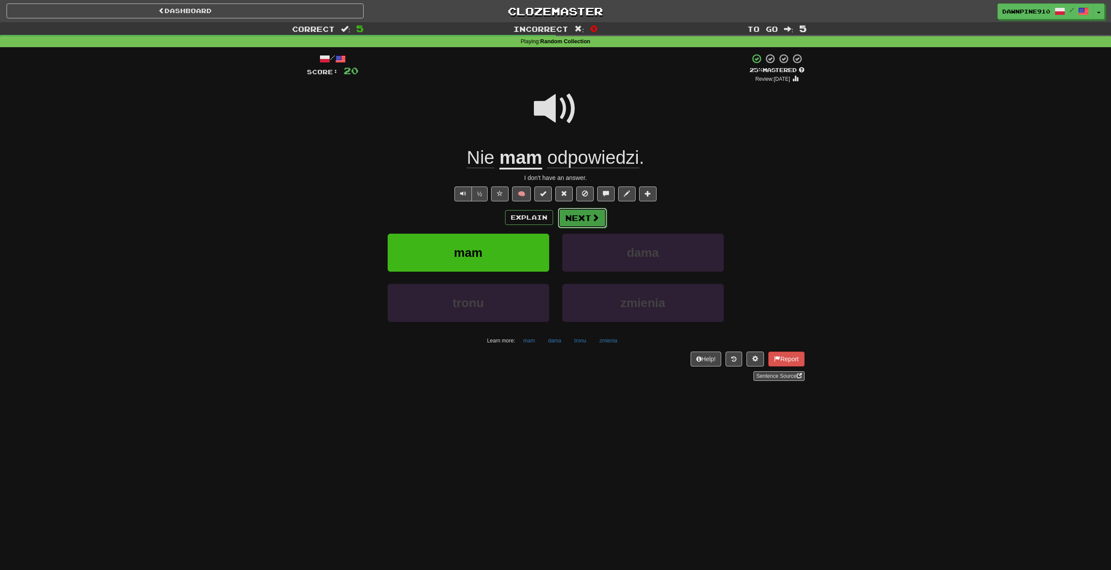
click at [595, 210] on button "Next" at bounding box center [582, 218] width 49 height 20
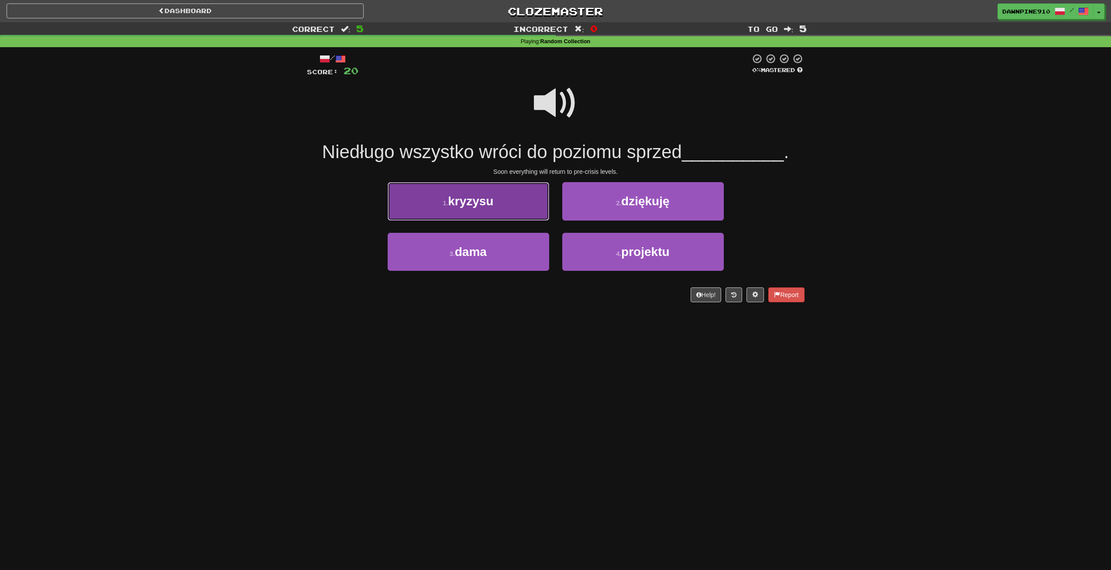
click at [468, 205] on span "kryzysu" at bounding box center [470, 201] width 45 height 14
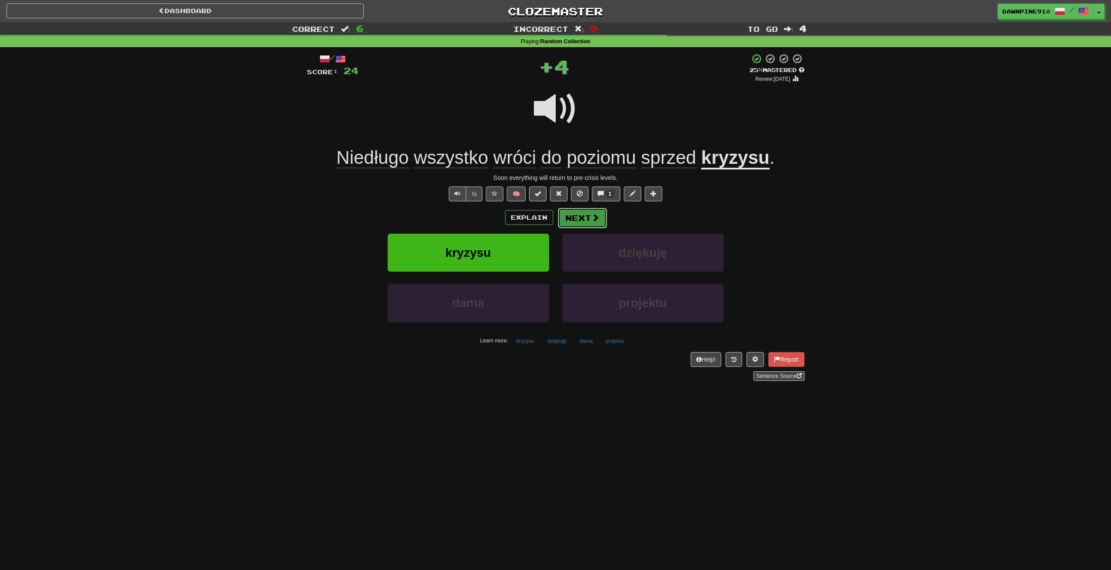
click at [582, 218] on button "Next" at bounding box center [582, 218] width 49 height 20
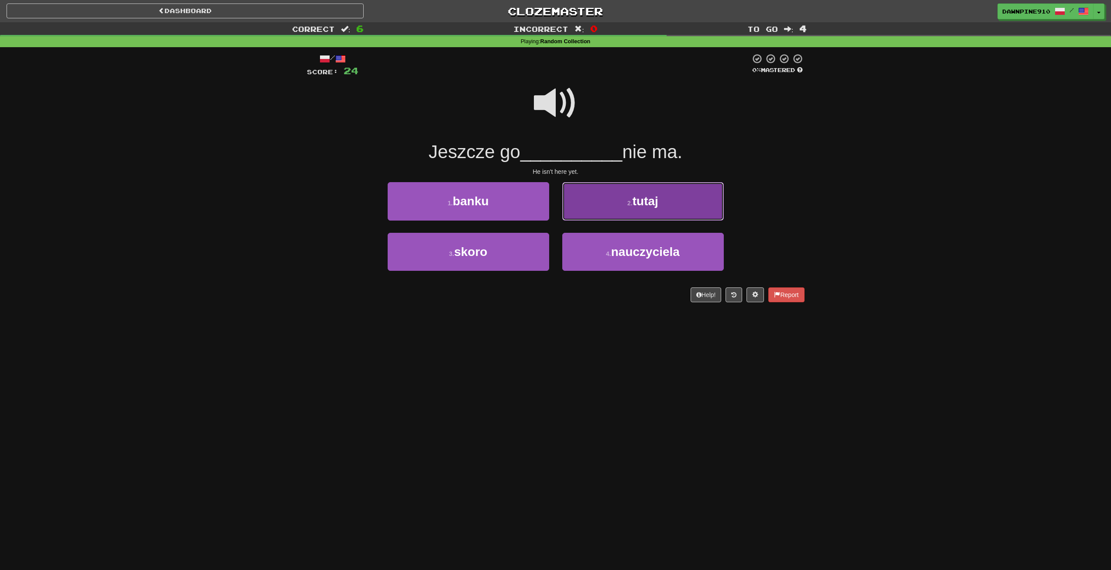
click at [599, 201] on button "2 . tutaj" at bounding box center [643, 201] width 162 height 38
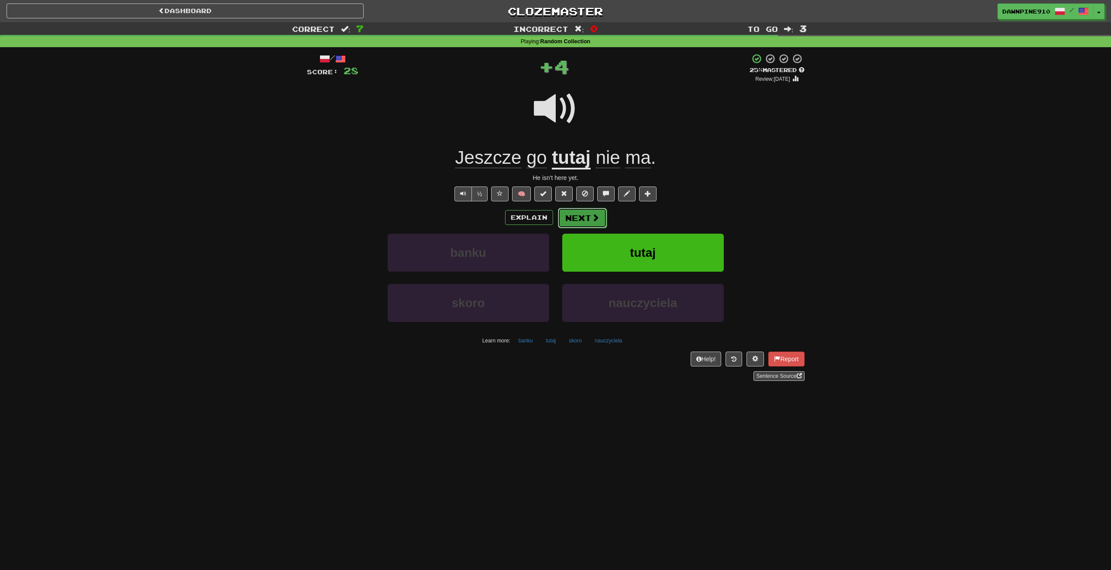
click at [593, 223] on button "Next" at bounding box center [582, 218] width 49 height 20
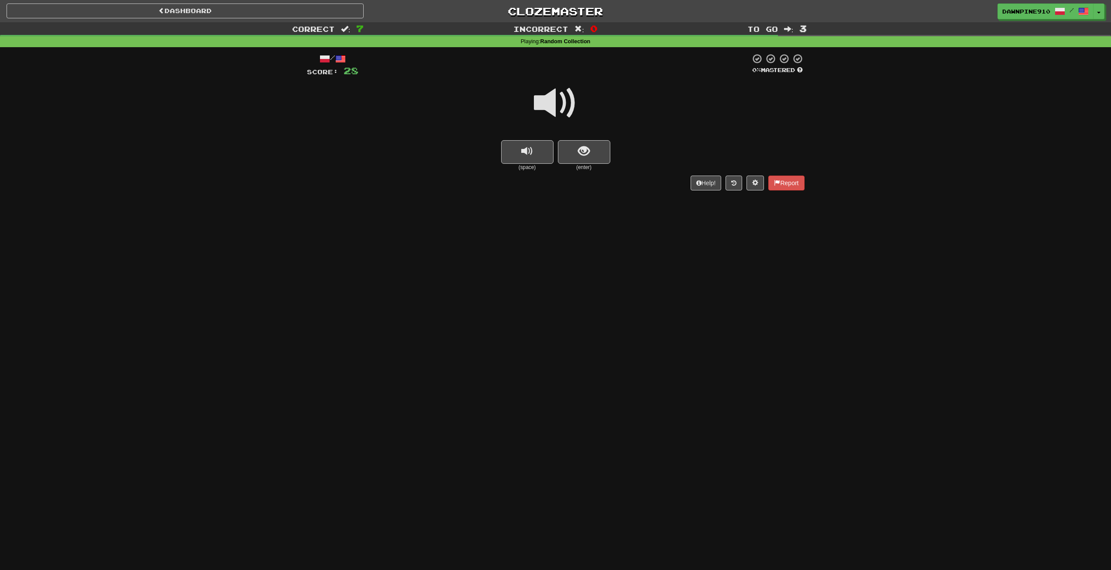
click at [554, 111] on span at bounding box center [556, 103] width 44 height 44
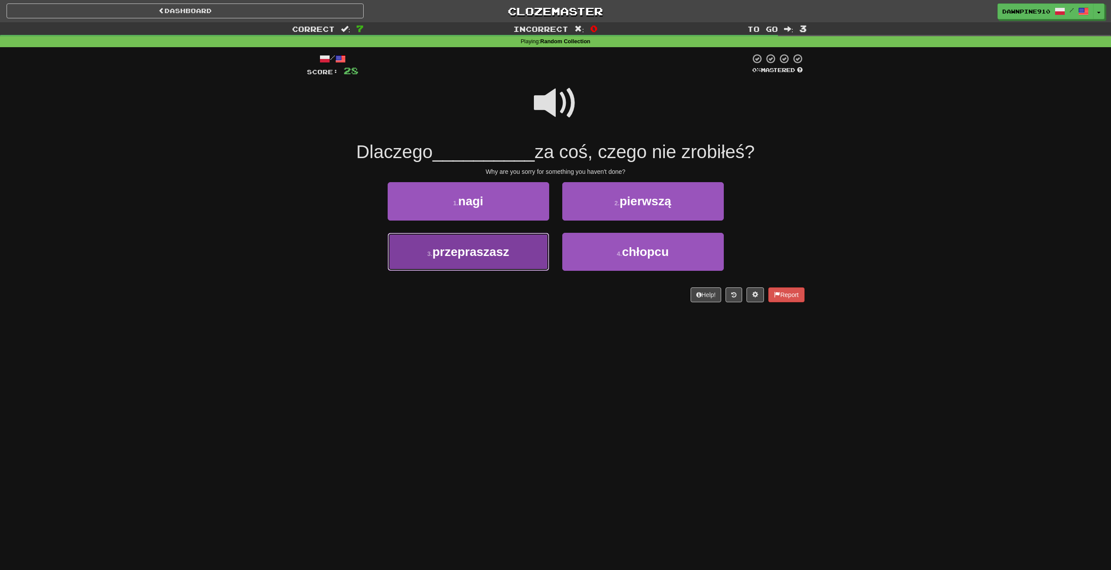
click at [491, 254] on span "przepraszasz" at bounding box center [470, 252] width 77 height 14
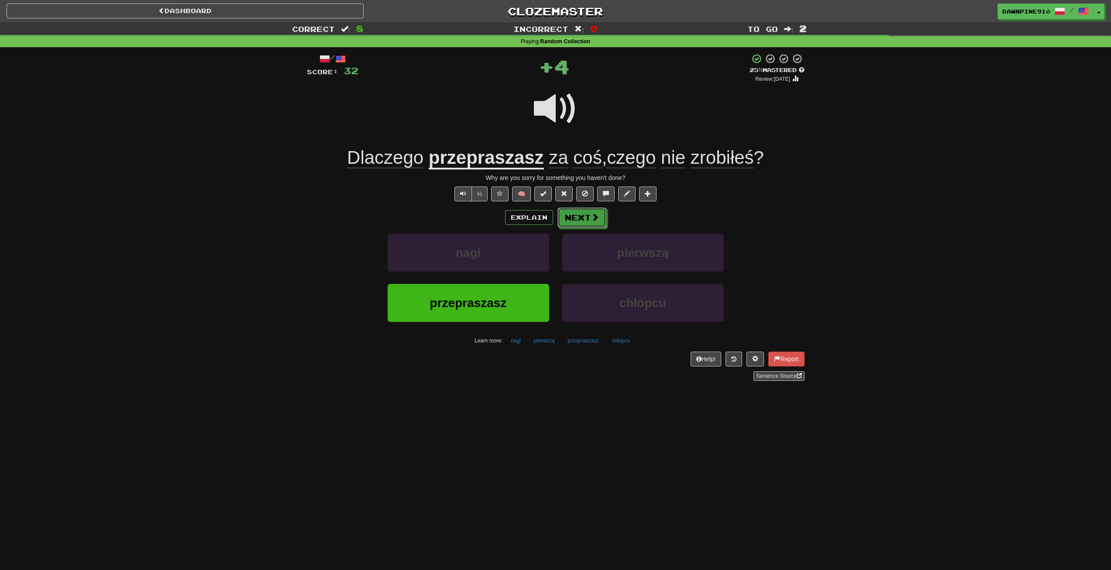
drag, startPoint x: 591, startPoint y: 217, endPoint x: 587, endPoint y: 220, distance: 5.6
click at [588, 220] on button "Next" at bounding box center [582, 217] width 49 height 20
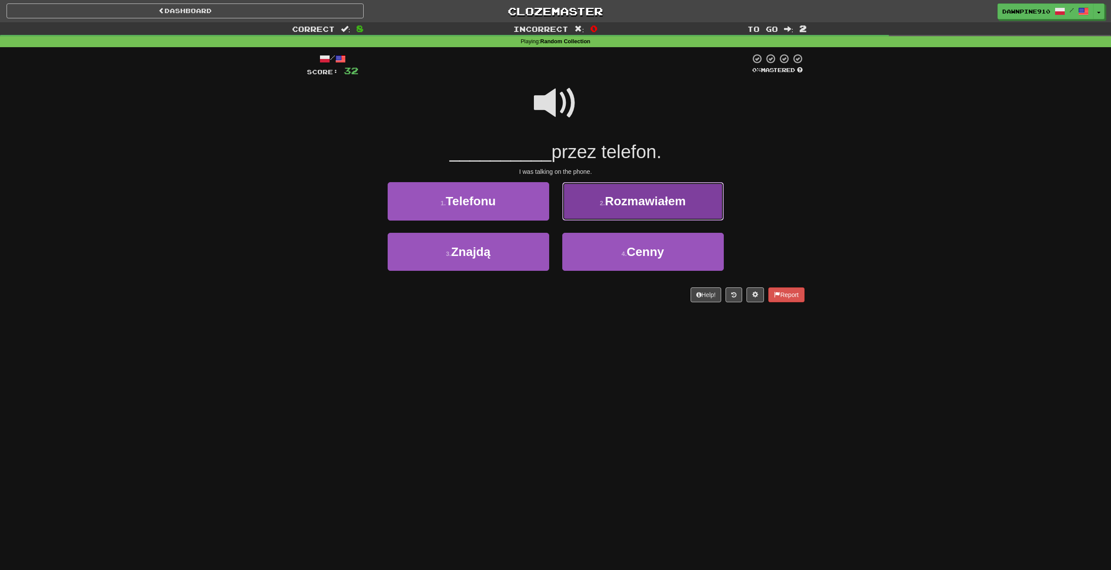
click at [626, 202] on span "Rozmawiałem" at bounding box center [645, 201] width 81 height 14
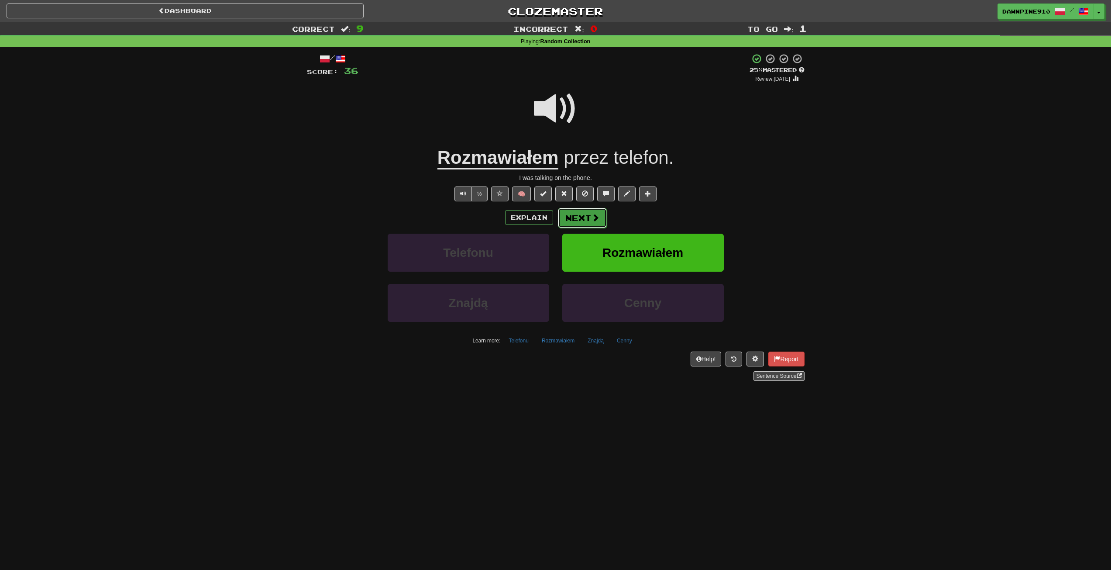
click at [583, 217] on button "Next" at bounding box center [582, 218] width 49 height 20
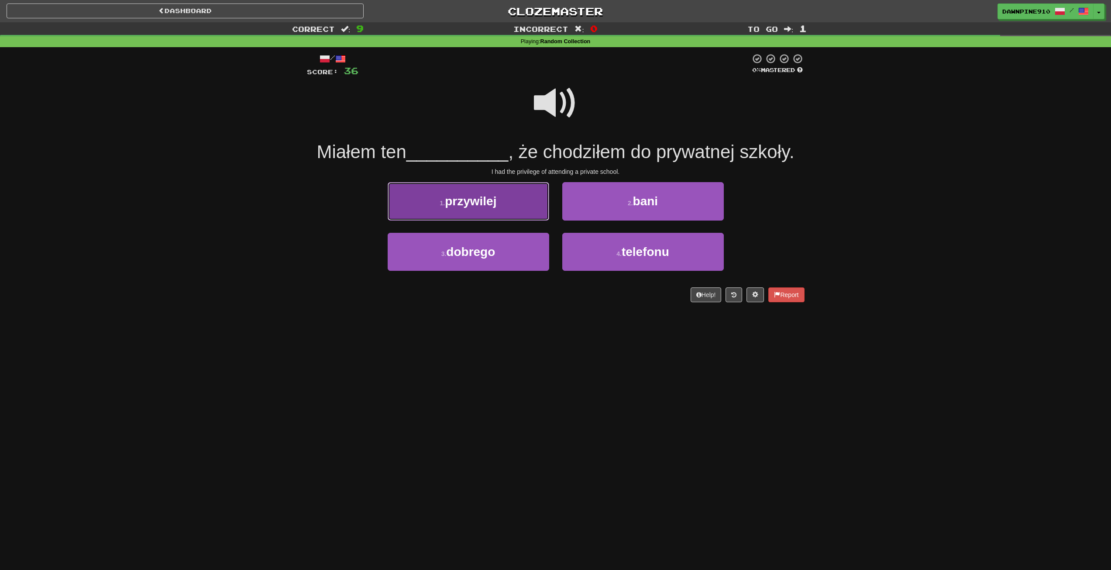
click at [526, 194] on button "1 . przywilej" at bounding box center [469, 201] width 162 height 38
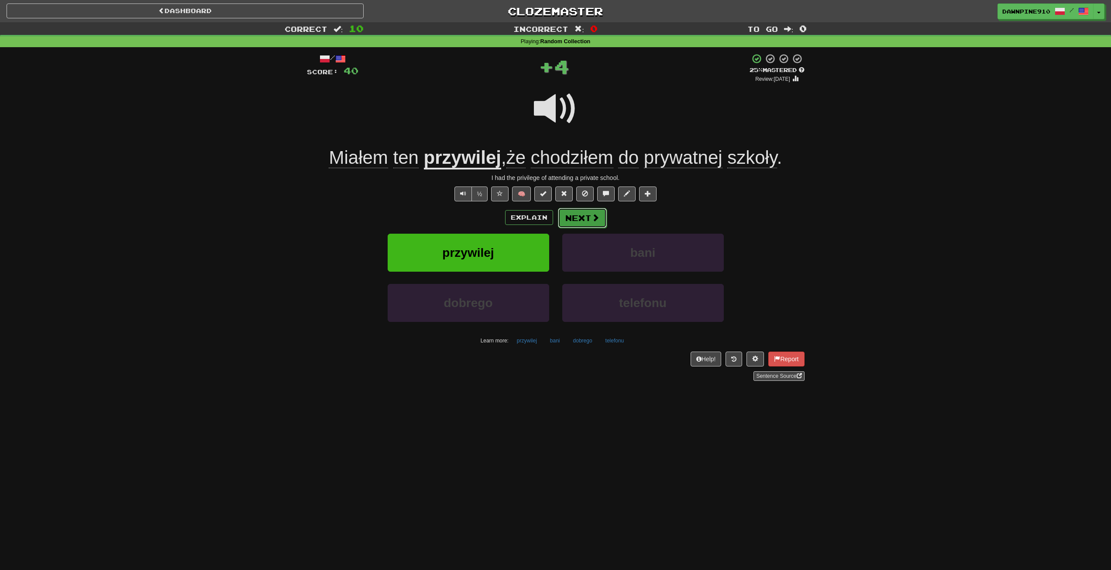
click at [589, 209] on button "Next" at bounding box center [582, 218] width 49 height 20
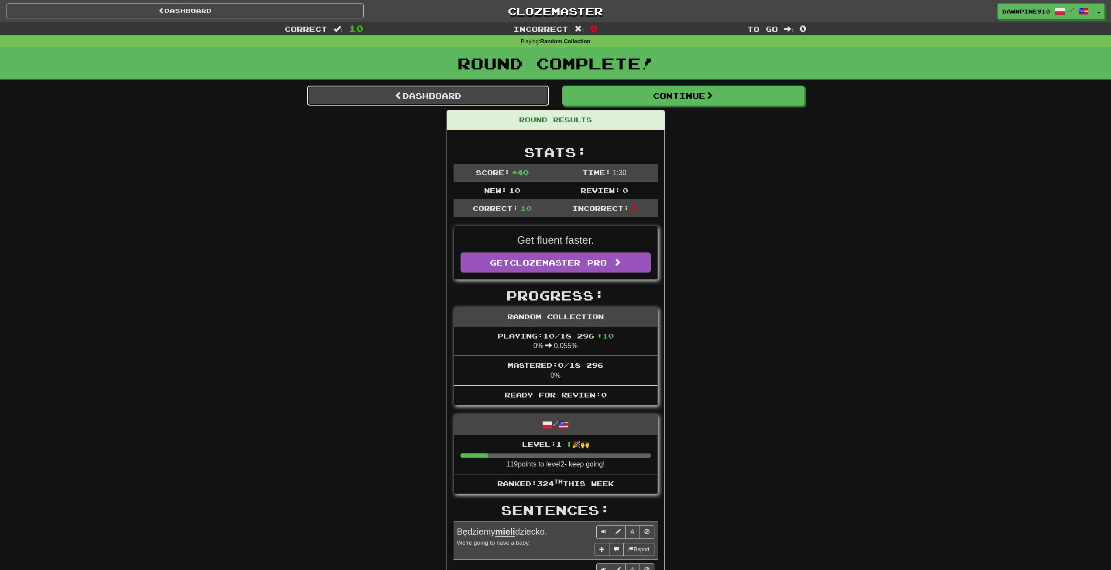
click at [395, 94] on span at bounding box center [399, 95] width 8 height 8
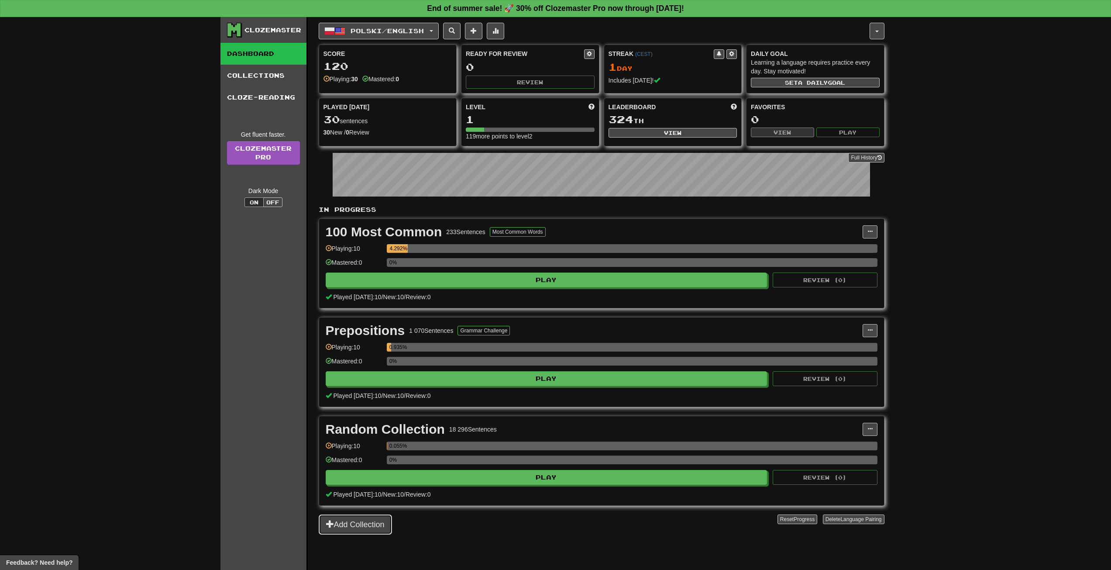
click at [364, 525] on button "Add Collection" at bounding box center [355, 524] width 73 height 20
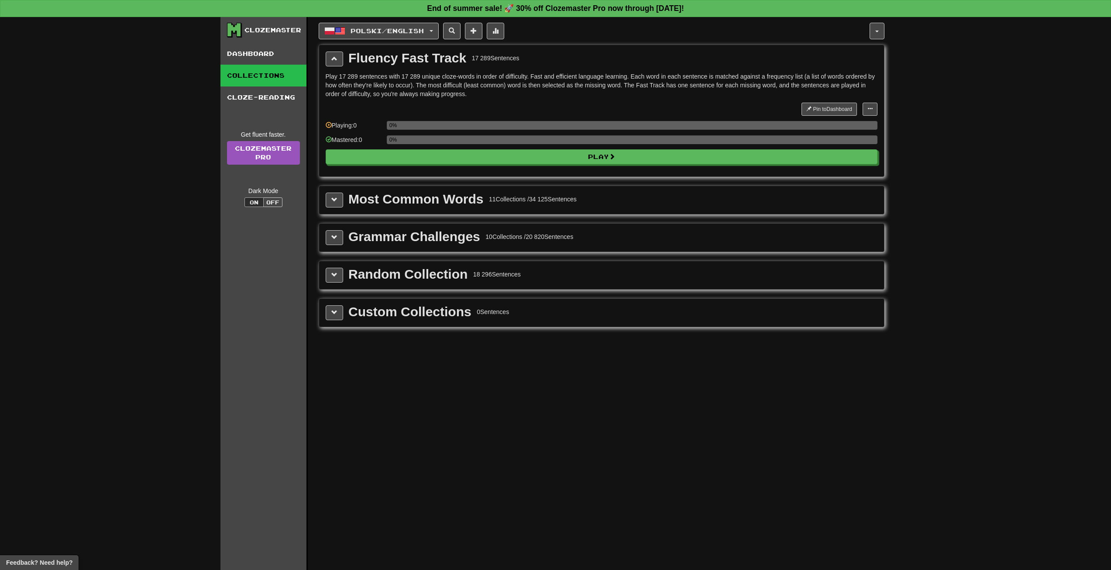
click at [326, 190] on div "Most Common Words 11 Collections / 34 125 Sentences" at bounding box center [601, 200] width 565 height 28
click at [334, 203] on span at bounding box center [334, 199] width 6 height 6
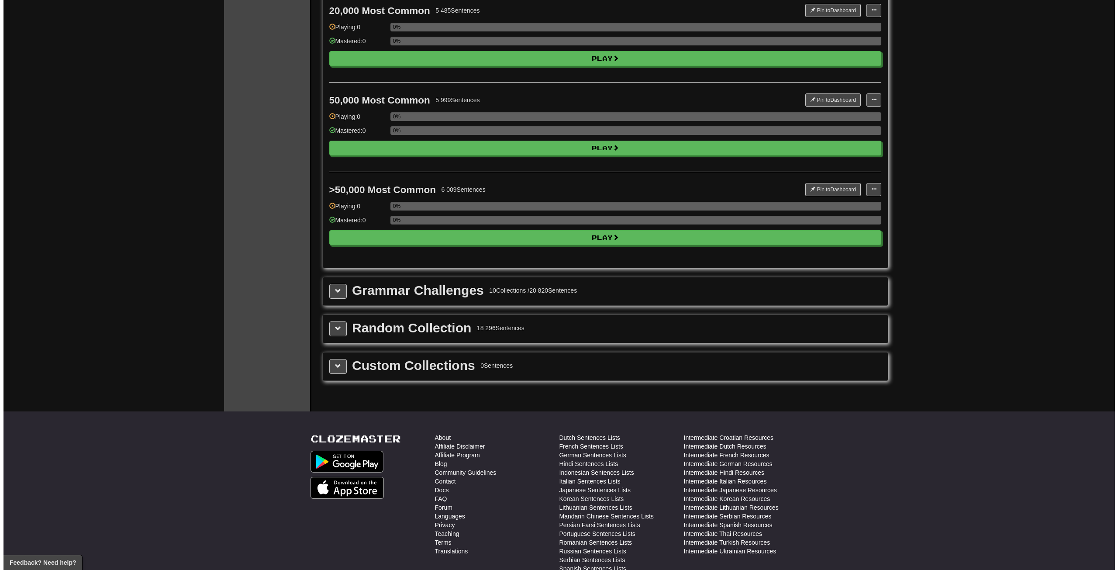
scroll to position [943, 0]
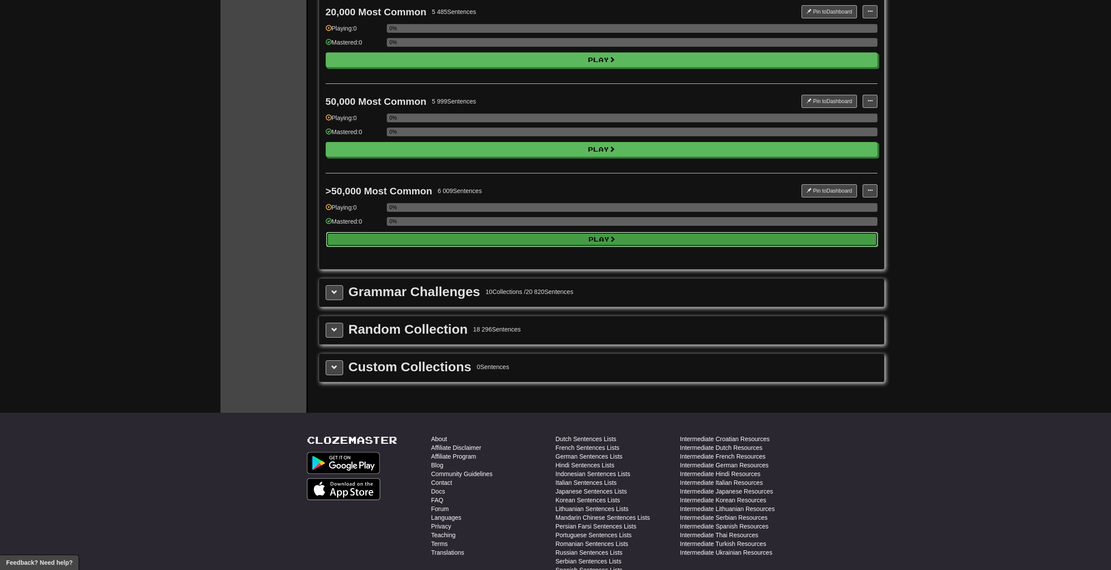
click at [618, 235] on button "Play" at bounding box center [602, 239] width 552 height 15
select select "**"
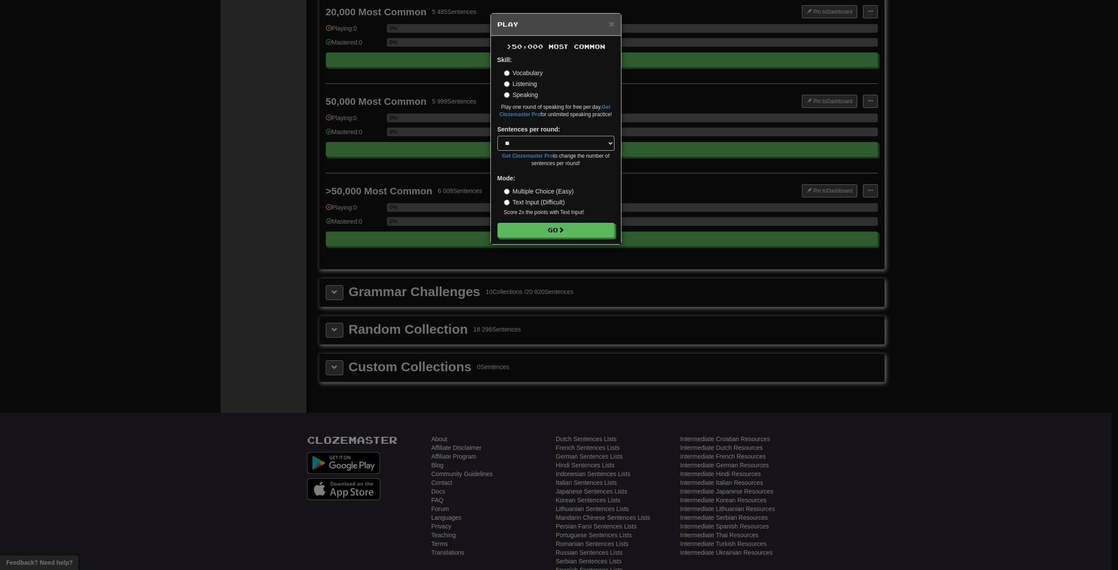
click at [507, 69] on label "Vocabulary" at bounding box center [523, 73] width 39 height 9
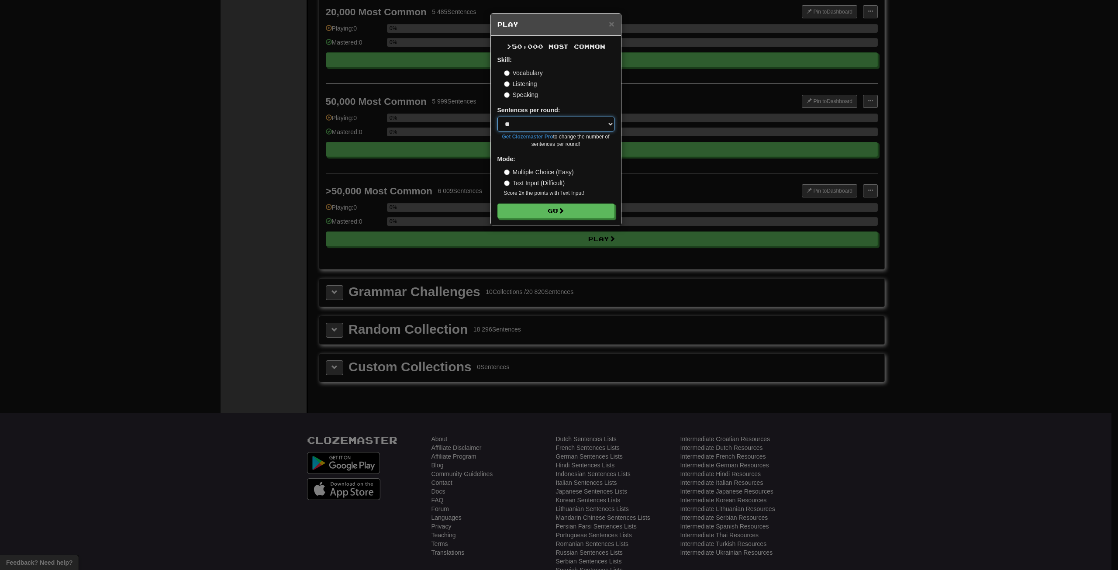
click at [545, 126] on select "* ** ** ** ** ** *** ********" at bounding box center [555, 124] width 117 height 15
click at [556, 122] on select "* ** ** ** ** ** *** ********" at bounding box center [555, 124] width 117 height 15
click at [557, 126] on select "* ** ** ** ** ** *** ********" at bounding box center [555, 124] width 117 height 15
click at [534, 122] on select "* ** ** ** ** ** *** ********" at bounding box center [555, 124] width 117 height 15
drag, startPoint x: 534, startPoint y: 122, endPoint x: 532, endPoint y: 126, distance: 4.6
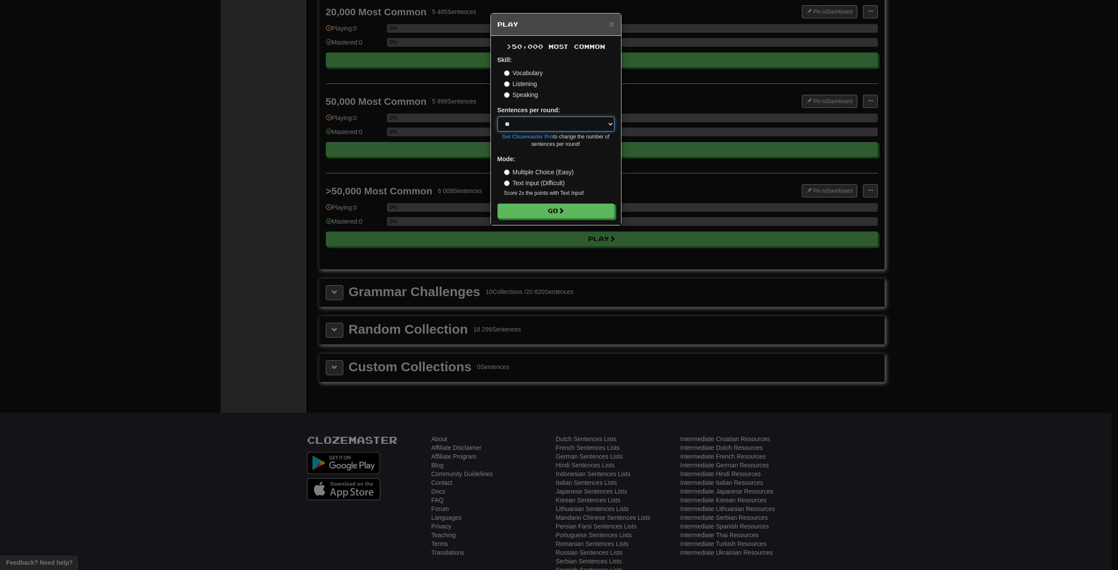
click at [534, 122] on select "* ** ** ** ** ** *** ********" at bounding box center [555, 124] width 117 height 15
click at [519, 119] on select "* ** ** ** ** ** *** ********" at bounding box center [555, 124] width 117 height 15
drag, startPoint x: 521, startPoint y: 124, endPoint x: 521, endPoint y: 130, distance: 5.2
click at [521, 124] on select "* ** ** ** ** ** *** ********" at bounding box center [555, 124] width 117 height 15
click at [525, 121] on select "* ** ** ** ** ** *** ********" at bounding box center [555, 124] width 117 height 15
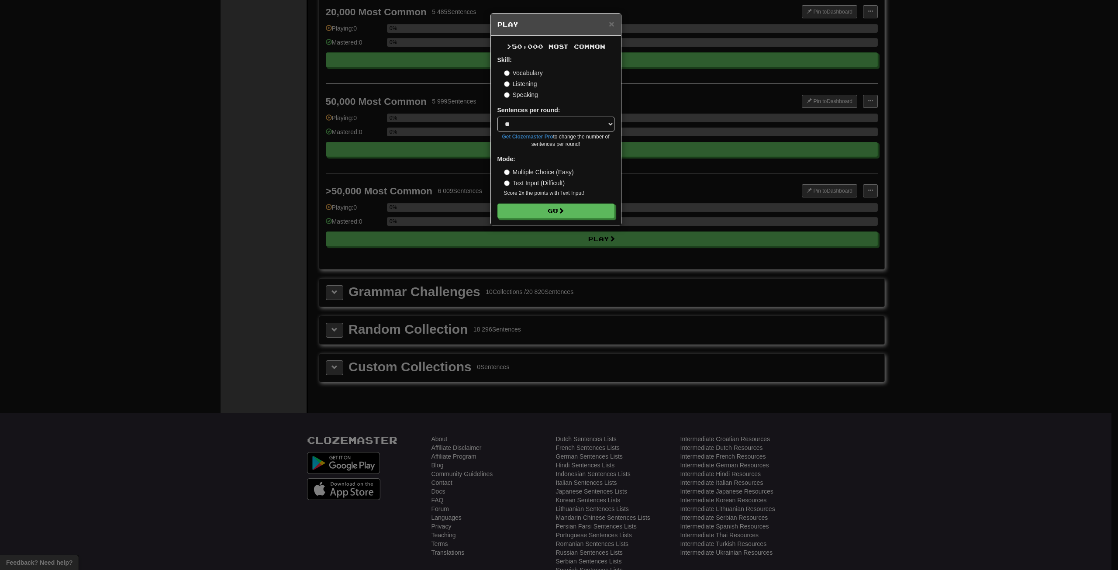
click at [511, 184] on label "Text Input (Difficult)" at bounding box center [534, 183] width 61 height 9
click at [551, 207] on button "Go" at bounding box center [556, 211] width 117 height 15
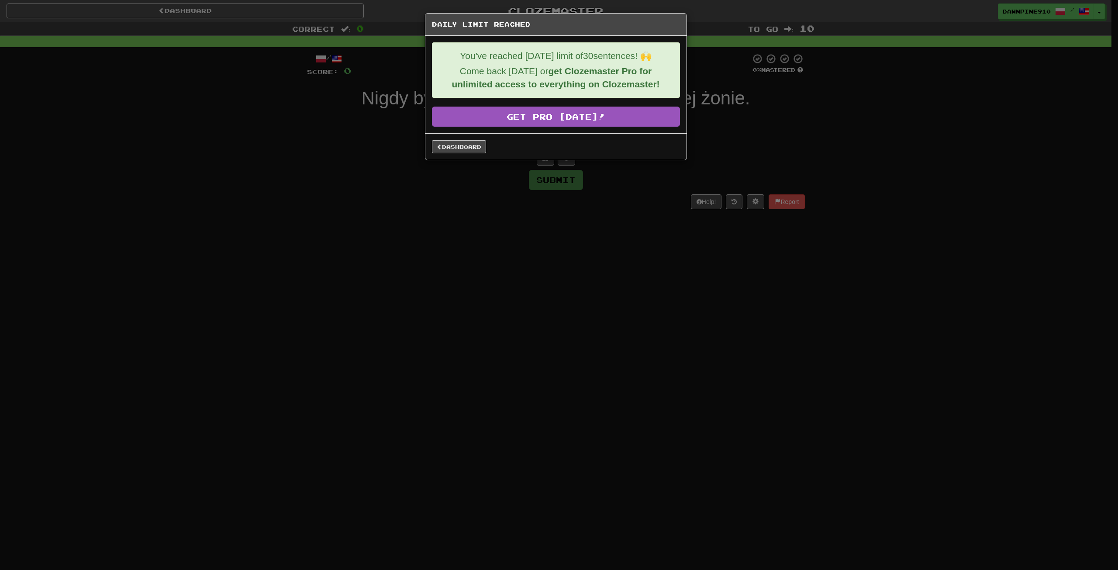
click at [687, 147] on div "Daily Limit Reached You've reached [DATE] limit of 30 sentences! 🙌 Come back [D…" at bounding box center [559, 285] width 1118 height 570
click at [666, 178] on div "Daily Limit Reached You've reached [DATE] limit of 30 sentences! 🙌 Come back [D…" at bounding box center [559, 285] width 1118 height 570
click at [476, 143] on link "Dashboard" at bounding box center [459, 146] width 54 height 13
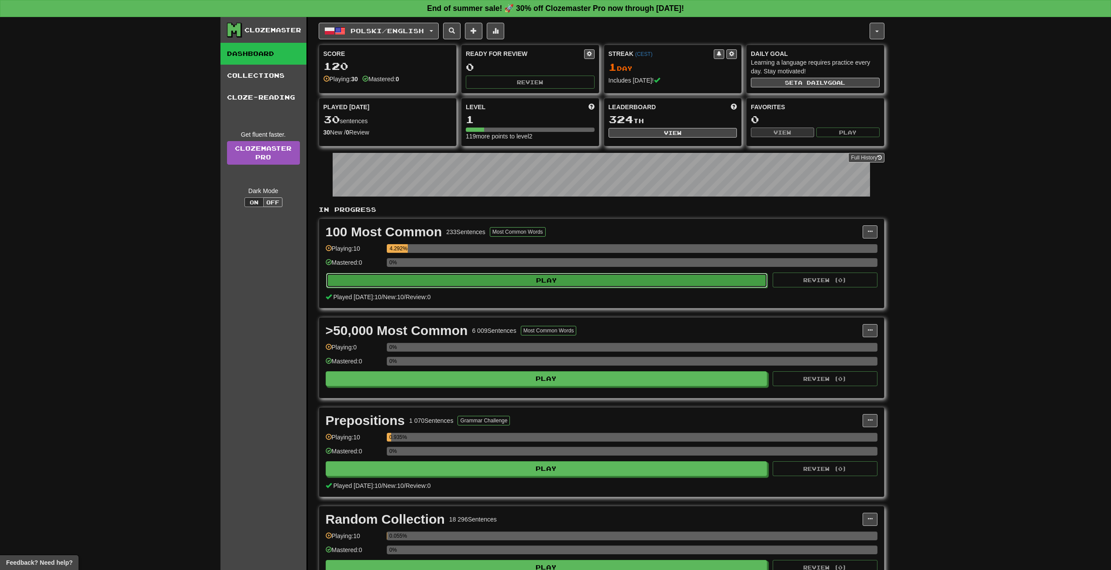
click at [506, 284] on button "Play" at bounding box center [547, 280] width 442 height 15
select select "**"
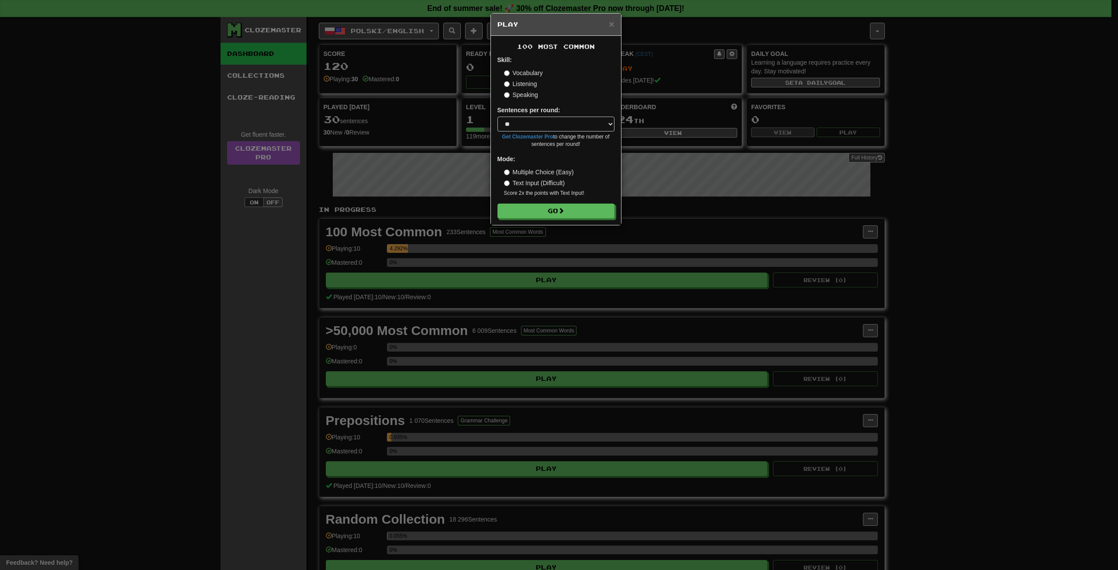
click at [482, 338] on div "× Play 100 Most Common Skill: Vocabulary Listening Speaking Sentences per round…" at bounding box center [559, 285] width 1118 height 570
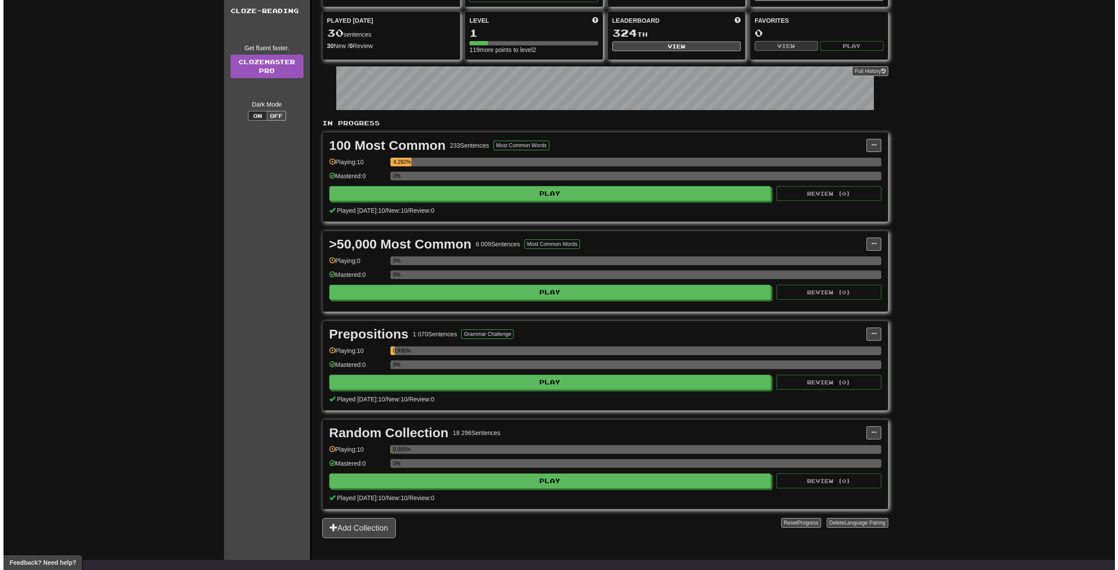
scroll to position [87, 0]
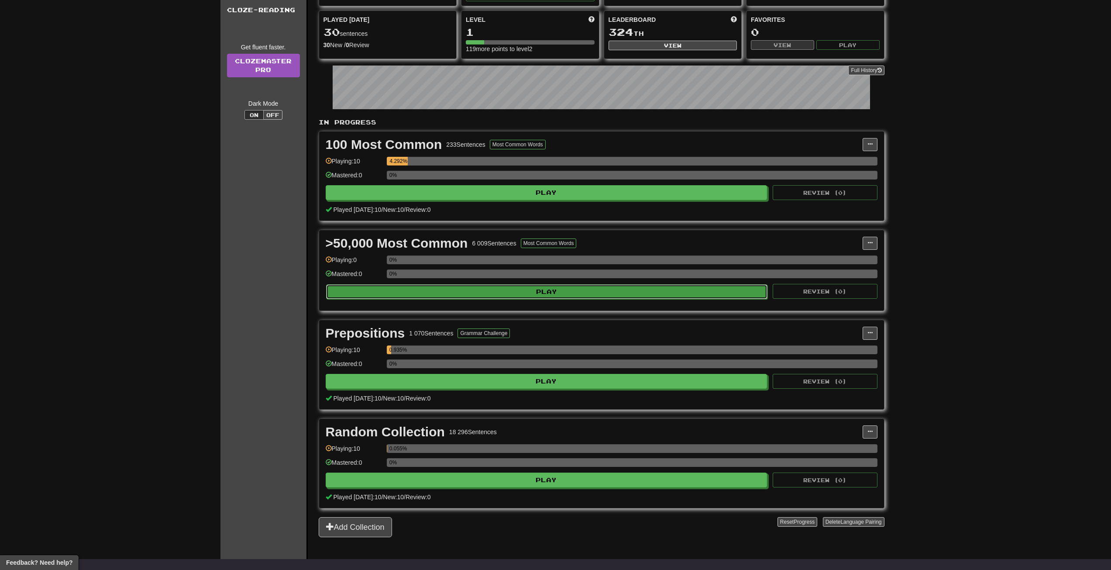
click at [557, 292] on button "Play" at bounding box center [547, 291] width 442 height 15
select select "**"
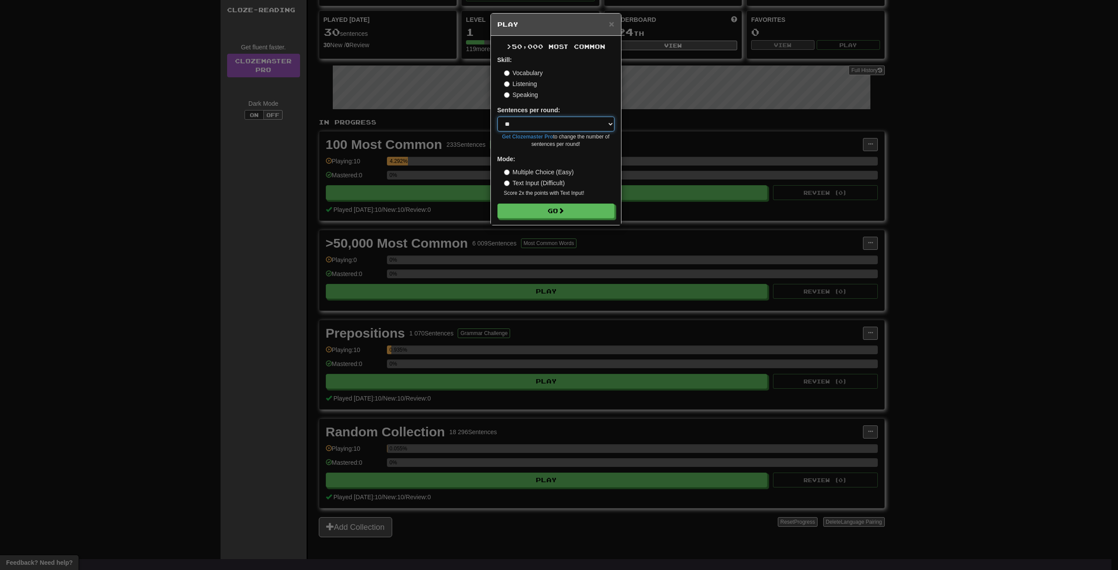
click at [519, 118] on select "* ** ** ** ** ** *** ********" at bounding box center [555, 124] width 117 height 15
click at [542, 216] on button "Go" at bounding box center [556, 211] width 117 height 15
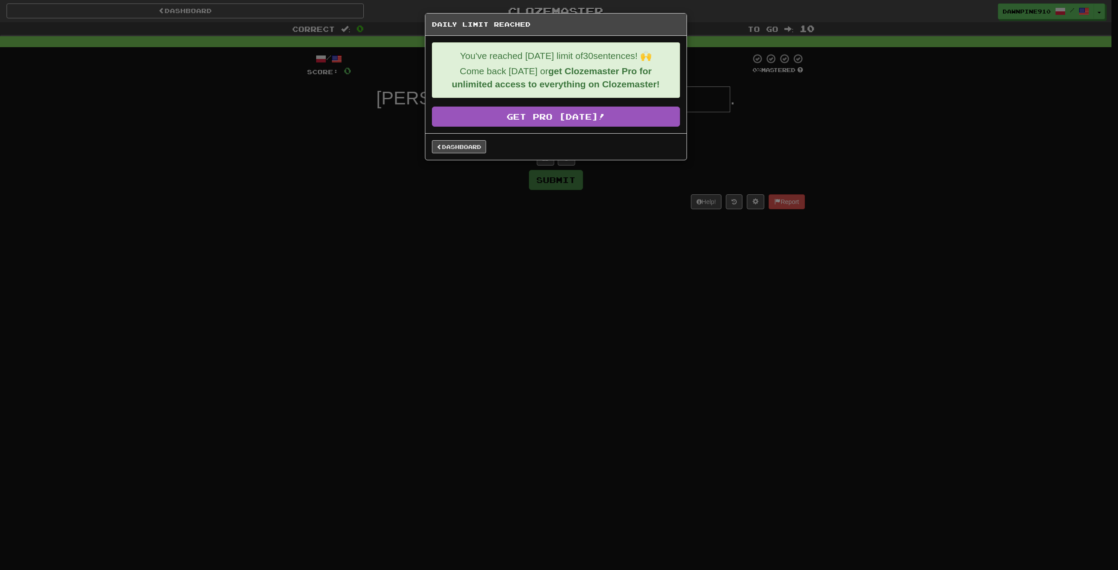
click at [601, 237] on div "Daily Limit Reached You've reached [DATE] limit of 30 sentences! 🙌 Come back [D…" at bounding box center [559, 285] width 1118 height 570
